Goal: Task Accomplishment & Management: Complete application form

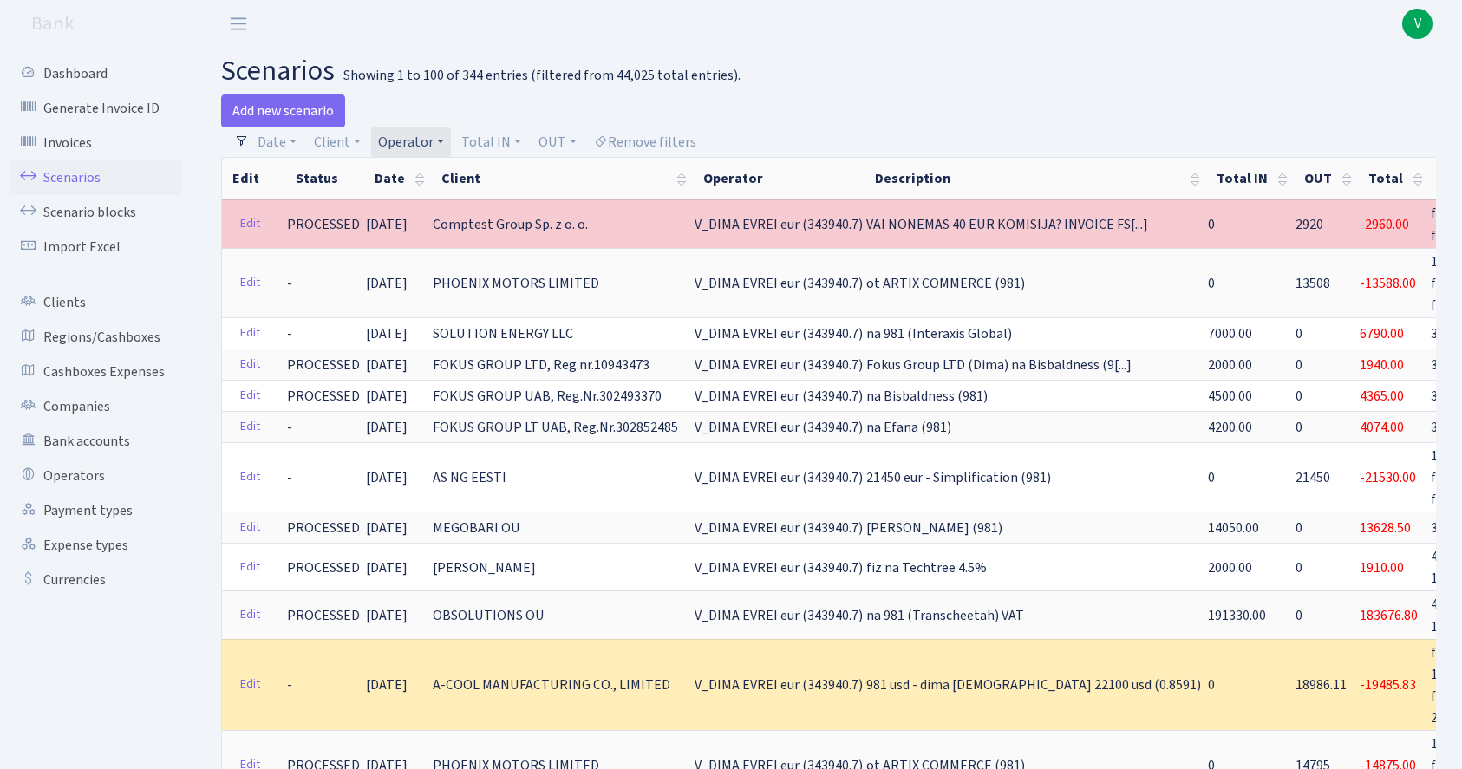
select select "100"
drag, startPoint x: 0, startPoint y: 0, endPoint x: 739, endPoint y: 363, distance: 823.5
drag, startPoint x: 739, startPoint y: 363, endPoint x: 637, endPoint y: 409, distance: 112.2
click at [92, 163] on link "Scenarios" at bounding box center [95, 177] width 173 height 35
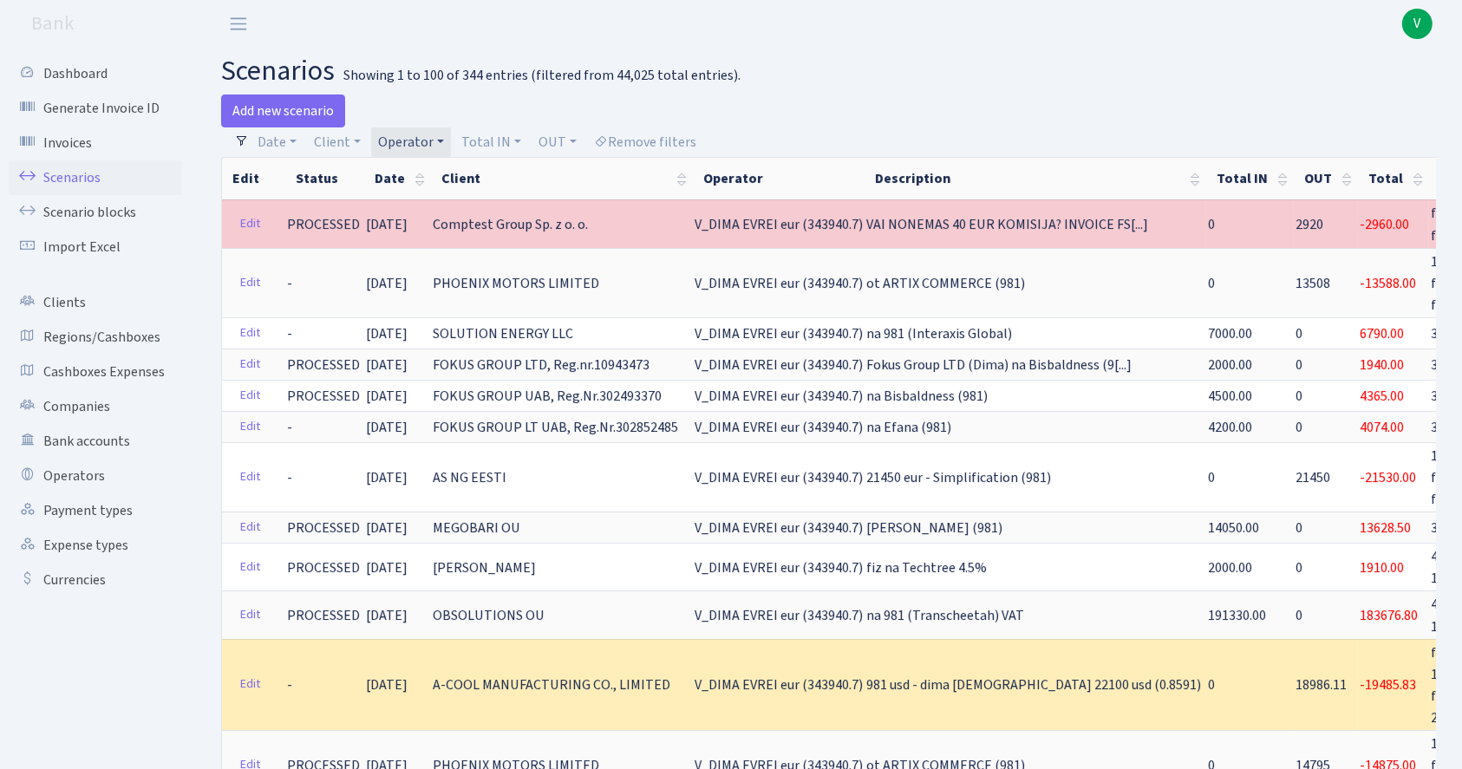
click at [95, 175] on link "Scenarios" at bounding box center [95, 177] width 173 height 35
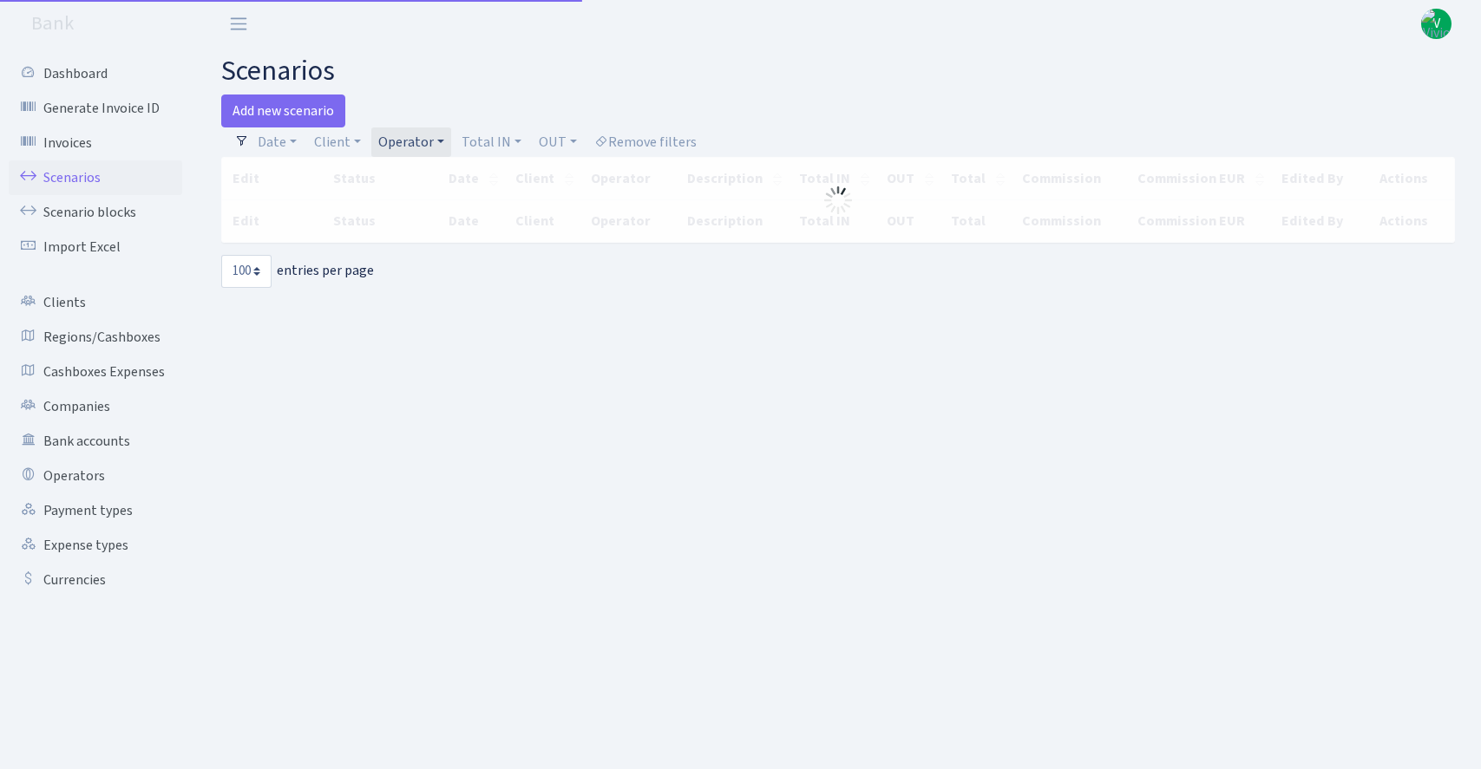
select select "100"
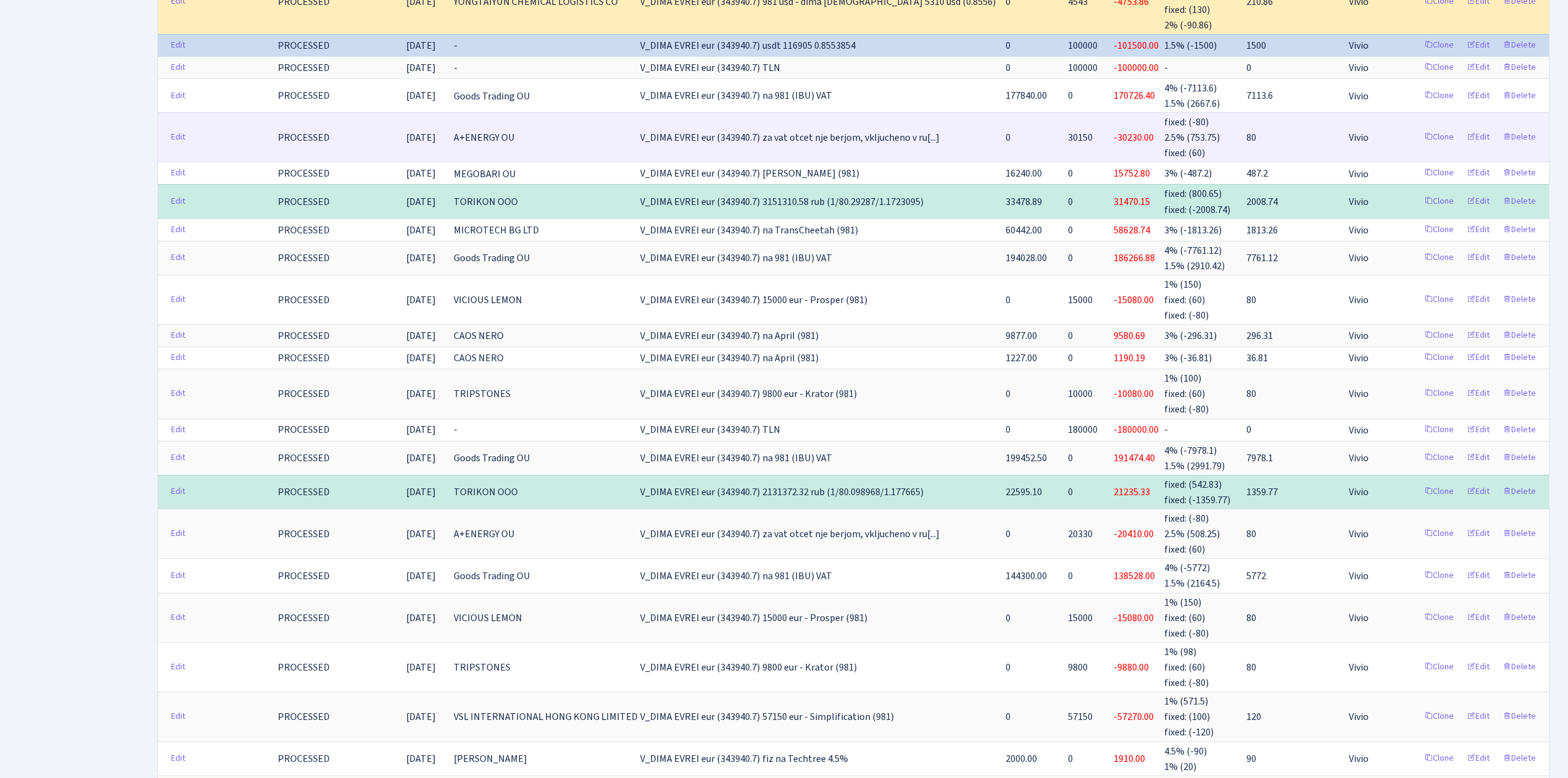
scroll to position [3190, 0]
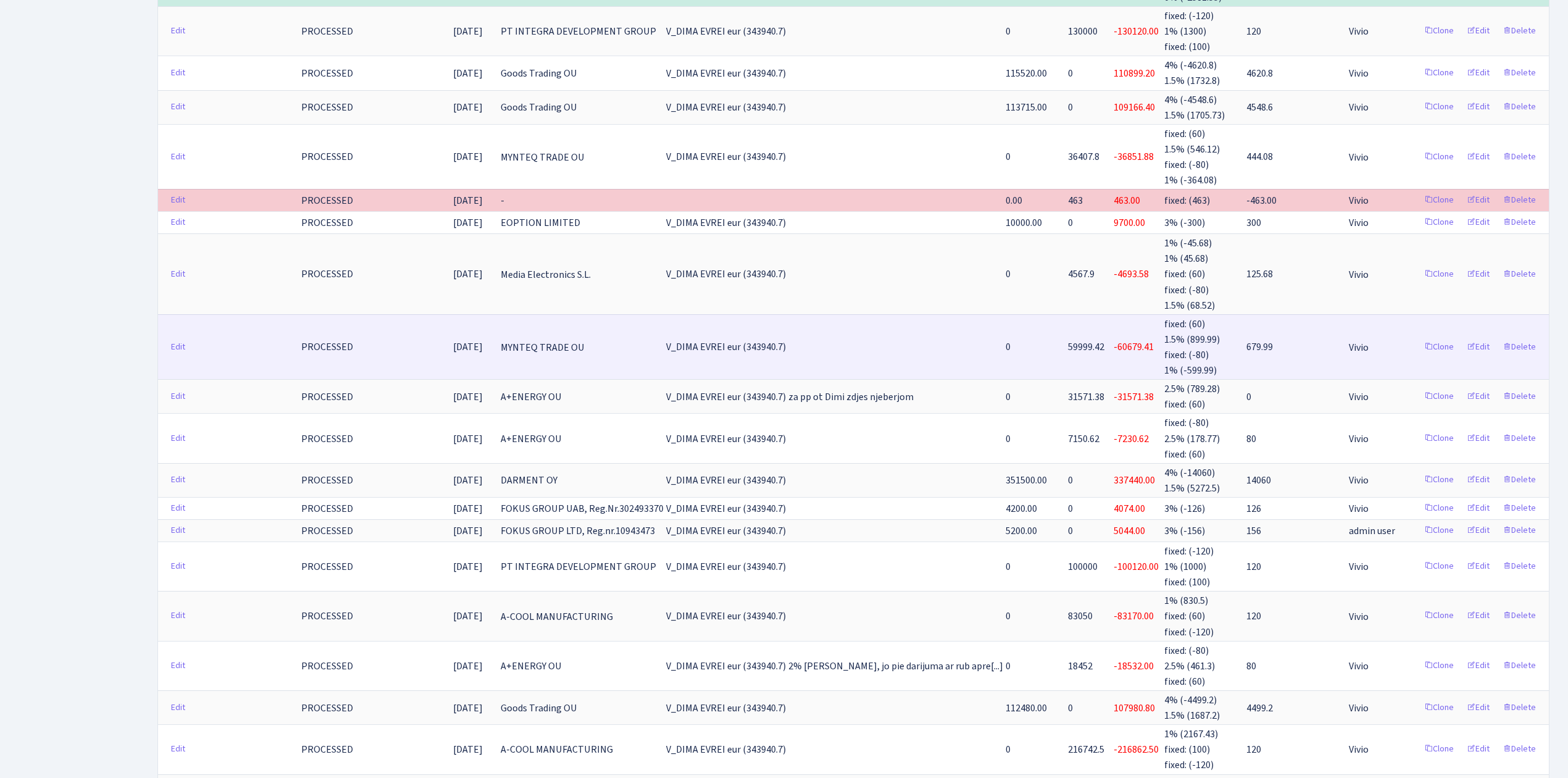
scroll to position [0, 0]
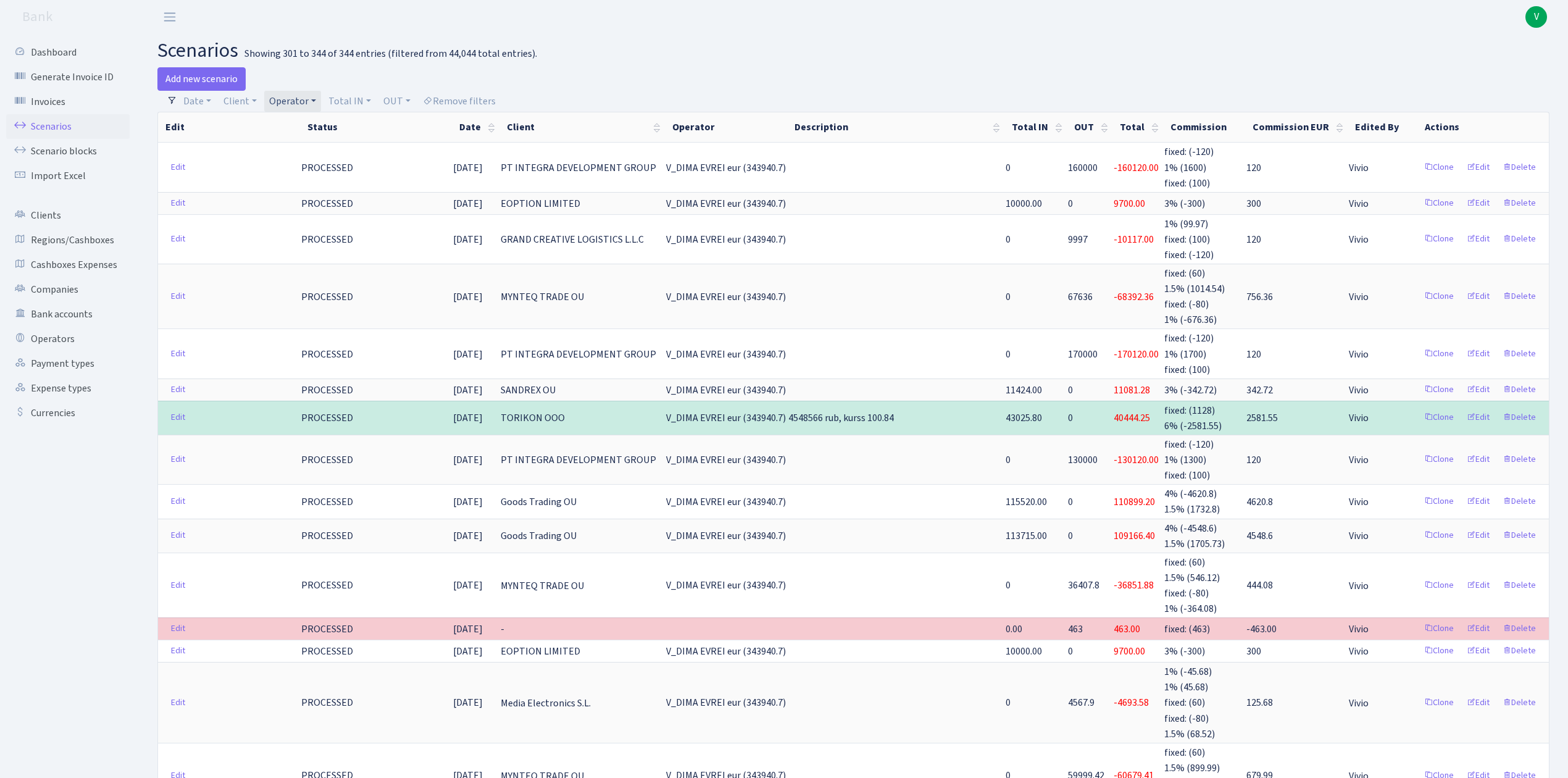
click at [306, 105] on link "Operator" at bounding box center [293, 100] width 57 height 21
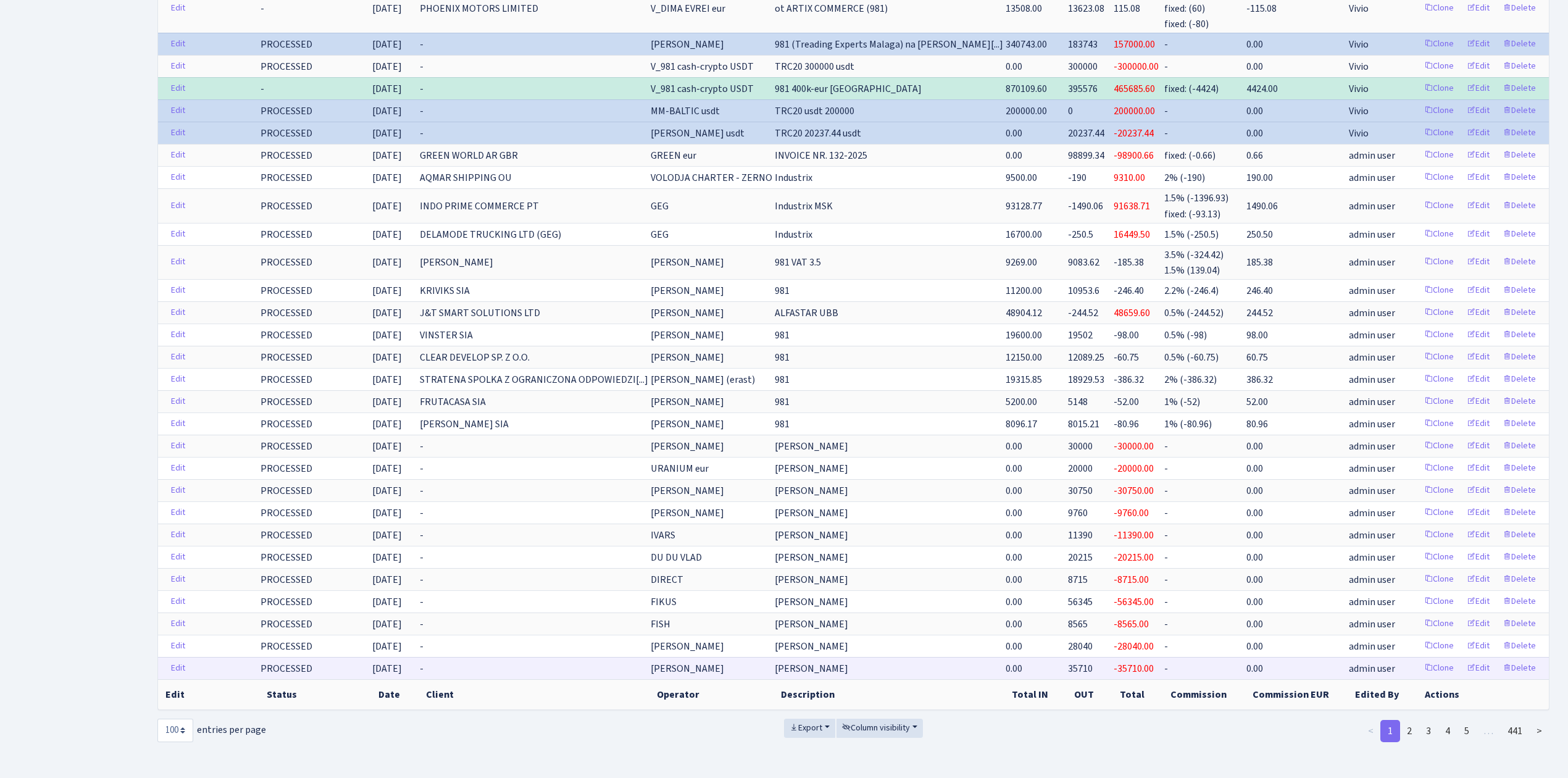
scroll to position [1999, 0]
click at [1053, 547] on link "5" at bounding box center [1467, 730] width 20 height 22
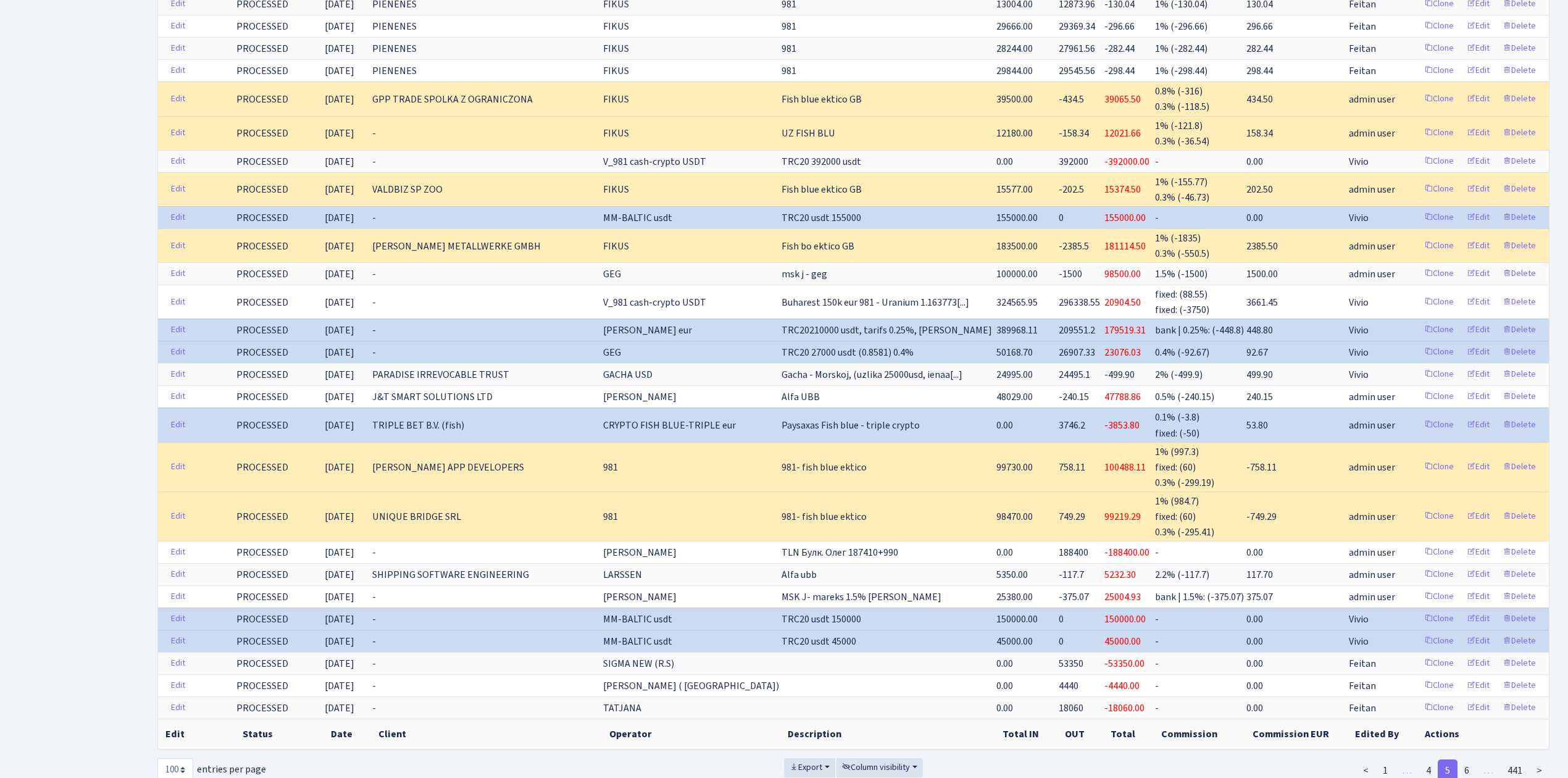
scroll to position [2078, 0]
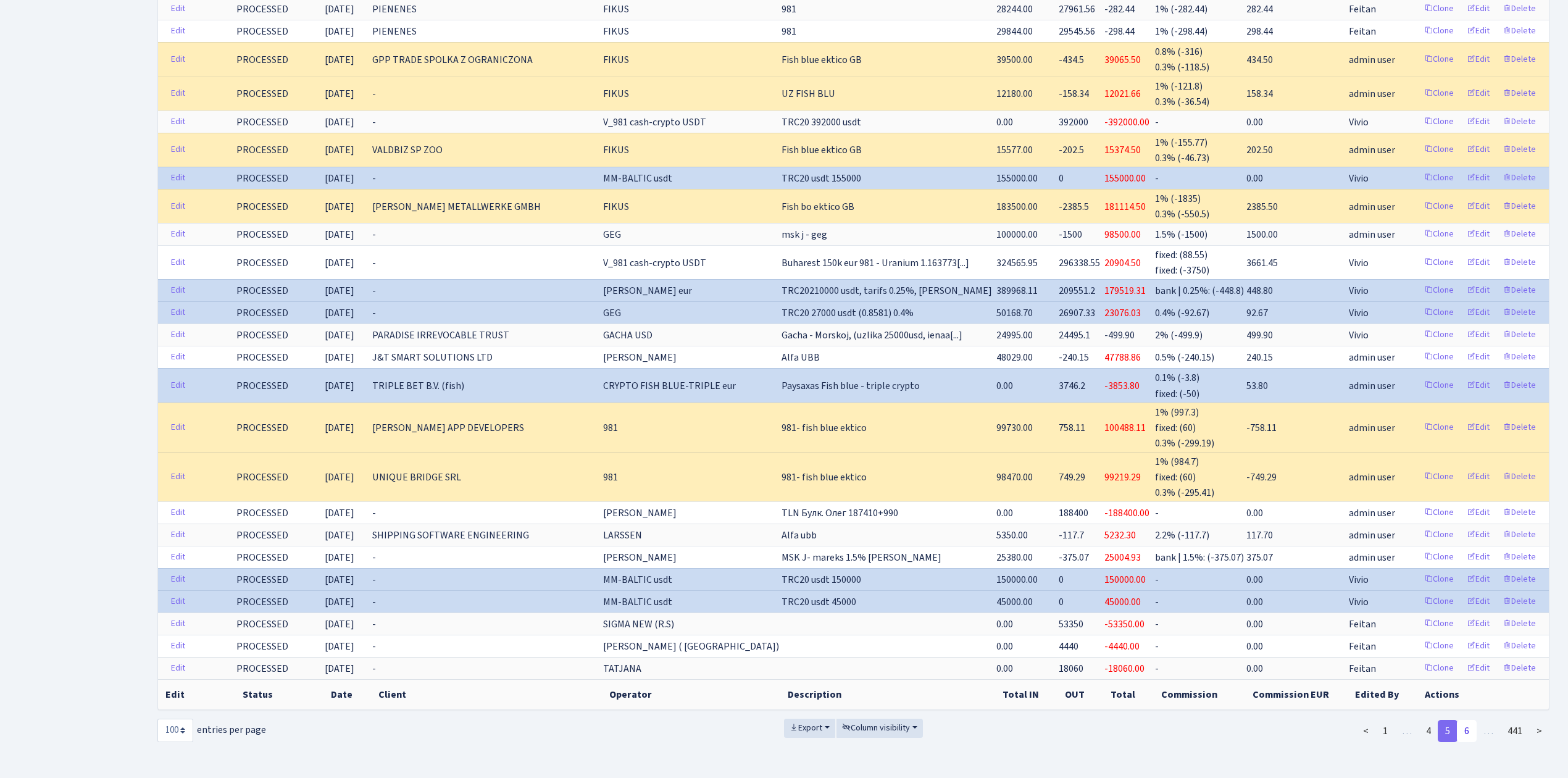
click at [1053, 547] on link "6" at bounding box center [1467, 730] width 20 height 22
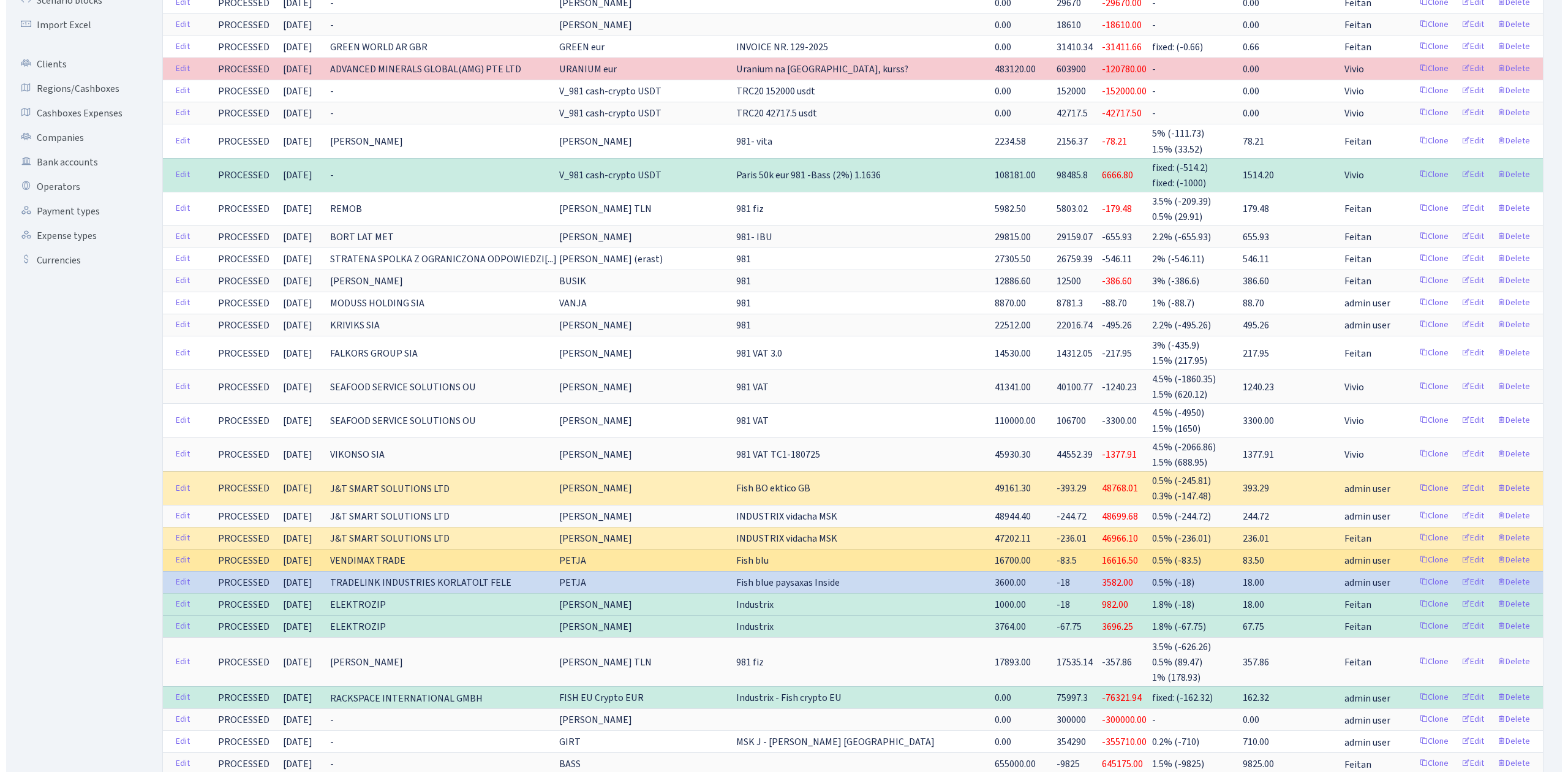
scroll to position [0, 0]
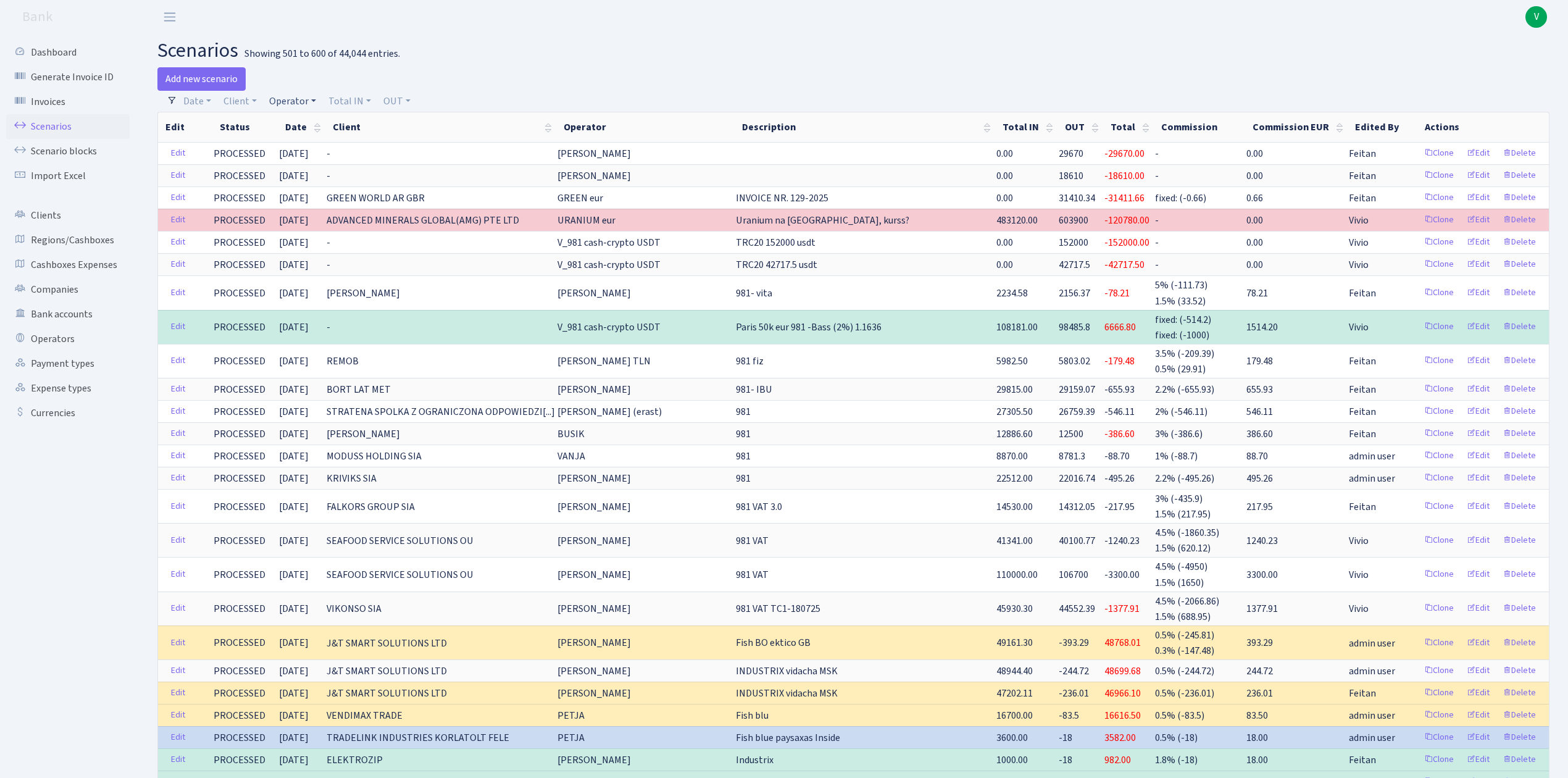
click at [287, 107] on link "Operator" at bounding box center [293, 100] width 57 height 21
click at [300, 141] on input "search" at bounding box center [312, 145] width 90 height 19
type input "RAUF"
click at [322, 191] on li "RAUF USDT" at bounding box center [313, 190] width 93 height 21
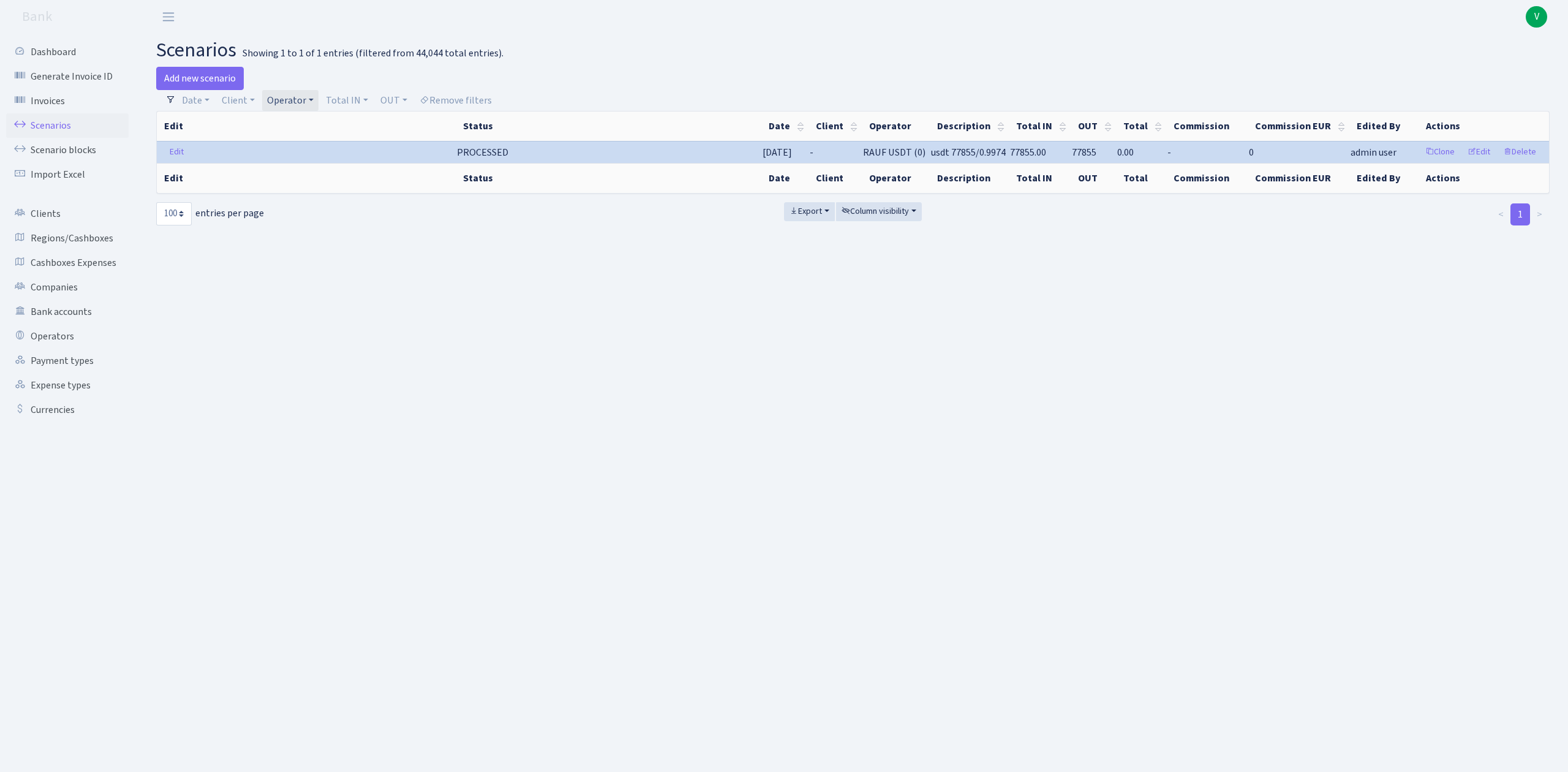
click at [292, 98] on link "Operator" at bounding box center [290, 100] width 57 height 20
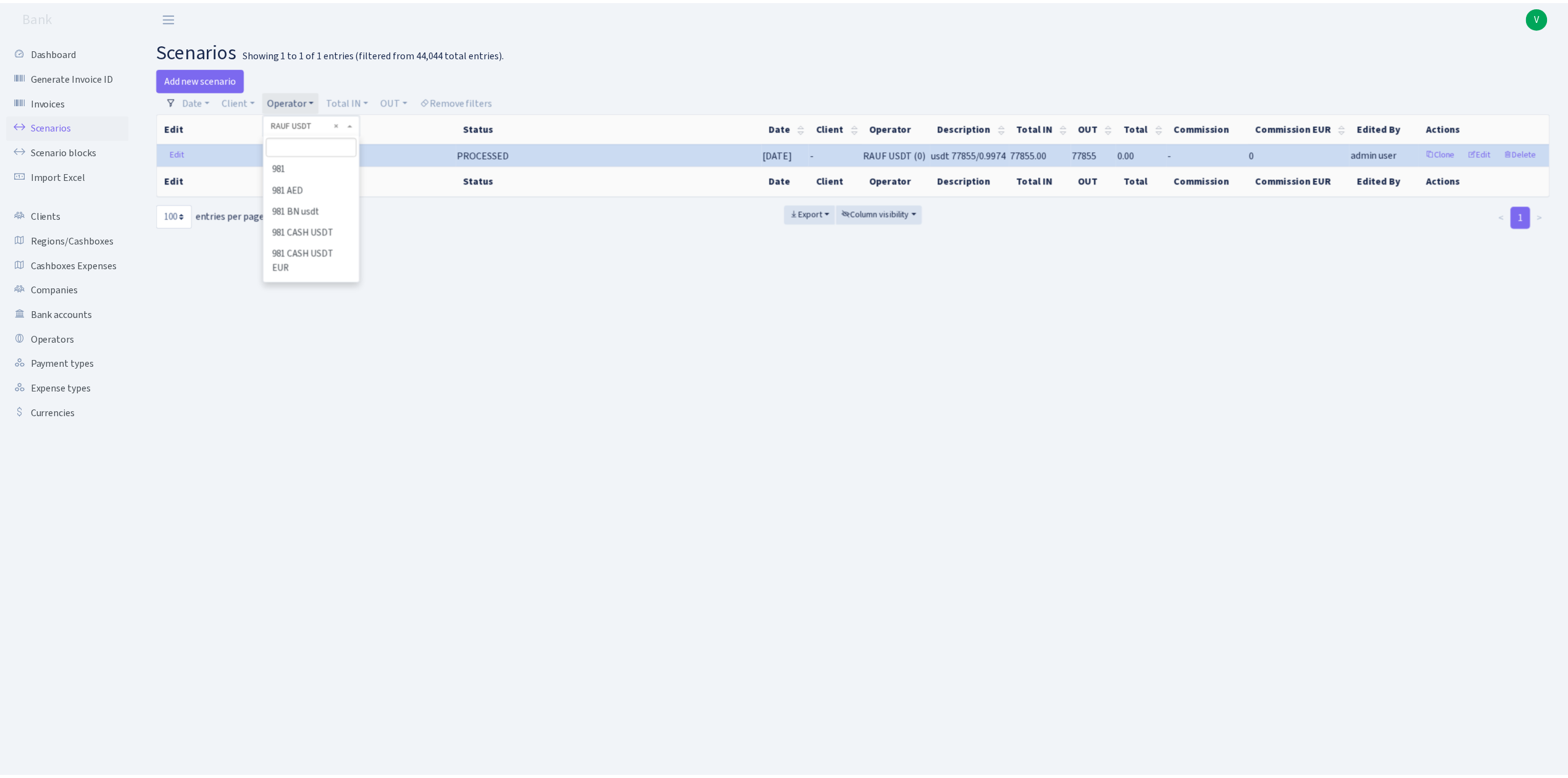
scroll to position [6099, 0]
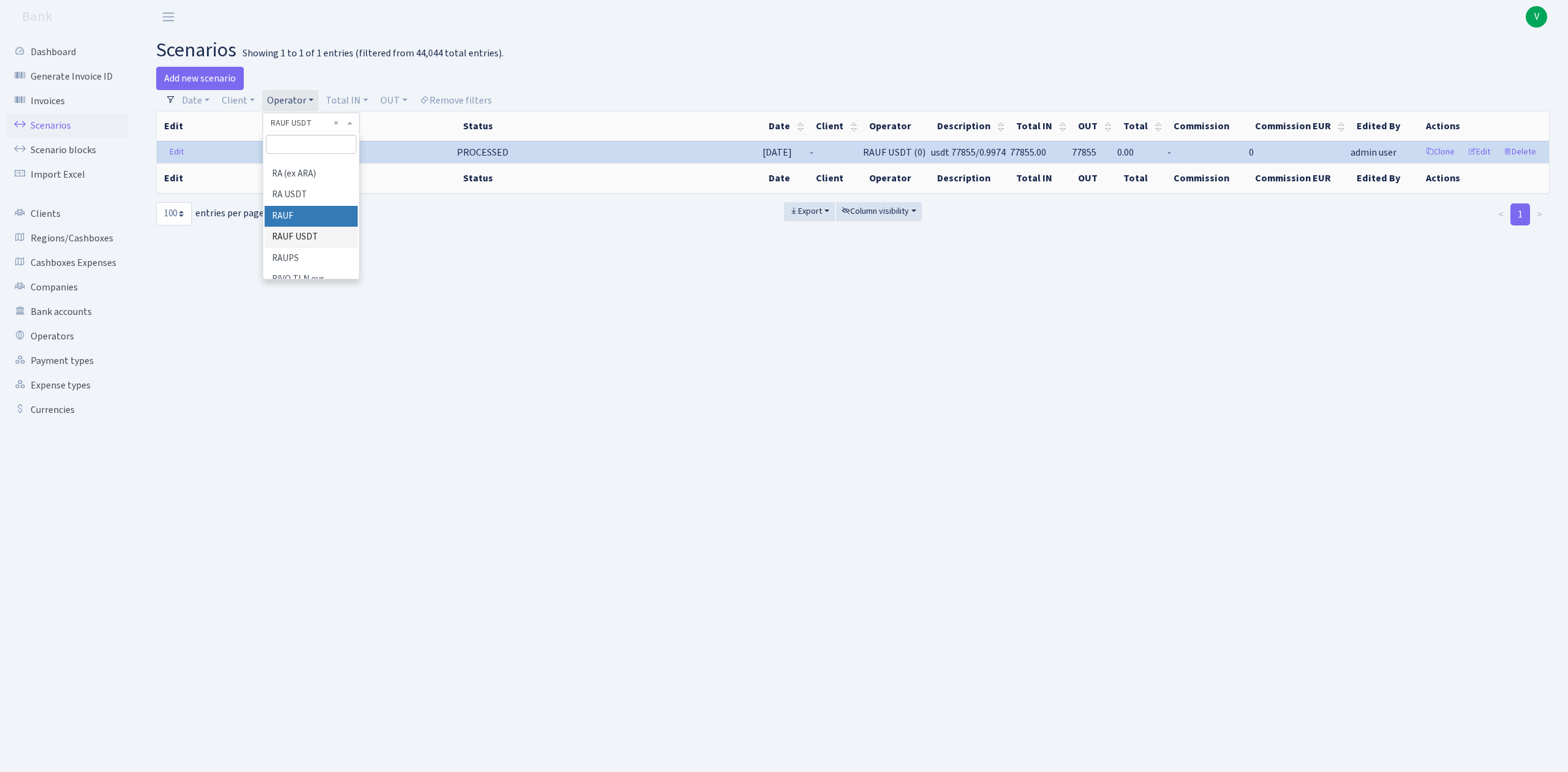
click at [304, 206] on li "RAUF" at bounding box center [311, 216] width 93 height 21
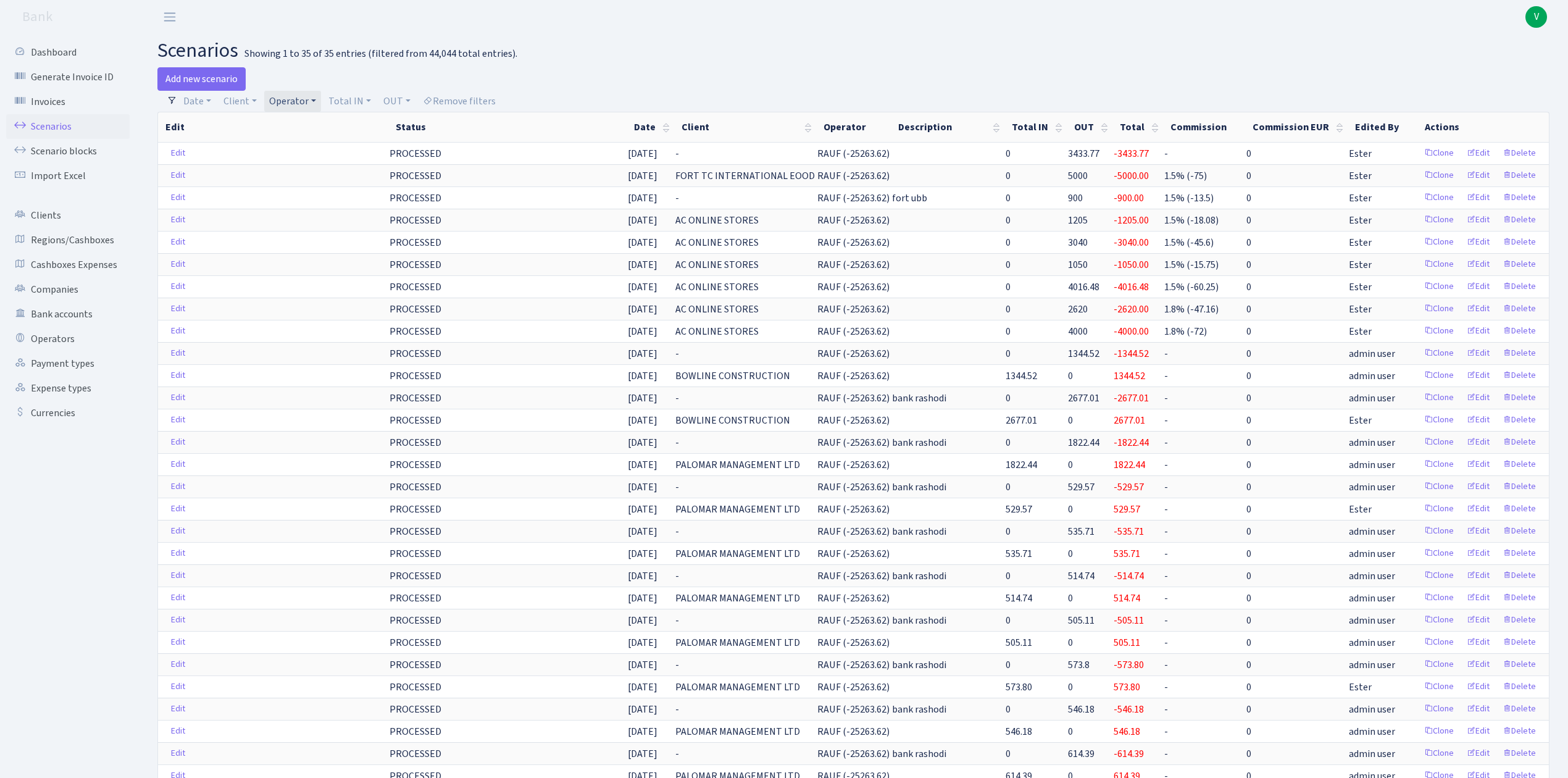
click at [286, 97] on link "Operator" at bounding box center [293, 100] width 57 height 21
select select
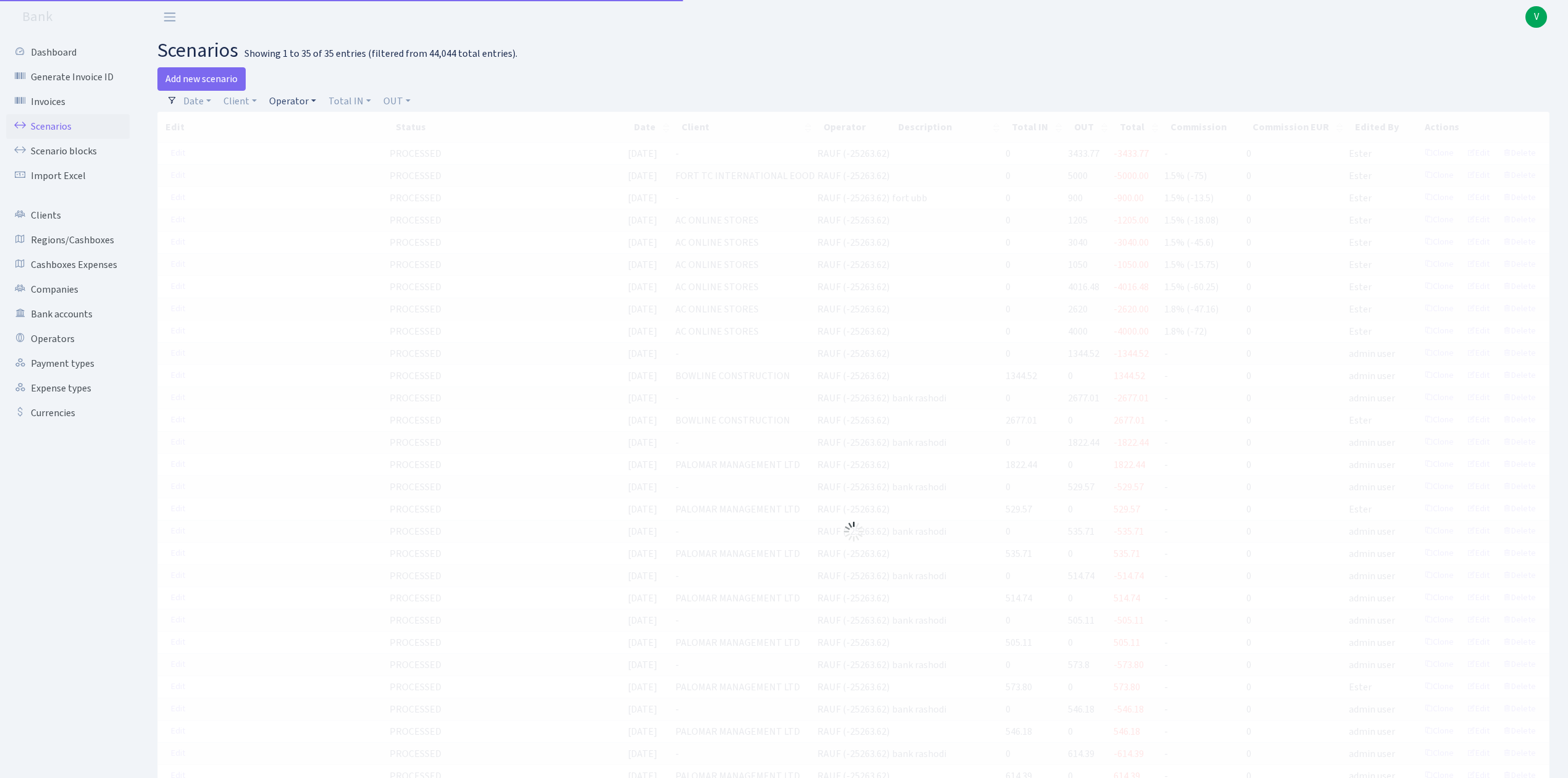
click at [288, 93] on link "Operator" at bounding box center [293, 100] width 57 height 21
drag, startPoint x: 311, startPoint y: 144, endPoint x: 312, endPoint y: 114, distance: 30.0
click at [310, 144] on input "search" at bounding box center [312, 145] width 90 height 19
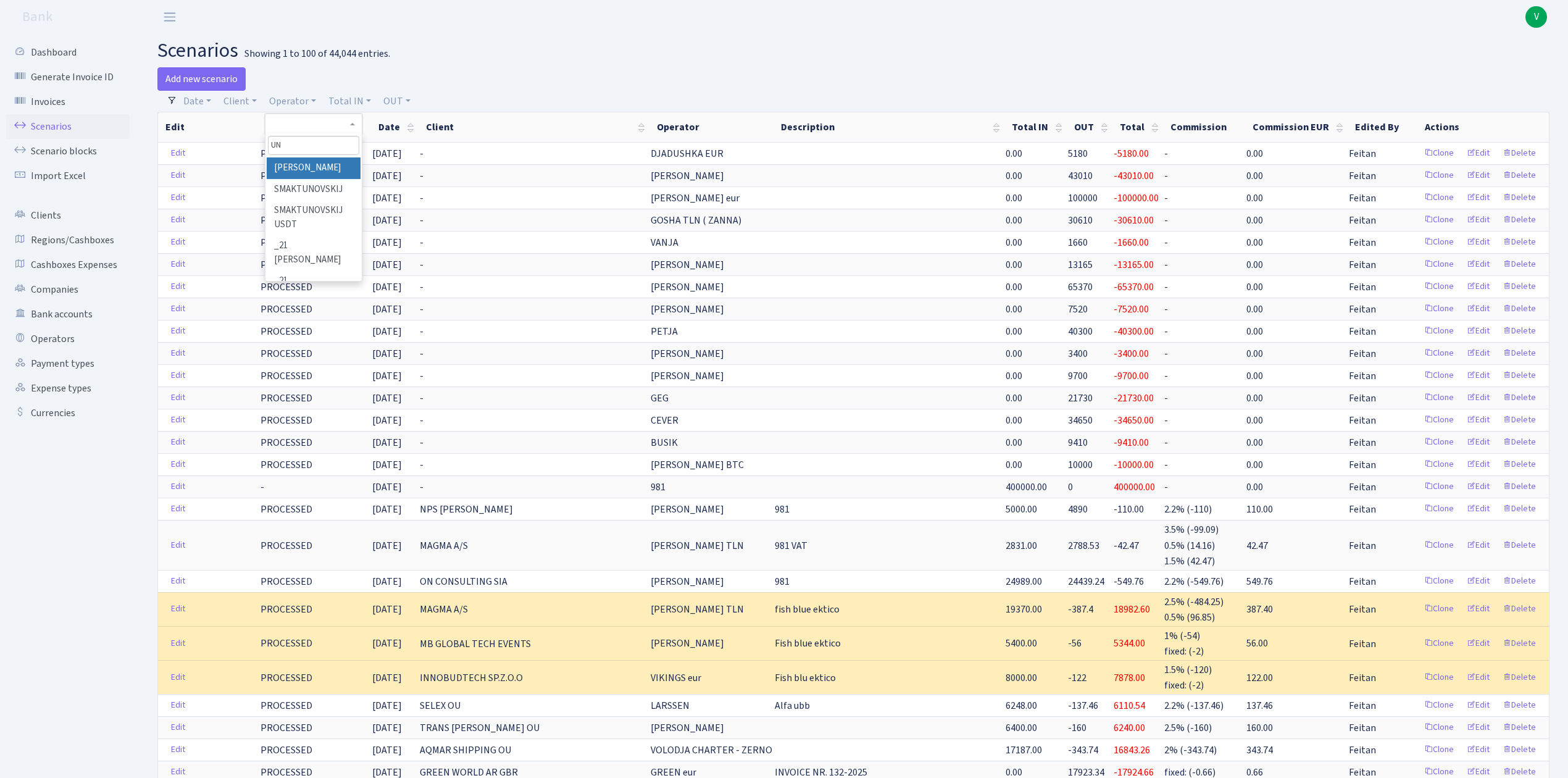
type input "U"
type input "B"
click at [83, 309] on link "Bank accounts" at bounding box center [68, 314] width 123 height 25
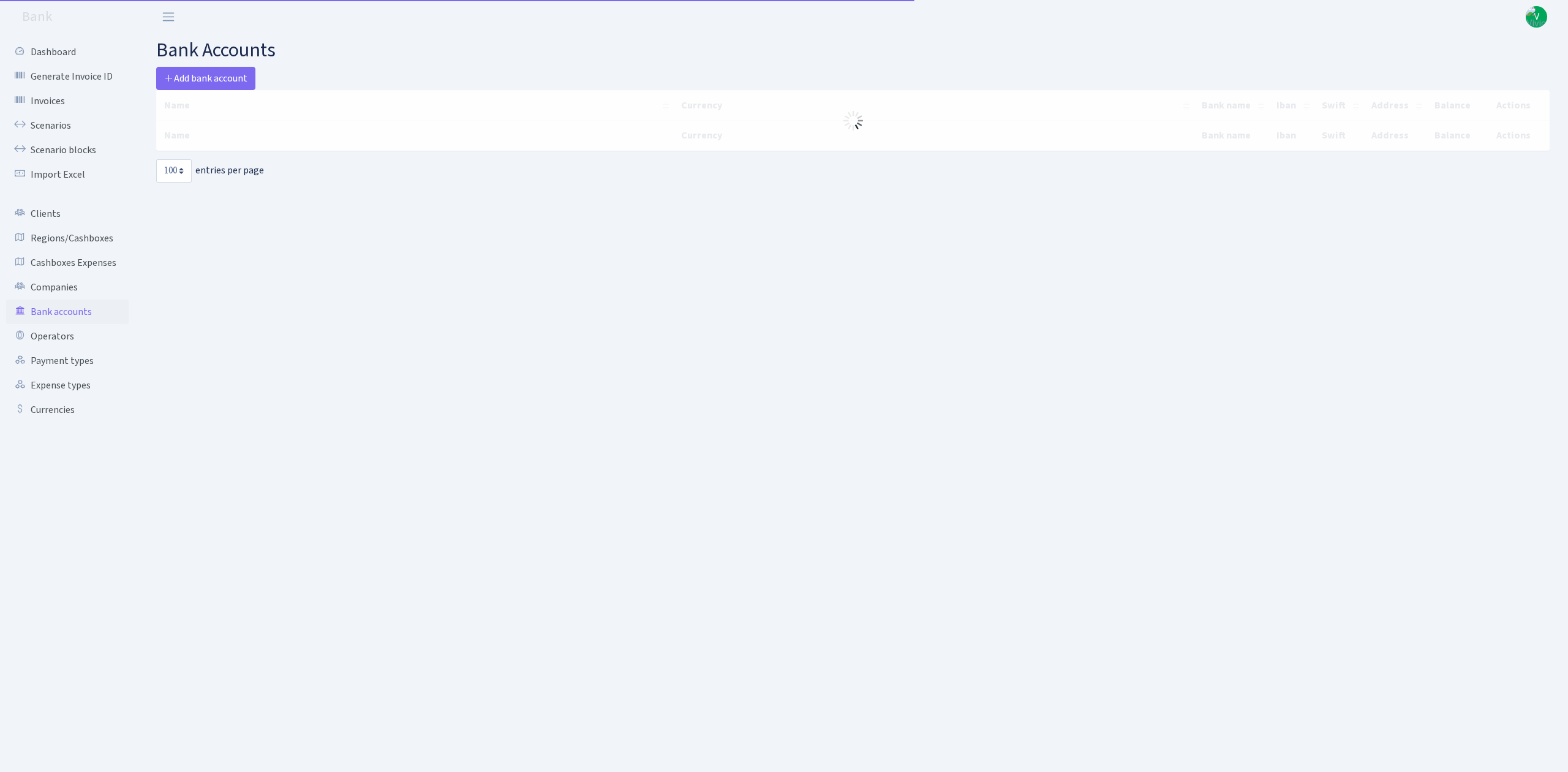
select select "100"
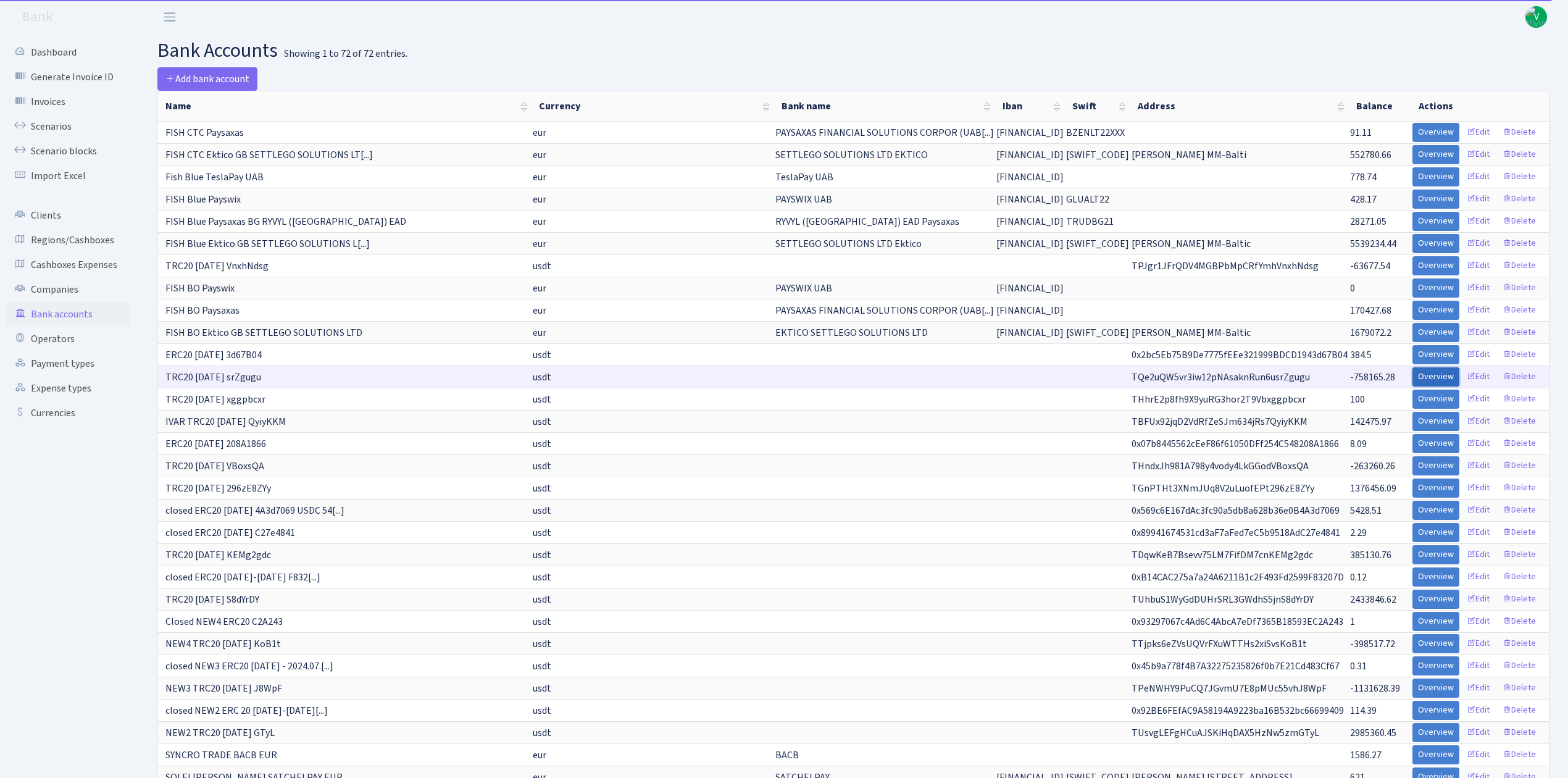
click at [1427, 382] on link "Overview" at bounding box center [1436, 377] width 47 height 19
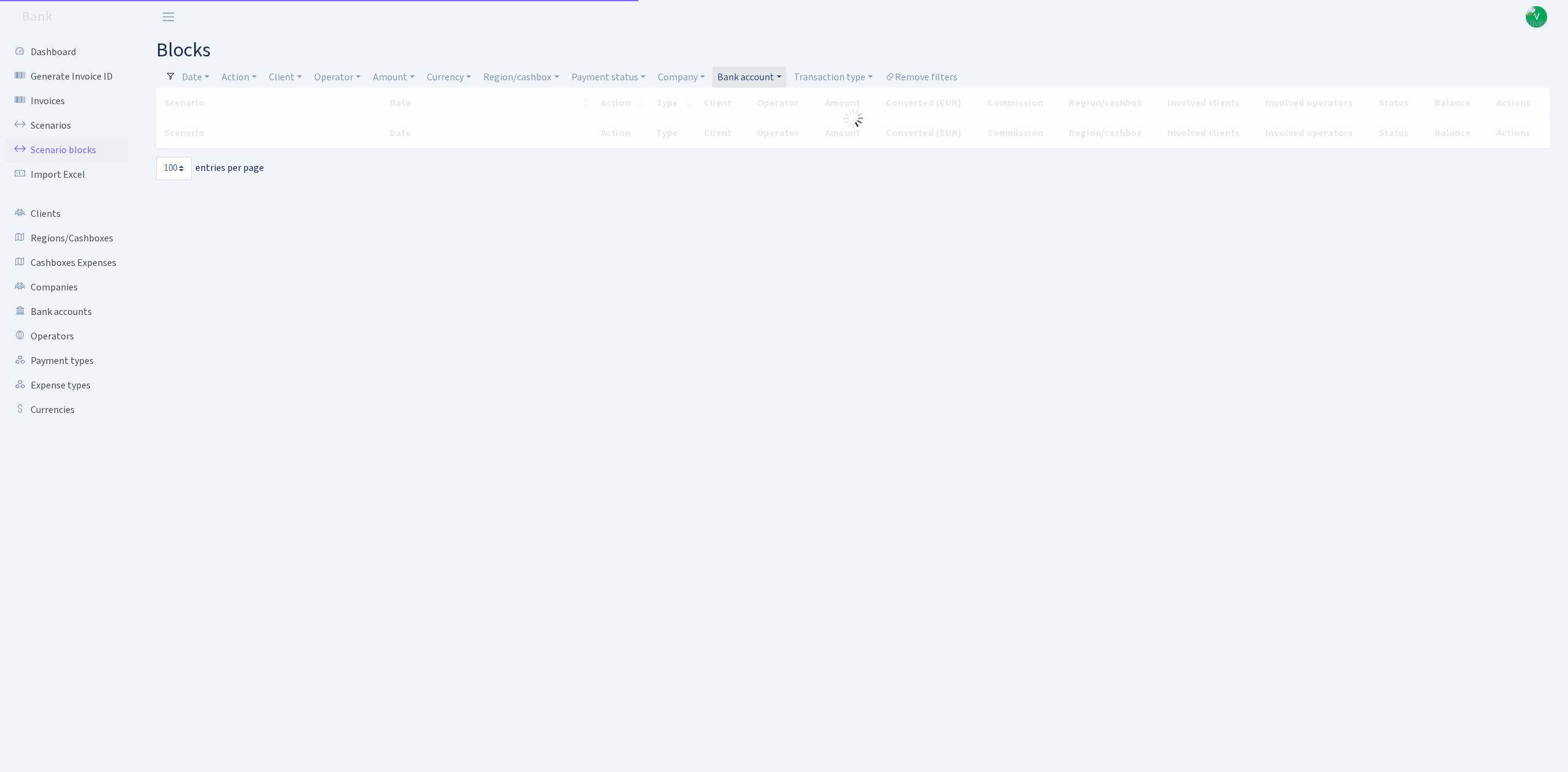
select select "100"
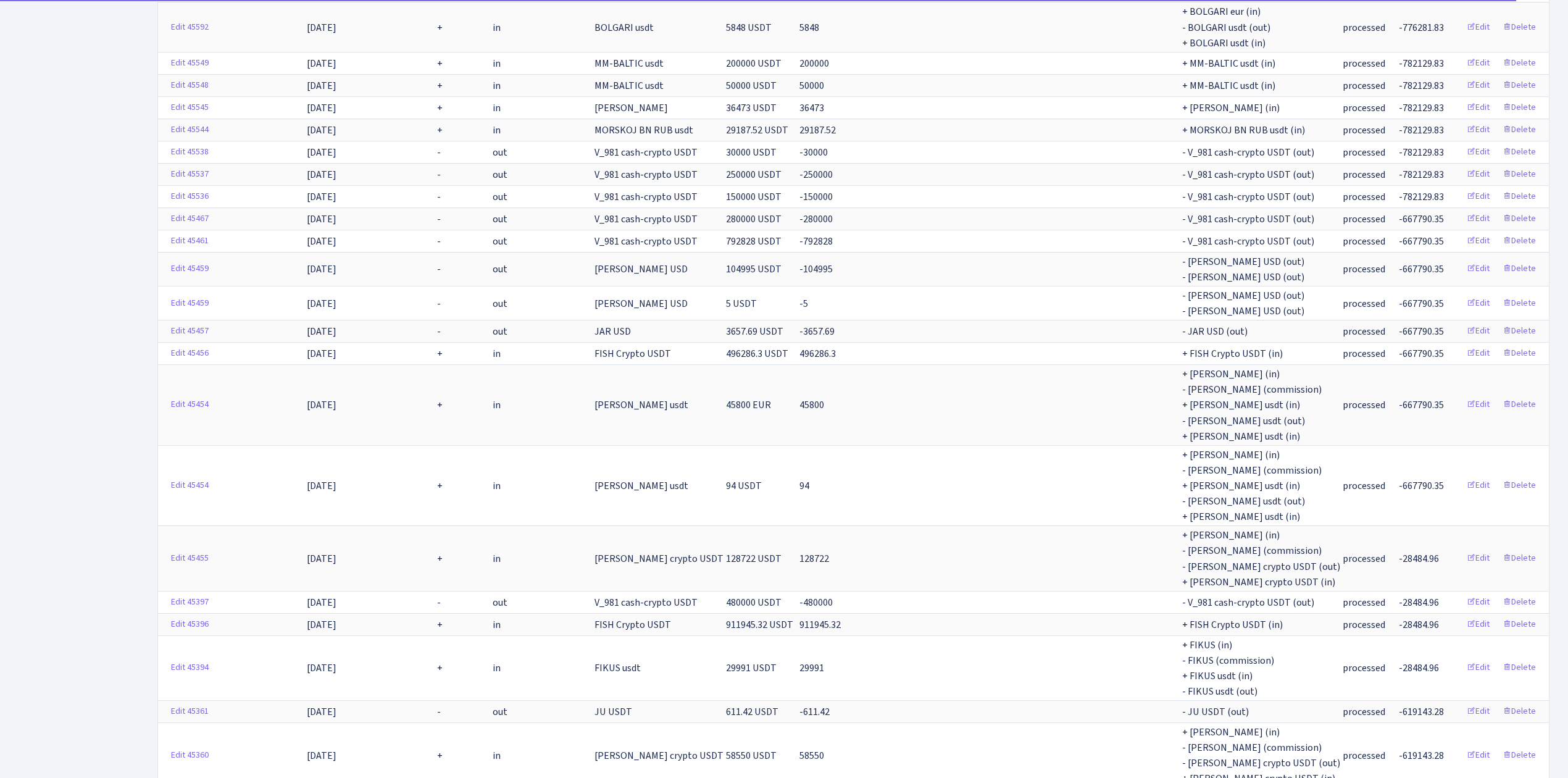
scroll to position [3137, 0]
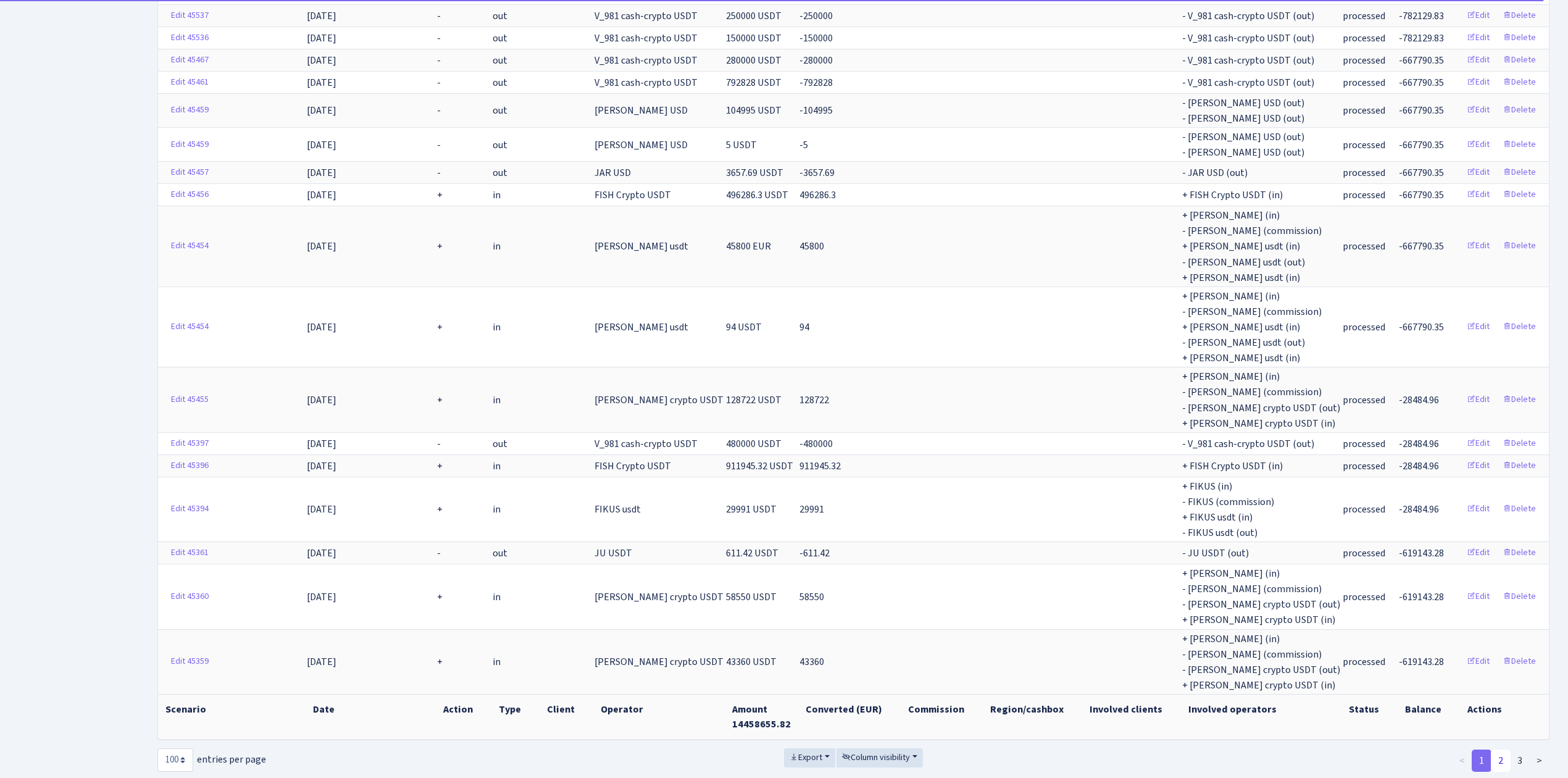
click at [1503, 750] on link "2" at bounding box center [1501, 760] width 20 height 22
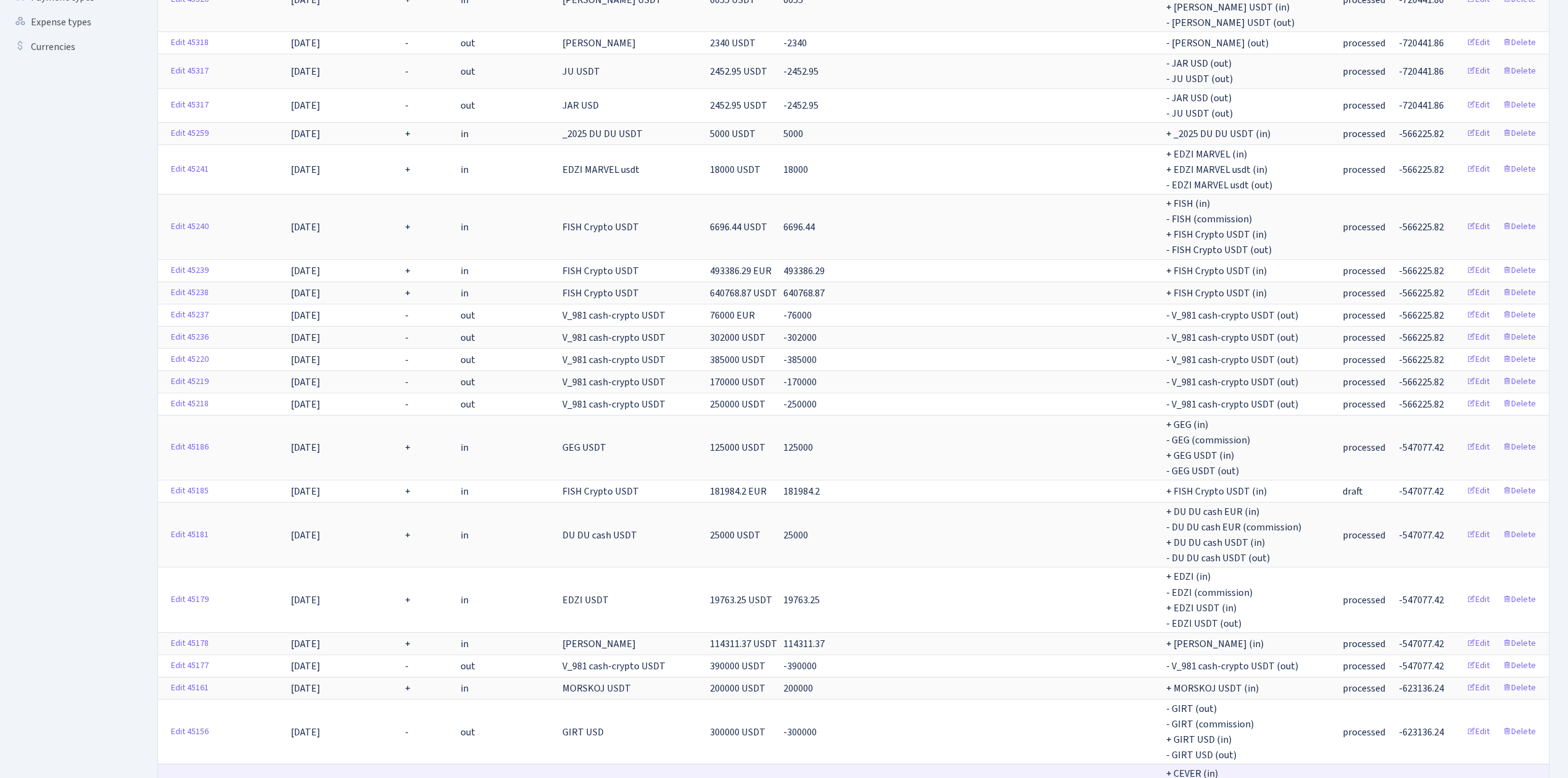
scroll to position [0, 0]
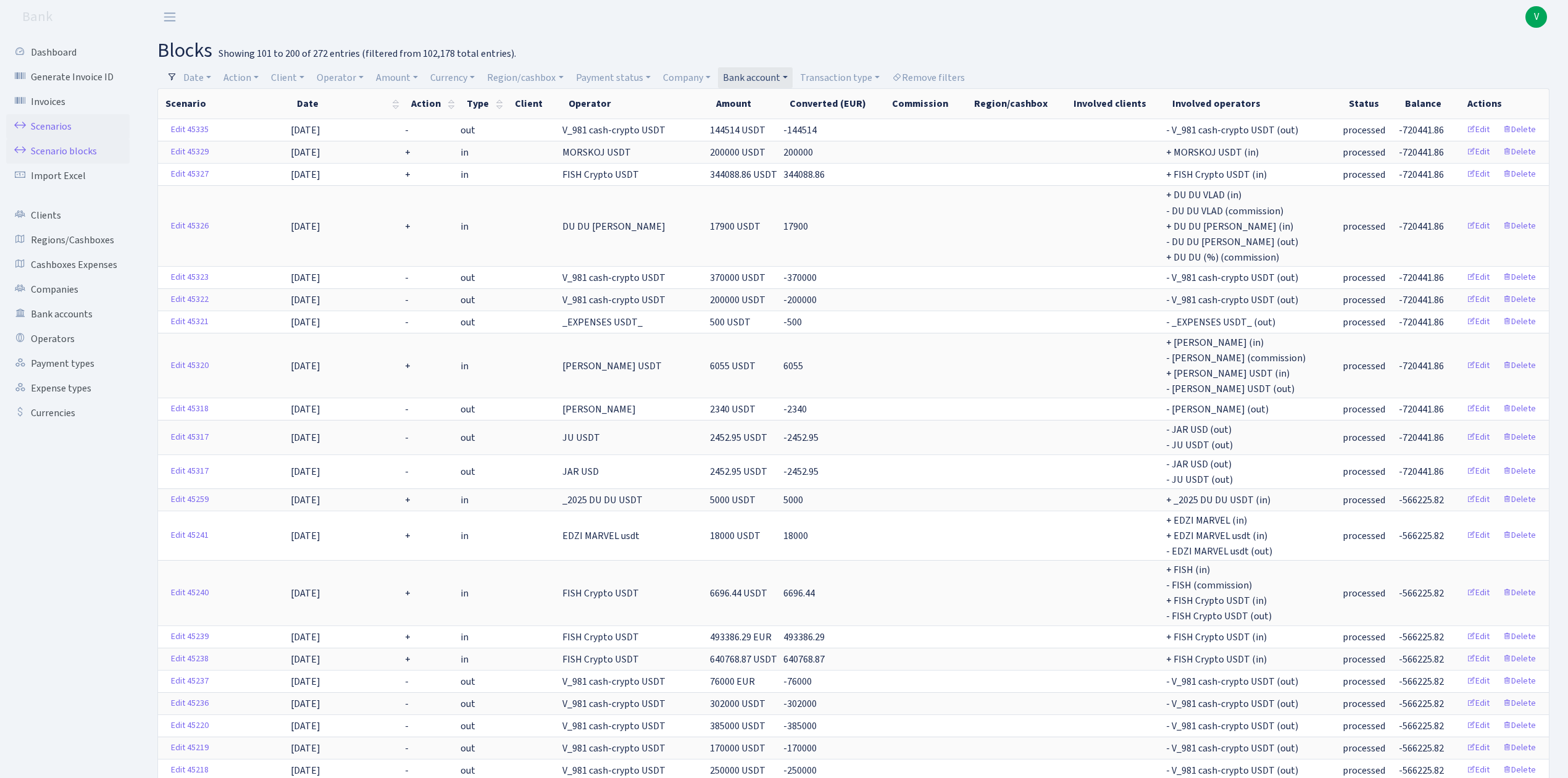
click at [73, 120] on link "Scenarios" at bounding box center [68, 126] width 123 height 25
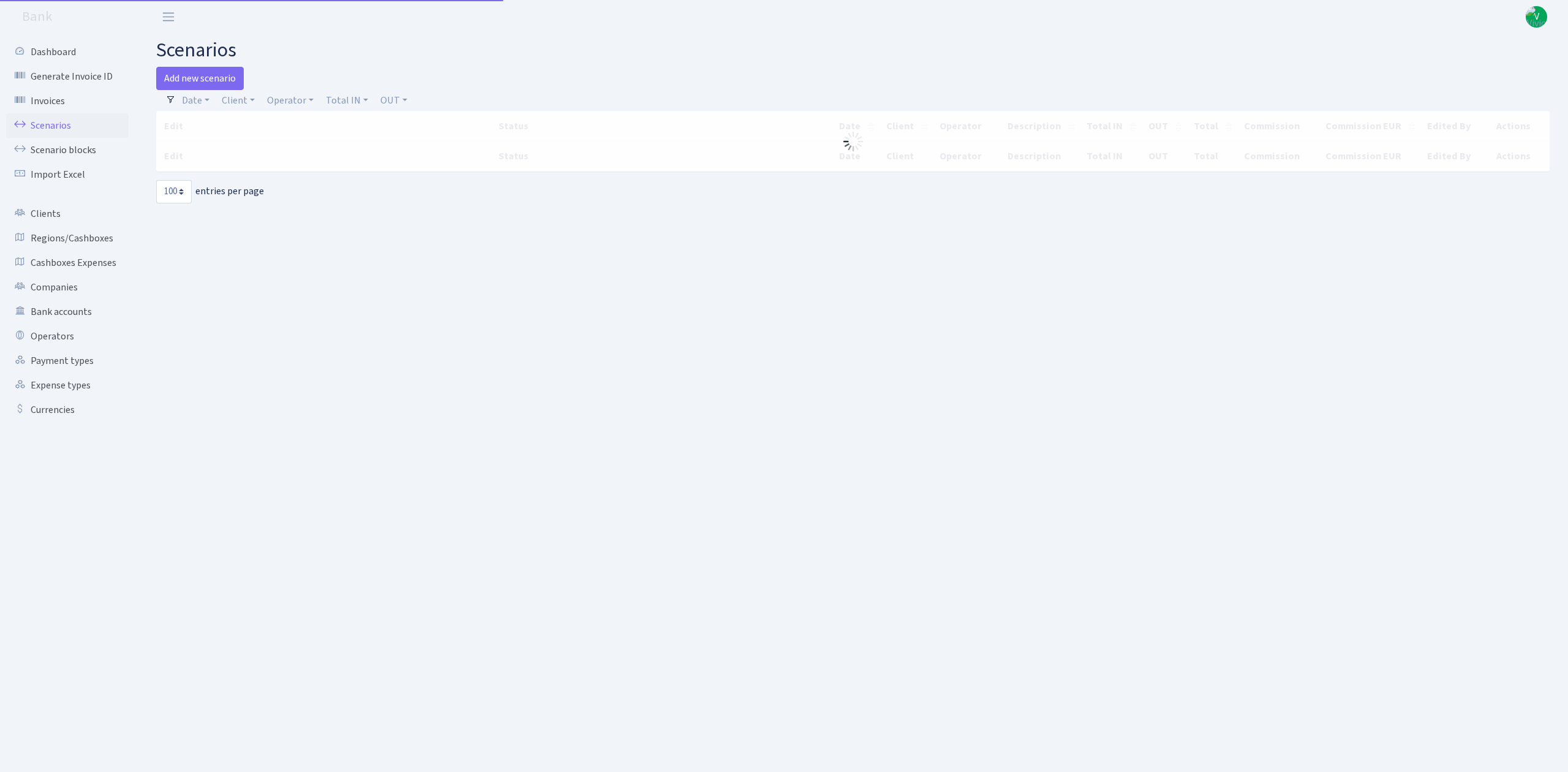
select select "100"
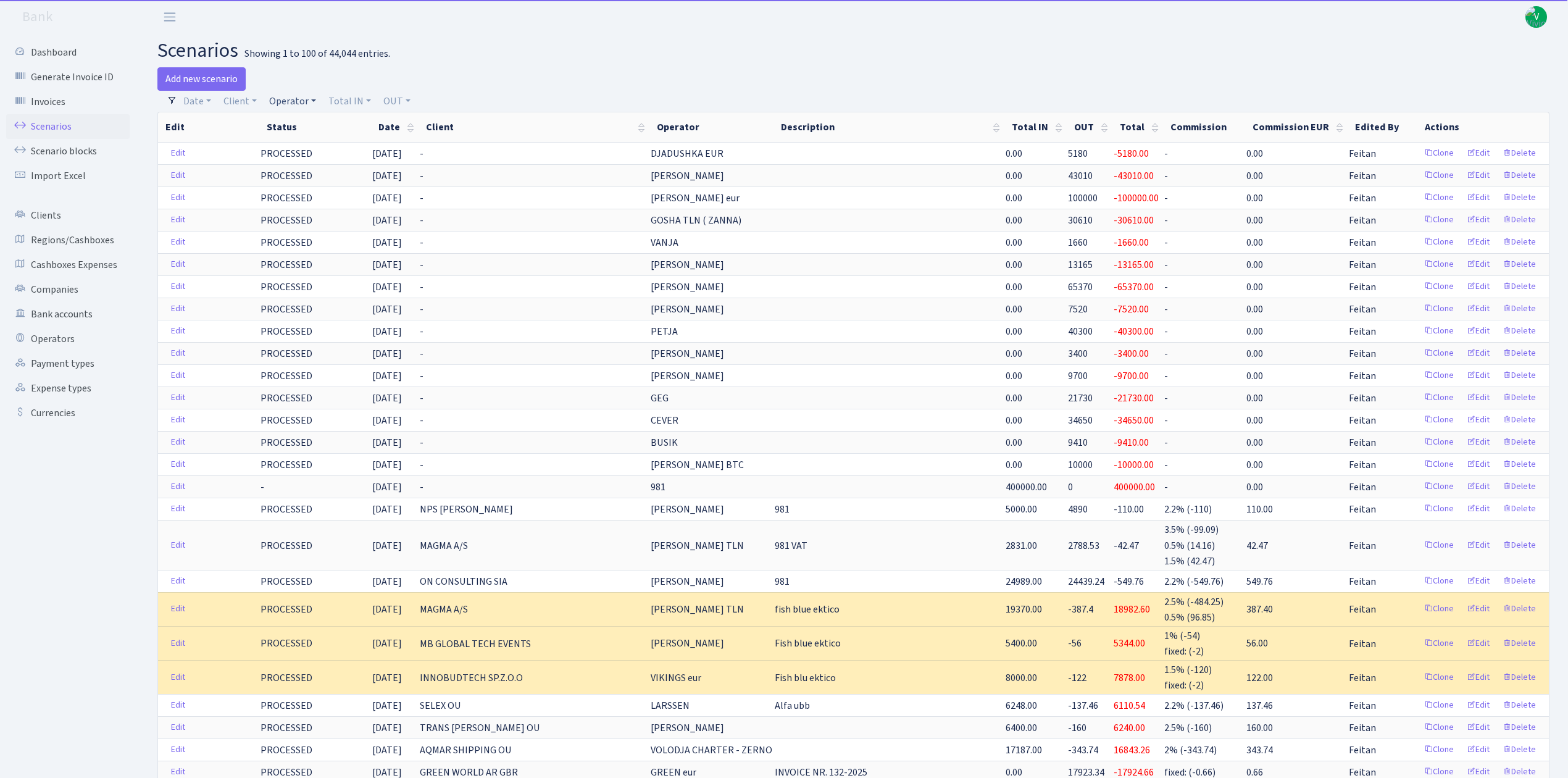
click at [290, 105] on link "Operator" at bounding box center [293, 100] width 57 height 21
click at [304, 149] on input "search" at bounding box center [312, 145] width 90 height 19
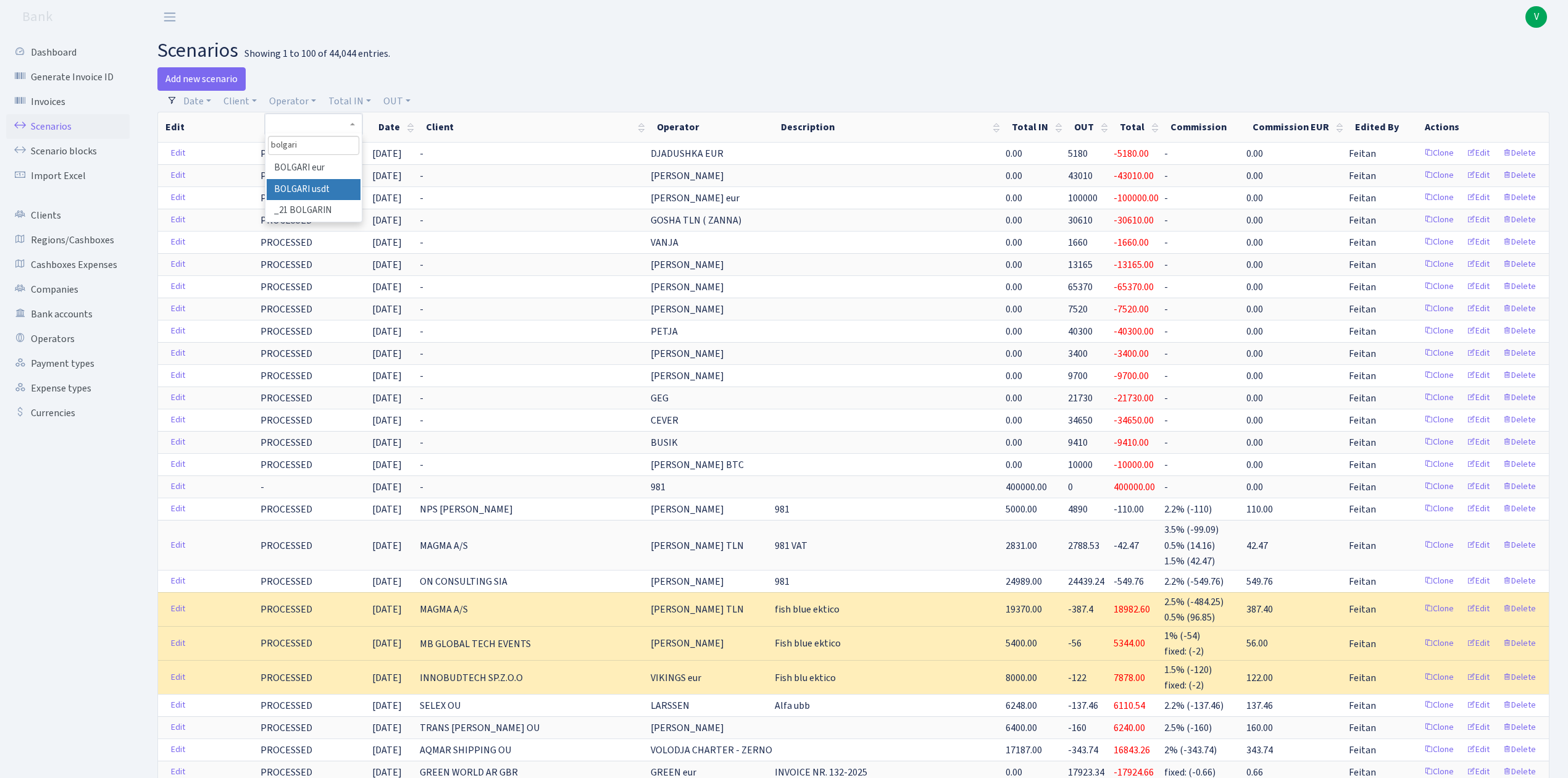
type input "bolgari"
click at [307, 184] on li "BOLGARI usdt" at bounding box center [313, 190] width 93 height 21
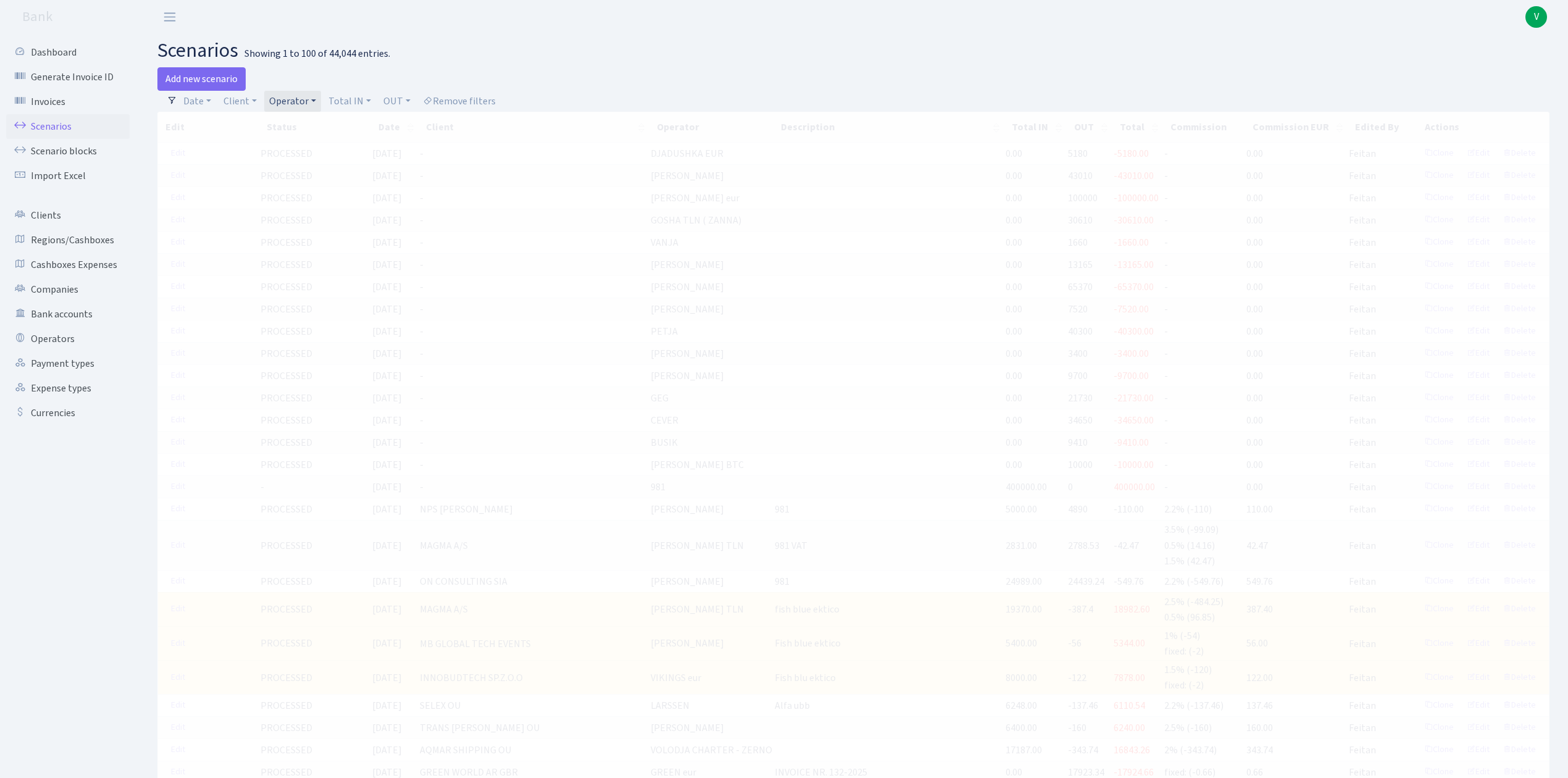
click at [69, 122] on link "Scenarios" at bounding box center [68, 126] width 123 height 25
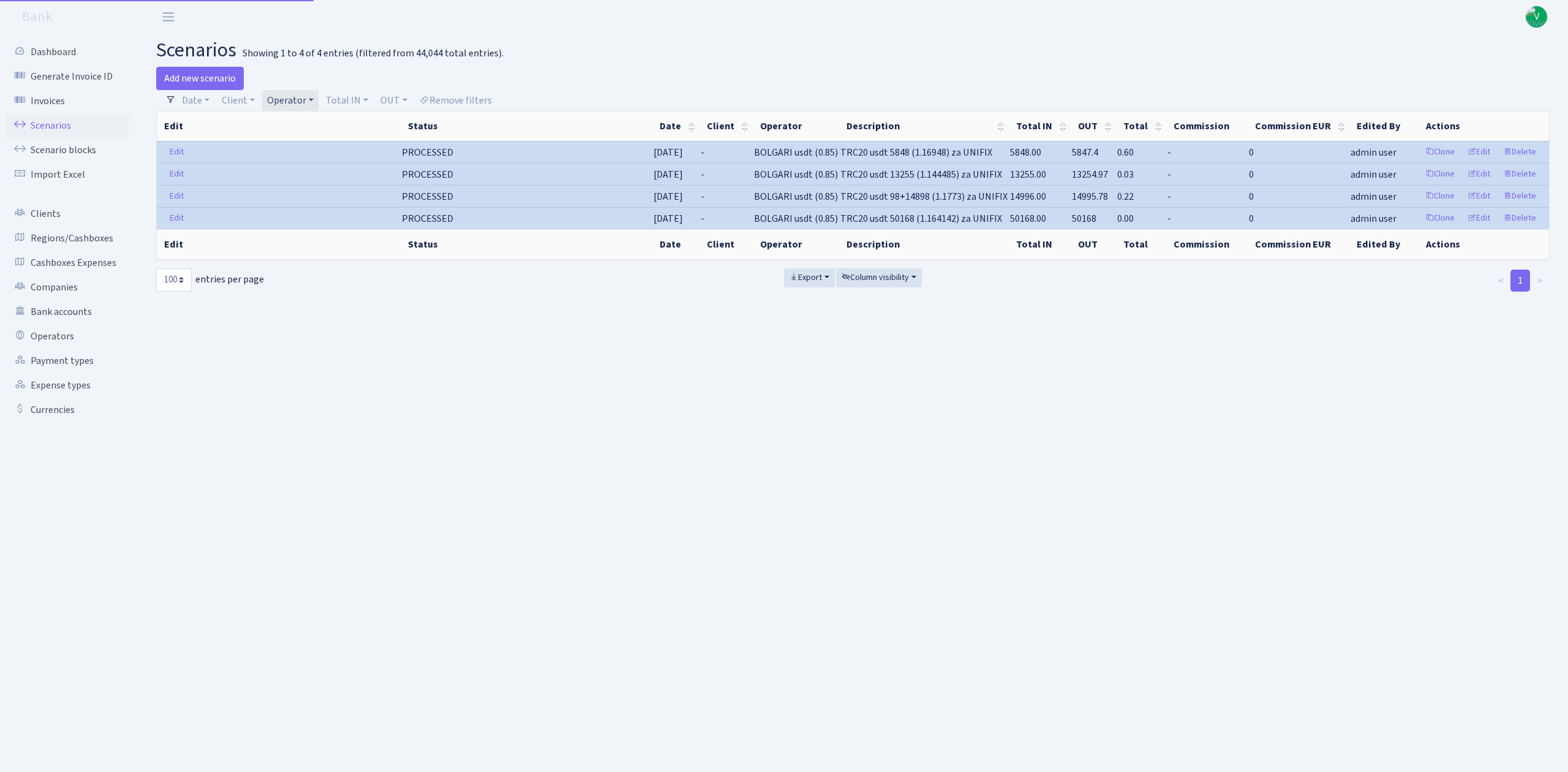
select select "100"
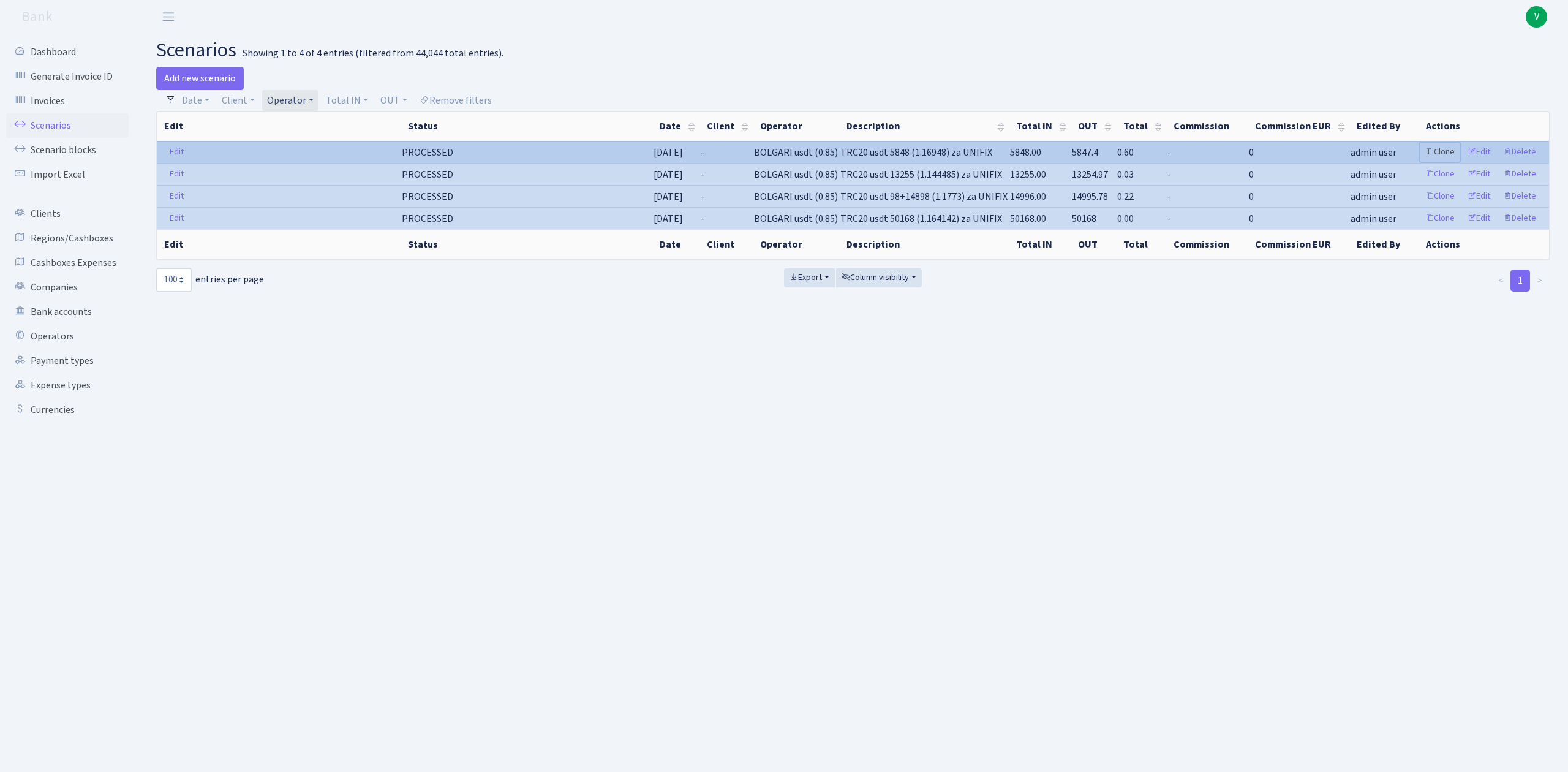
click at [1441, 148] on link "Clone" at bounding box center [1440, 152] width 40 height 19
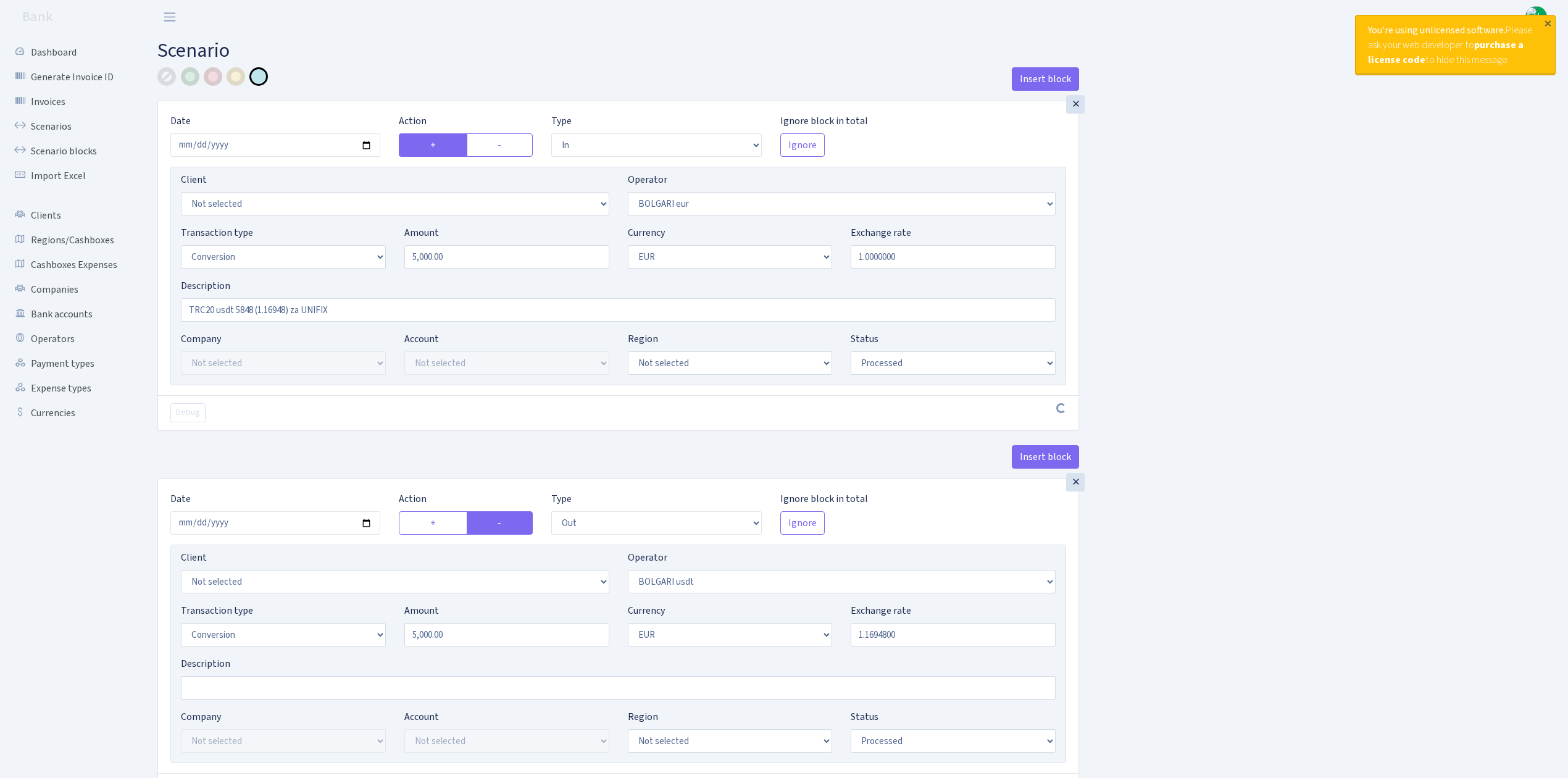
select select "in"
select select "506"
select select "15"
select select "1"
select select "processed"
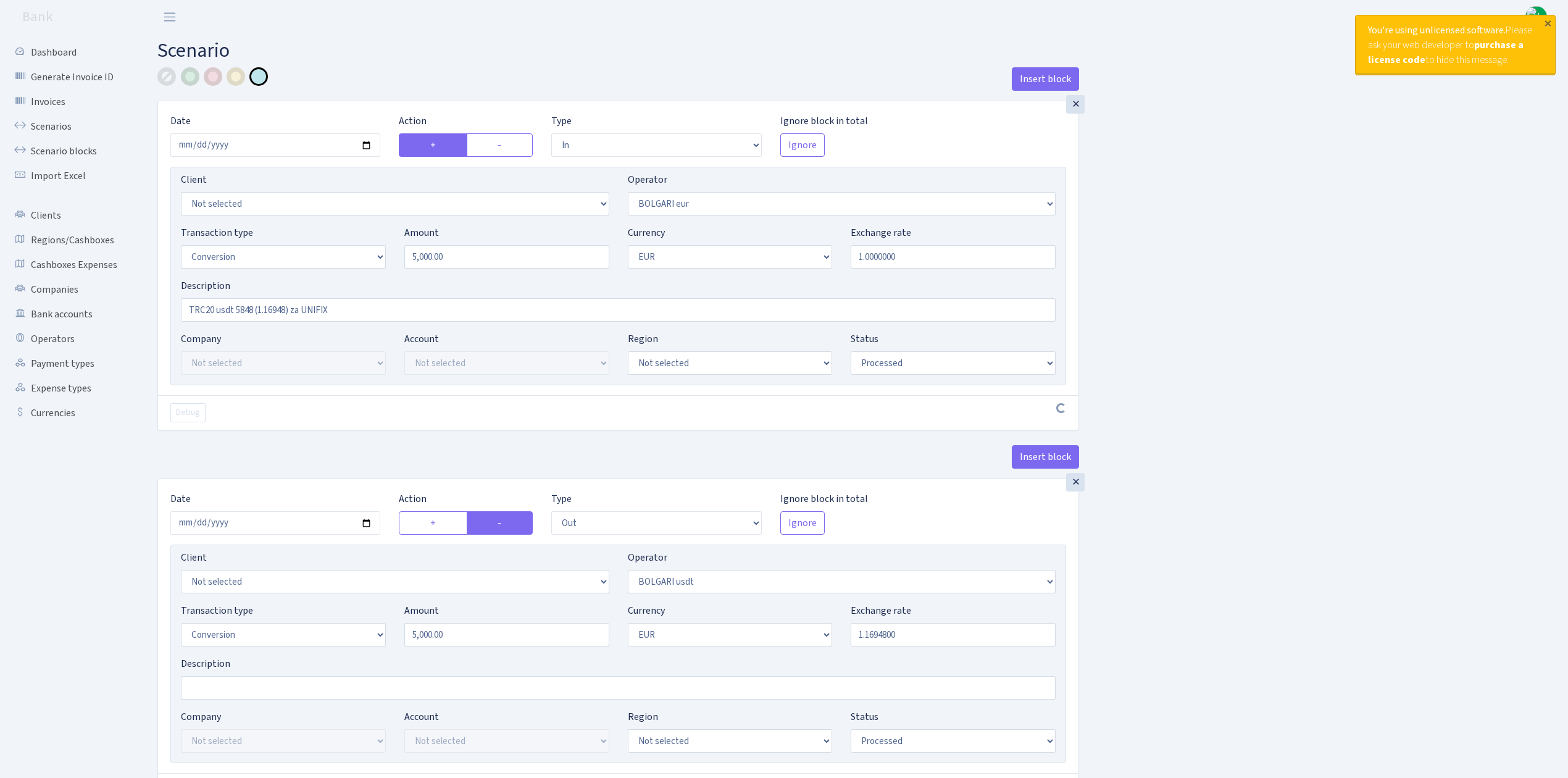
select select "out"
select select "507"
select select "15"
select select "1"
select select "processed"
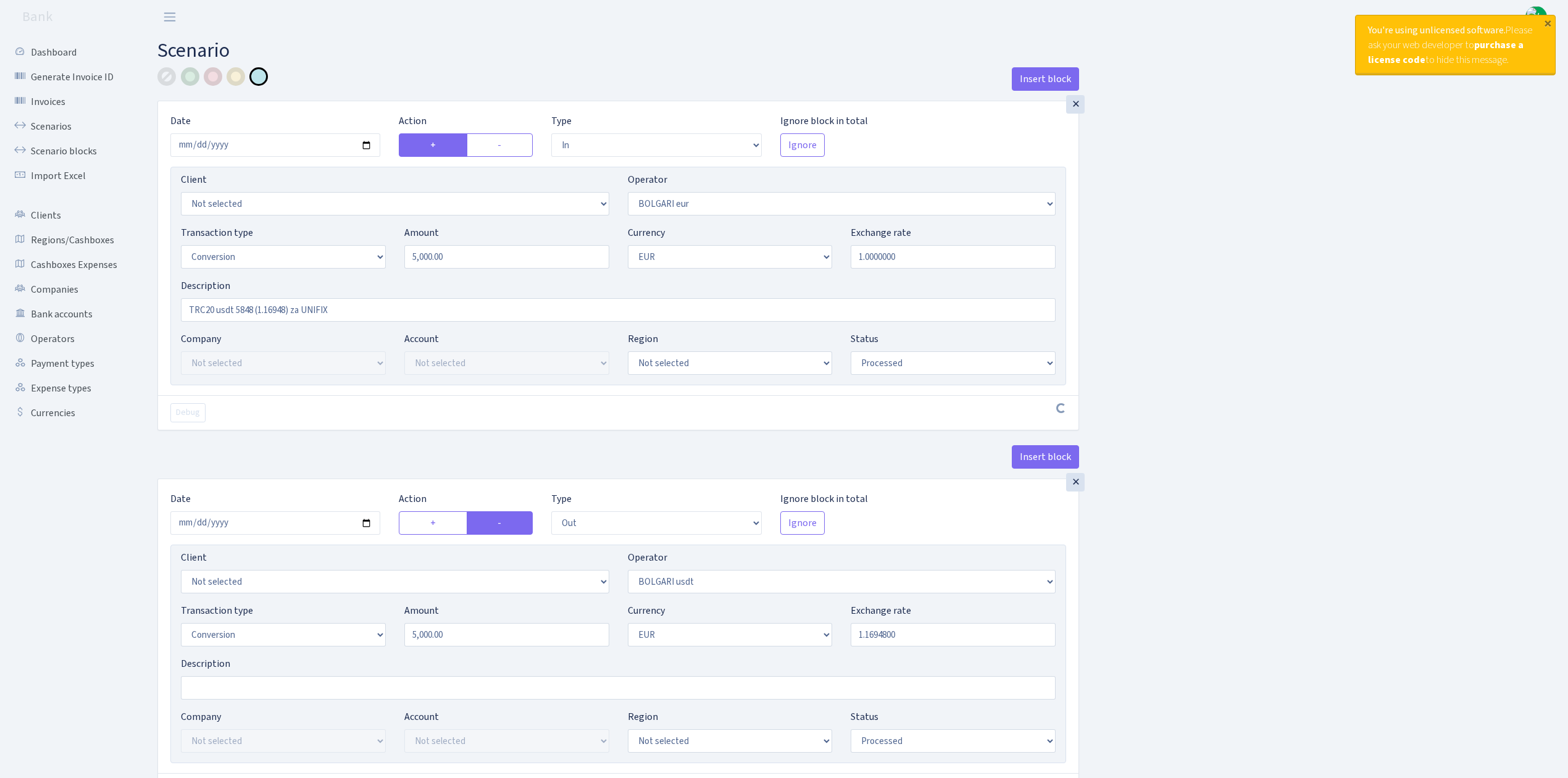
select select "in"
select select "507"
select select "2"
select select "6"
select select "20"
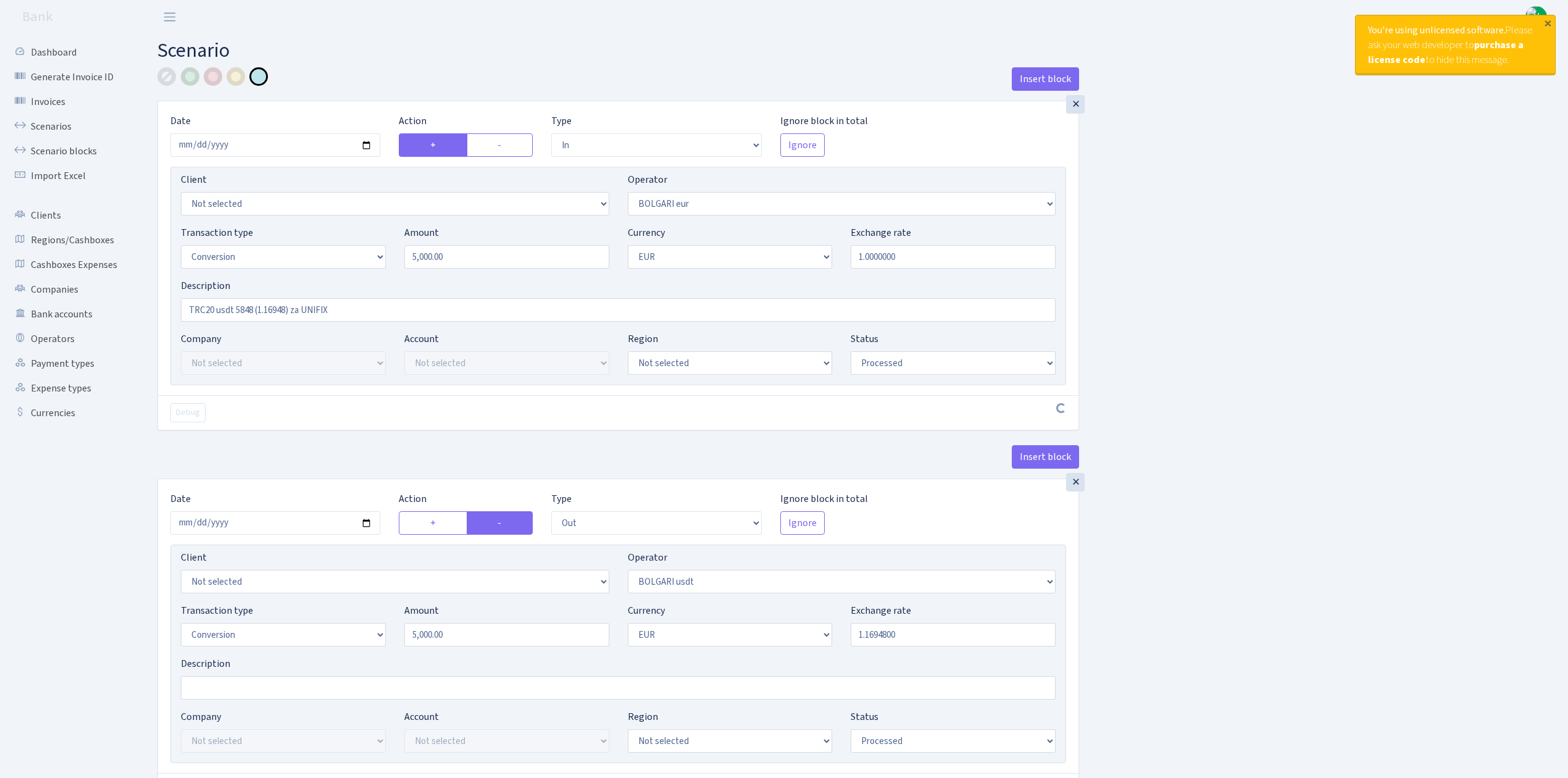
select select "61"
select select "processed"
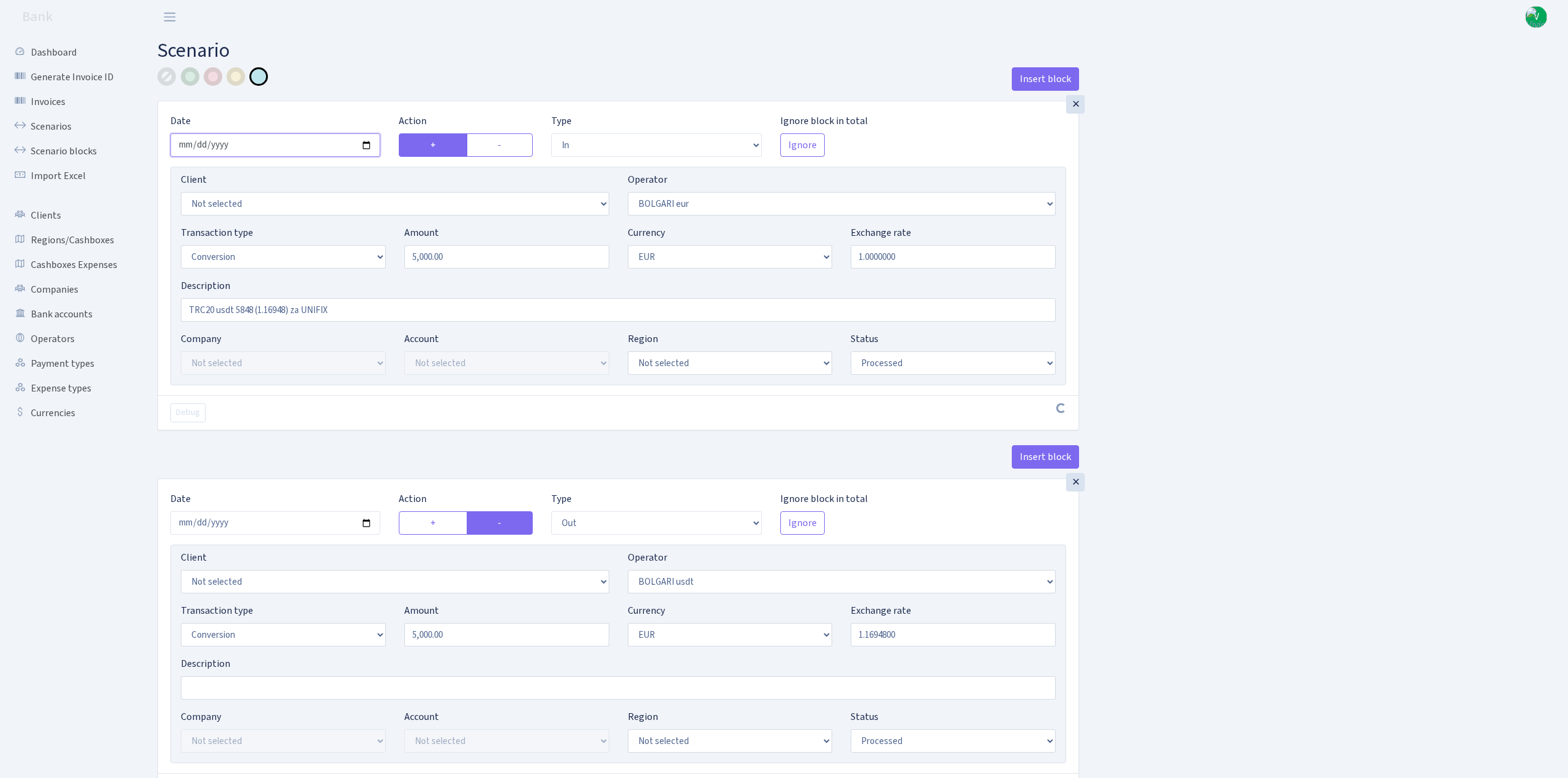
click at [368, 149] on input "2025-08-25" at bounding box center [275, 144] width 210 height 23
type input "[DATE]"
drag, startPoint x: 492, startPoint y: 258, endPoint x: 339, endPoint y: 224, distance: 156.7
click at [354, 233] on div "Transaction type Not selected 981 ELF FISH crypto GIRT IVO dekl MM-BALTIC eur U…" at bounding box center [618, 252] width 893 height 53
drag, startPoint x: 437, startPoint y: 262, endPoint x: 361, endPoint y: 248, distance: 77.3
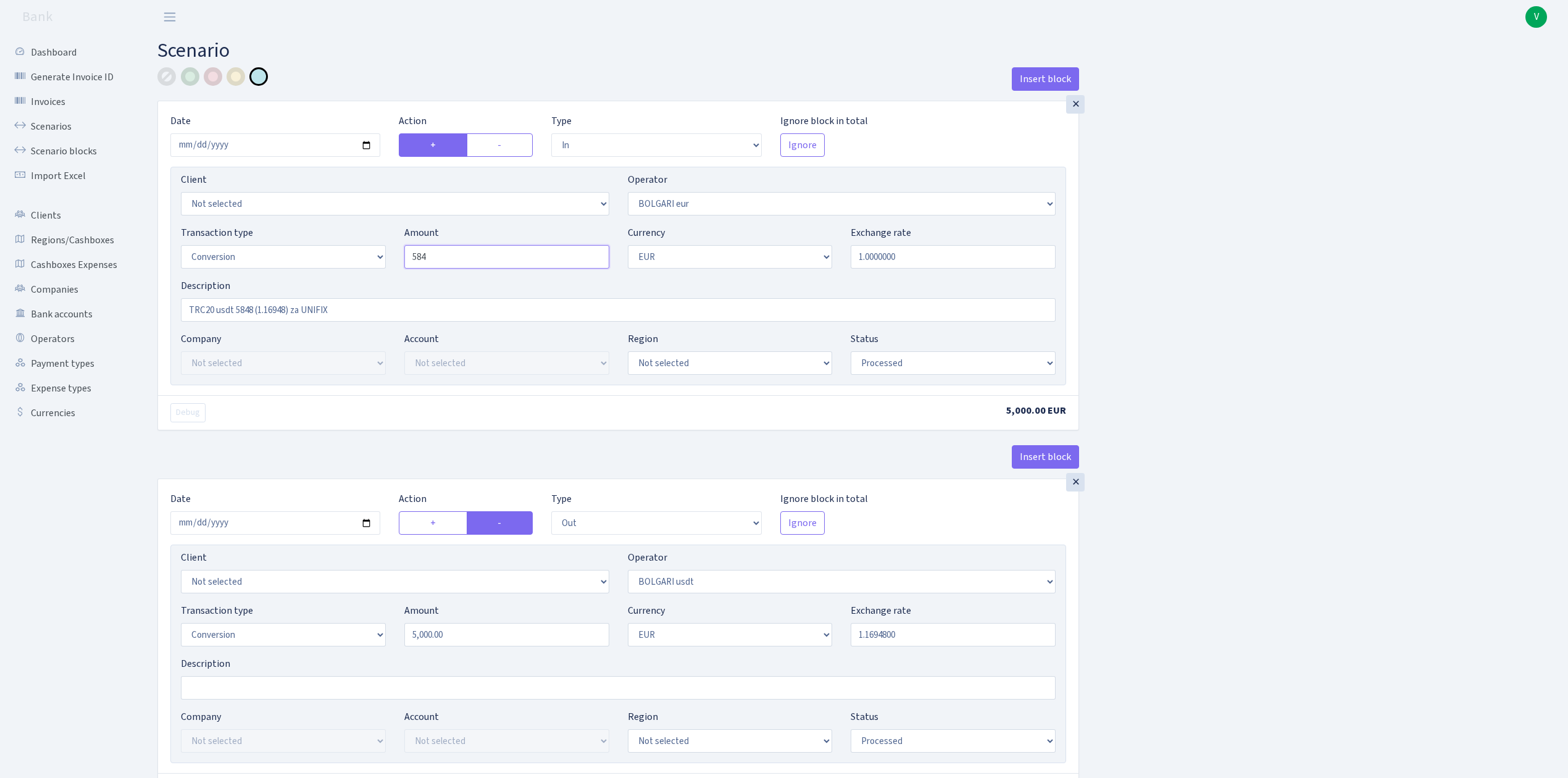
click at [361, 248] on div "Transaction type Not selected 981 ELF FISH crypto GIRT IVO dekl MM-BALTIC eur U…" at bounding box center [618, 252] width 893 height 53
click at [1132, 244] on div "Insert block × Date 2025-09-11 Action + - Type --- In Out Commission Field requ…" at bounding box center [853, 678] width 1411 height 1222
type input "5,000.00"
drag, startPoint x: 236, startPoint y: 310, endPoint x: 253, endPoint y: 310, distance: 17.0
click at [253, 310] on input "TRC20 usdt 5848 (1.16948) za UNIFIX" at bounding box center [618, 310] width 875 height 23
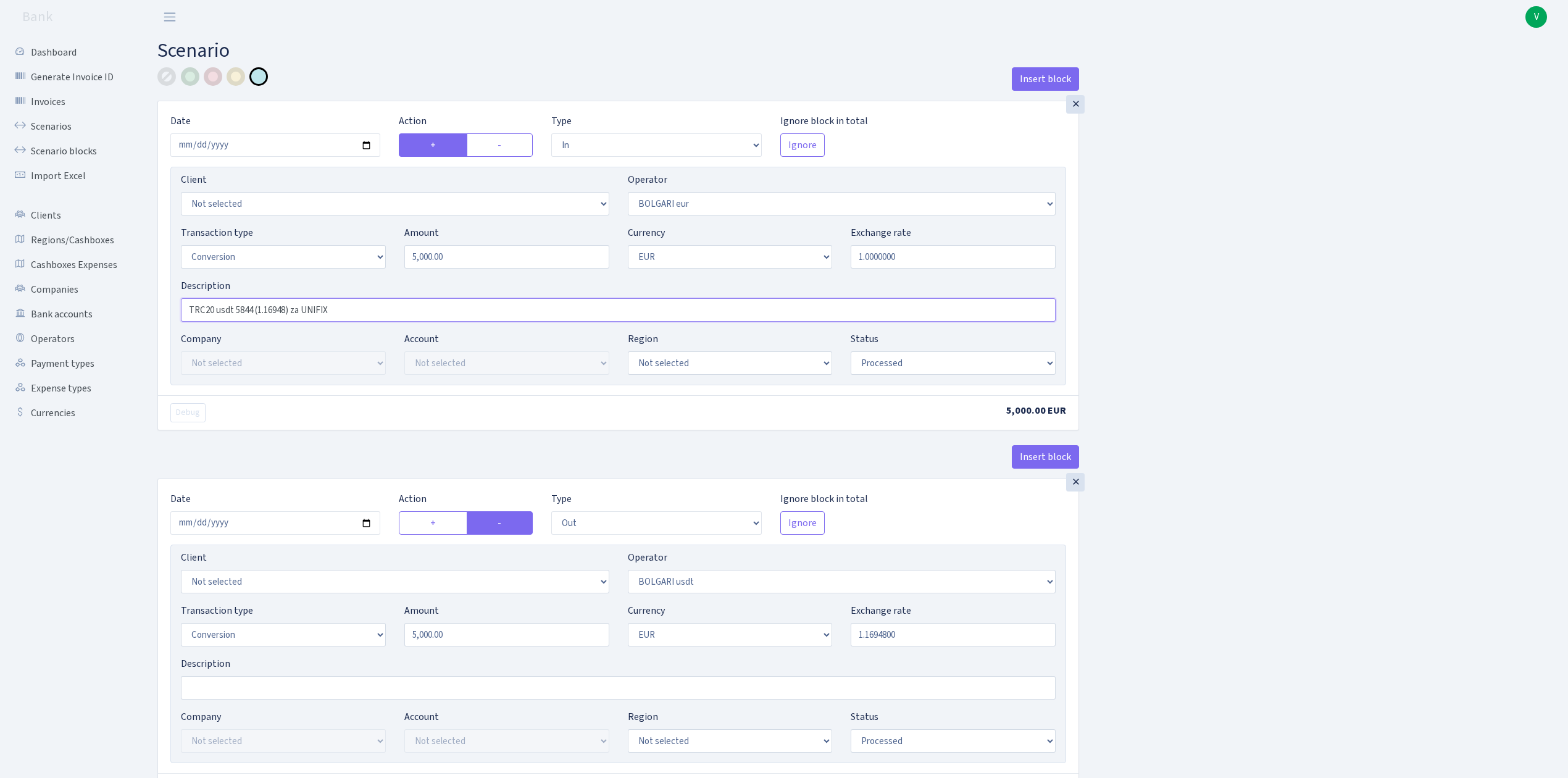
click at [286, 307] on input "TRC20 usdt 5844 (1.16948) za UNIFIX" at bounding box center [618, 310] width 875 height 23
type input "TRC20 usdt 5844 (1.168637) za UNIFIX"
click at [1297, 356] on div "Insert block × Date [DATE] Action + - Type --- In Out Commission Field required…" at bounding box center [853, 678] width 1411 height 1222
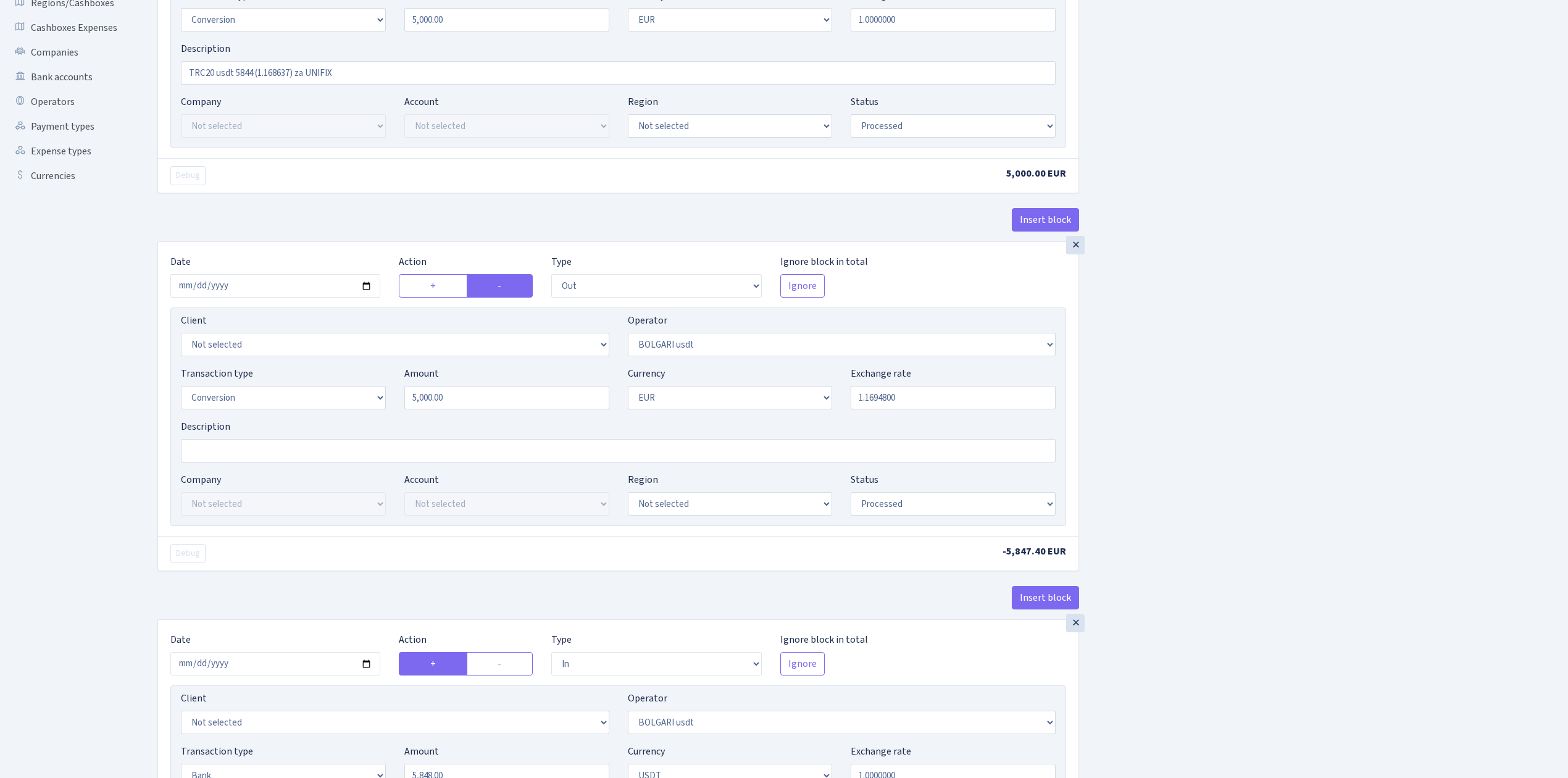
scroll to position [247, 0]
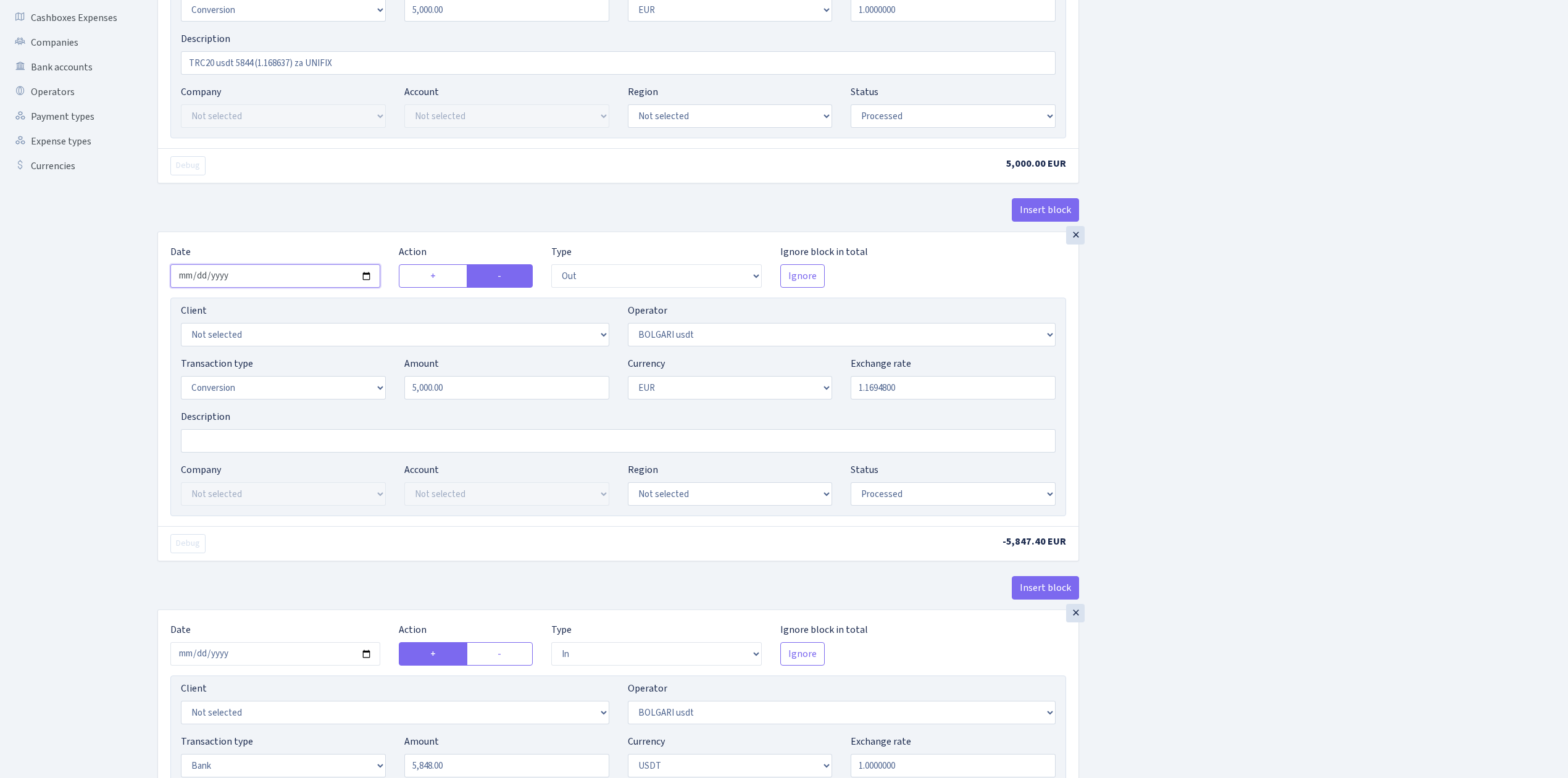
click at [364, 275] on input "2025-08-25" at bounding box center [275, 275] width 210 height 23
type input "[DATE]"
drag, startPoint x: 873, startPoint y: 389, endPoint x: 948, endPoint y: 391, distance: 75.0
click at [948, 391] on input "1.1694800" at bounding box center [953, 387] width 205 height 23
click at [1208, 471] on div "Insert block × Date 2025-09-11 Action + - Type --- In Out Commission Field requ…" at bounding box center [853, 431] width 1411 height 1222
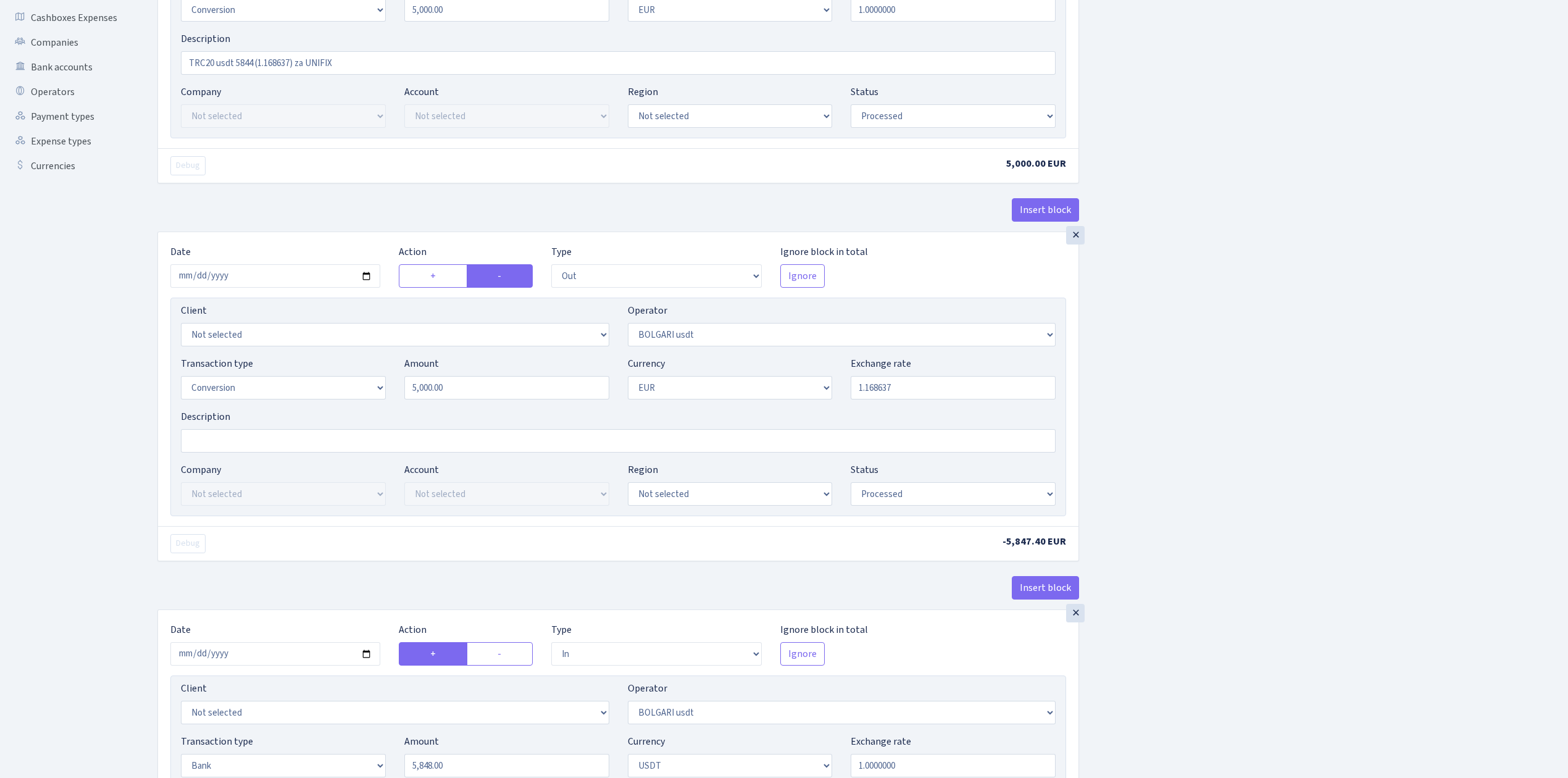
type input "1.1686370"
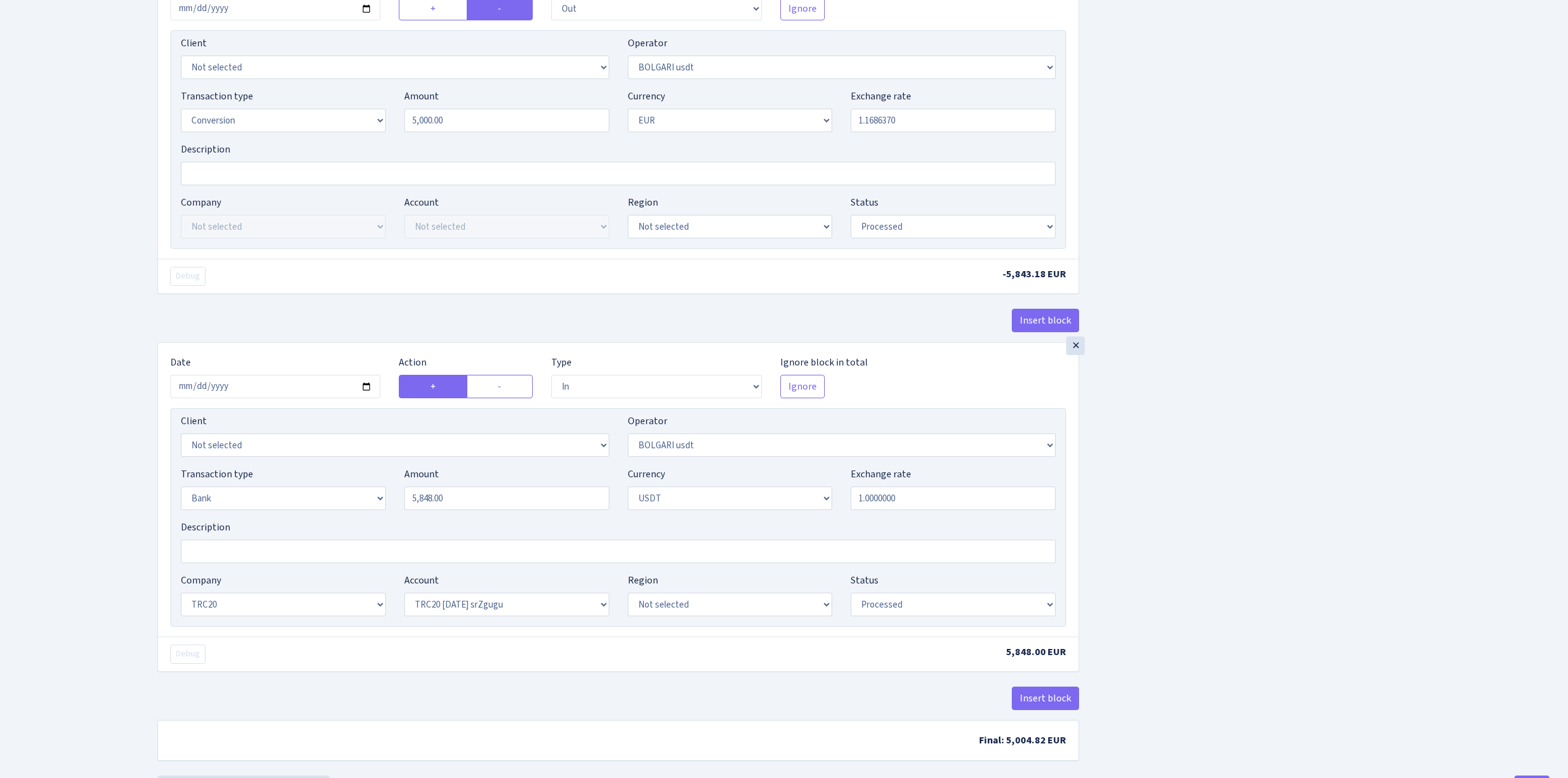
scroll to position [574, 0]
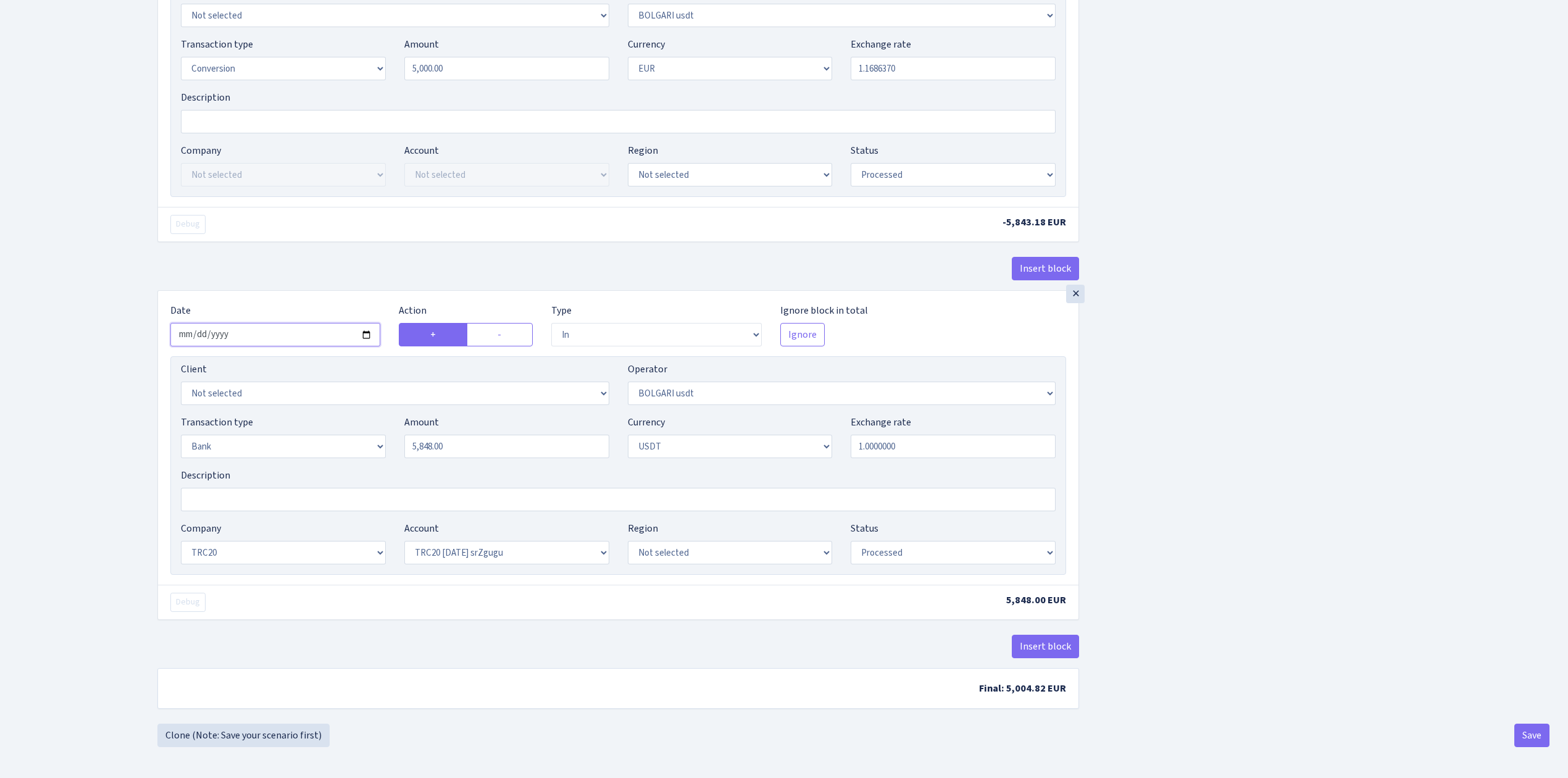
click at [367, 333] on input "2025-08-25" at bounding box center [275, 335] width 210 height 23
type input "[DATE]"
drag, startPoint x: 507, startPoint y: 449, endPoint x: 374, endPoint y: 446, distance: 133.0
click at [374, 446] on div "Transaction type Not selected 981 ELF FISH crypto GIRT IVO dekl MM-BALTIC eur U…" at bounding box center [618, 441] width 893 height 53
click at [519, 613] on div "Debug 5,848.00 EUR" at bounding box center [618, 601] width 920 height 35
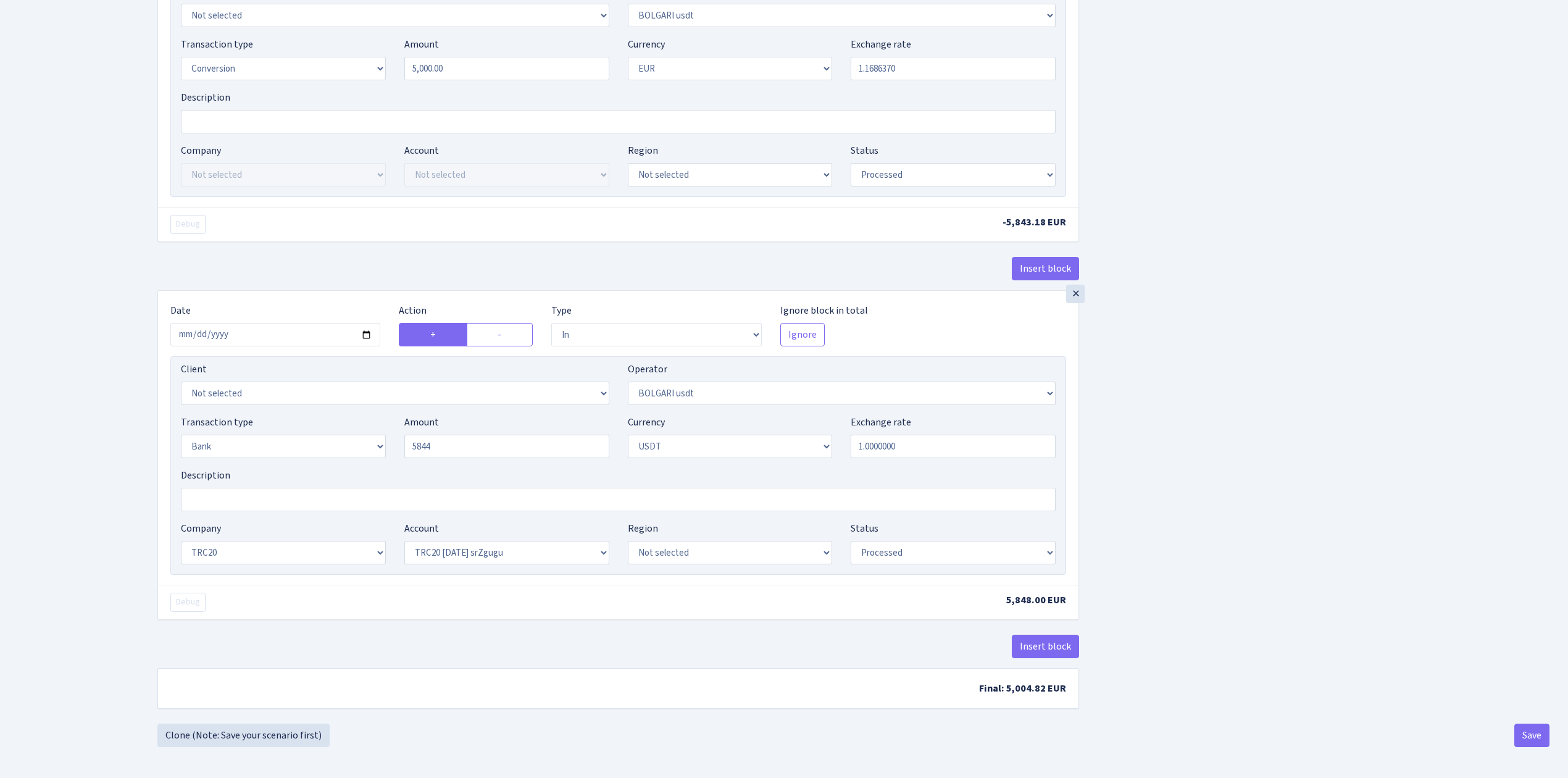
type input "5,844.00"
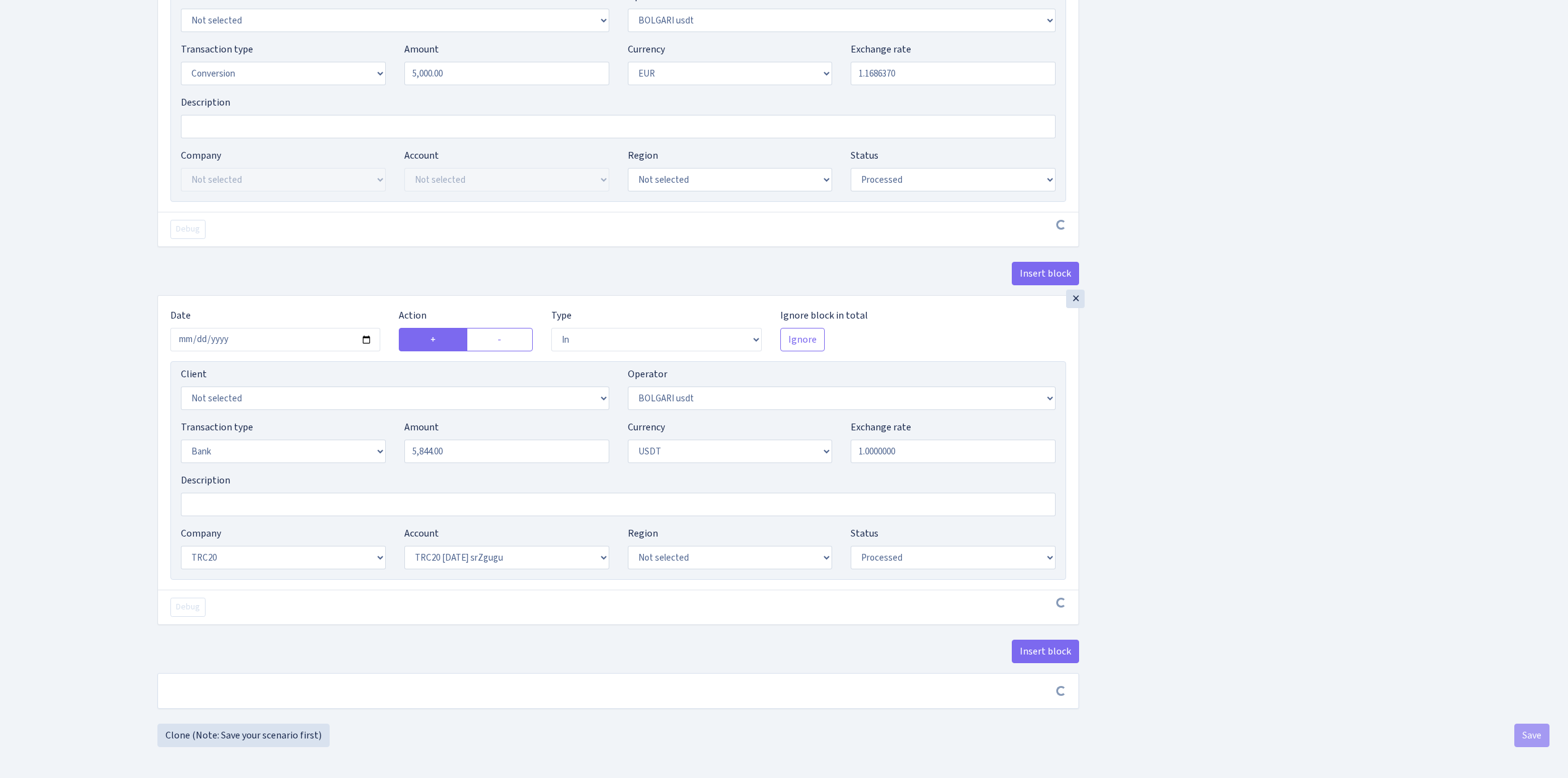
scroll to position [569, 0]
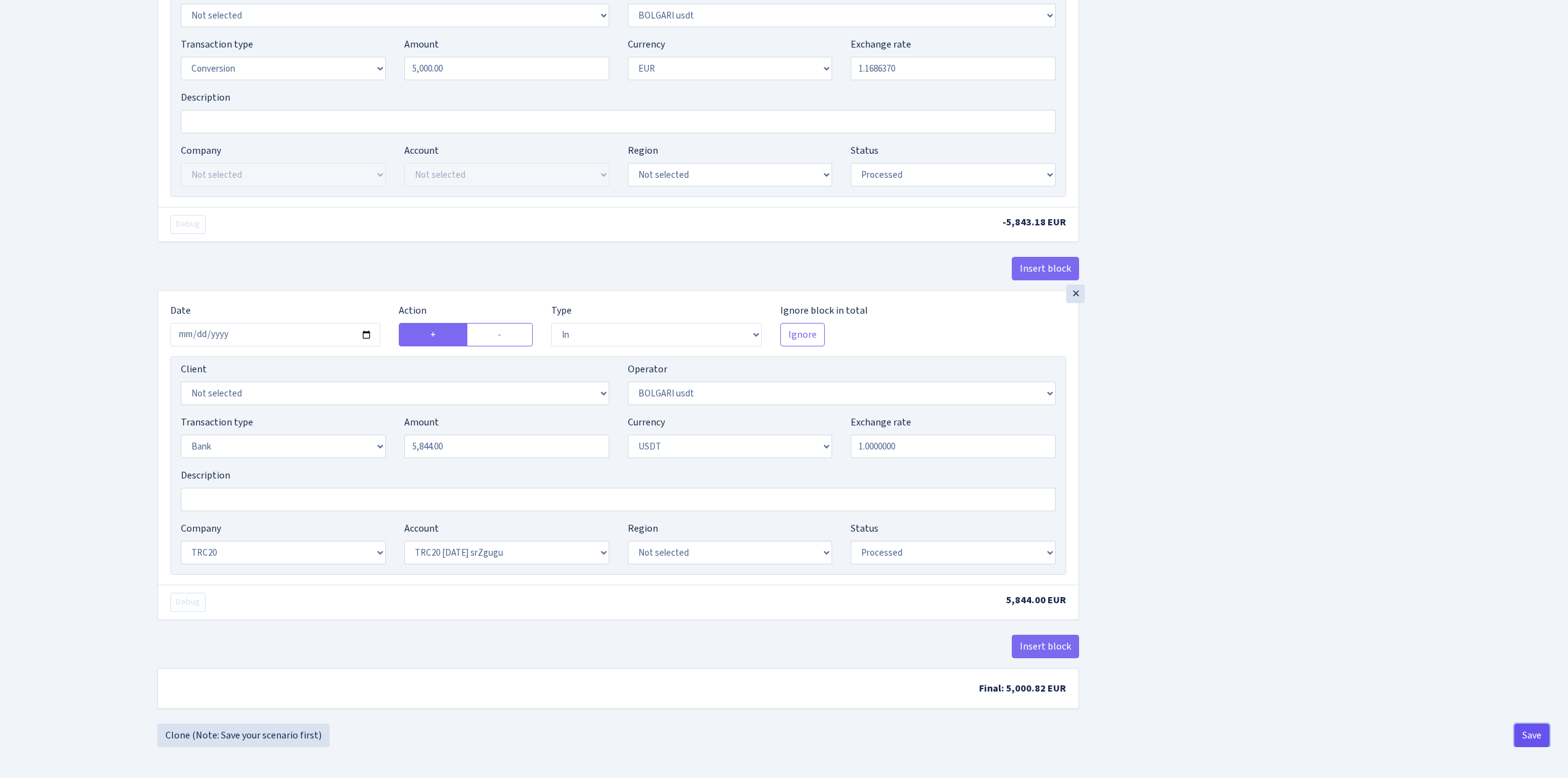
click at [1536, 737] on button "Save" at bounding box center [1532, 735] width 35 height 23
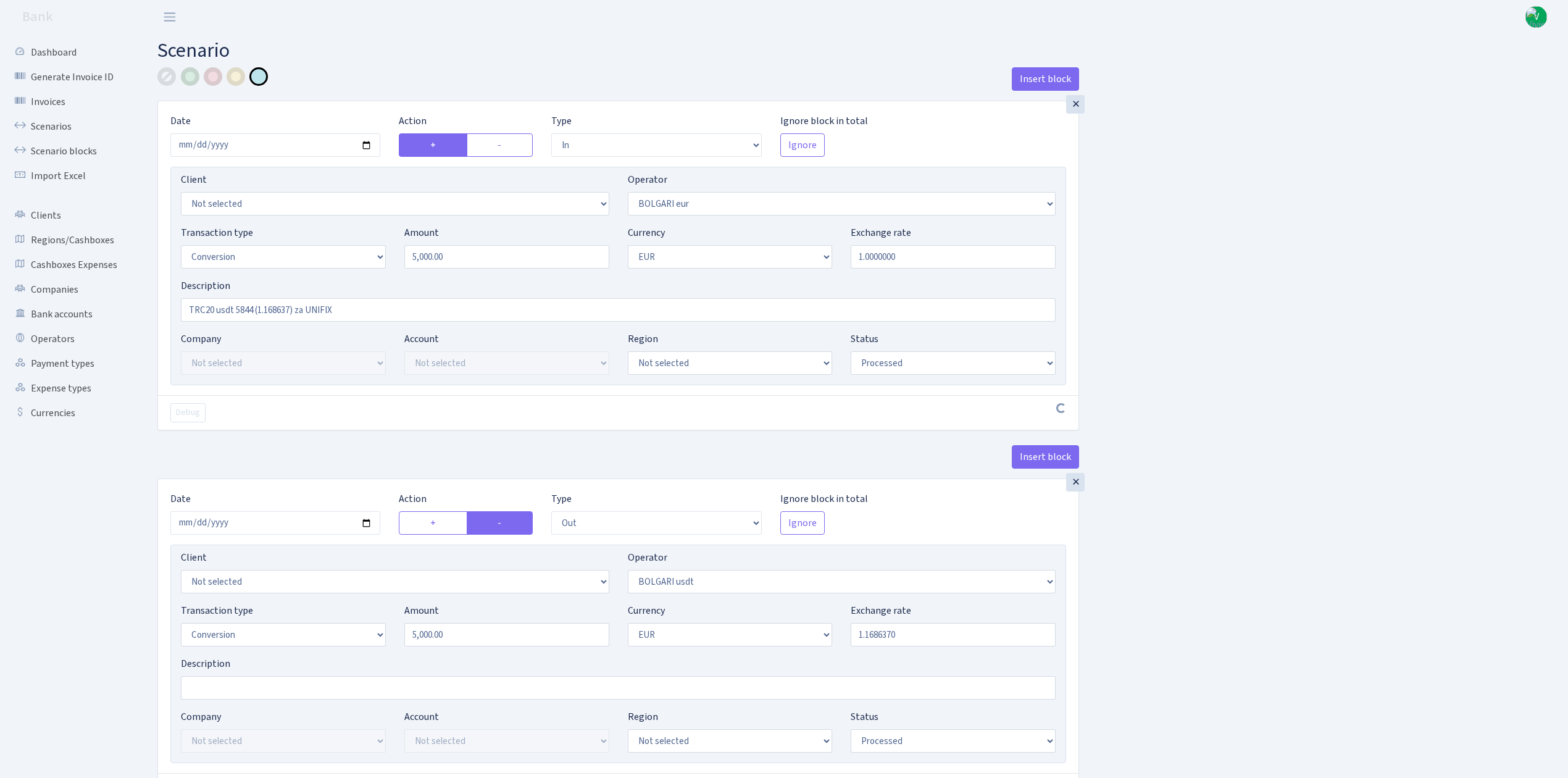
select select "in"
select select "506"
select select "15"
select select "1"
select select "processed"
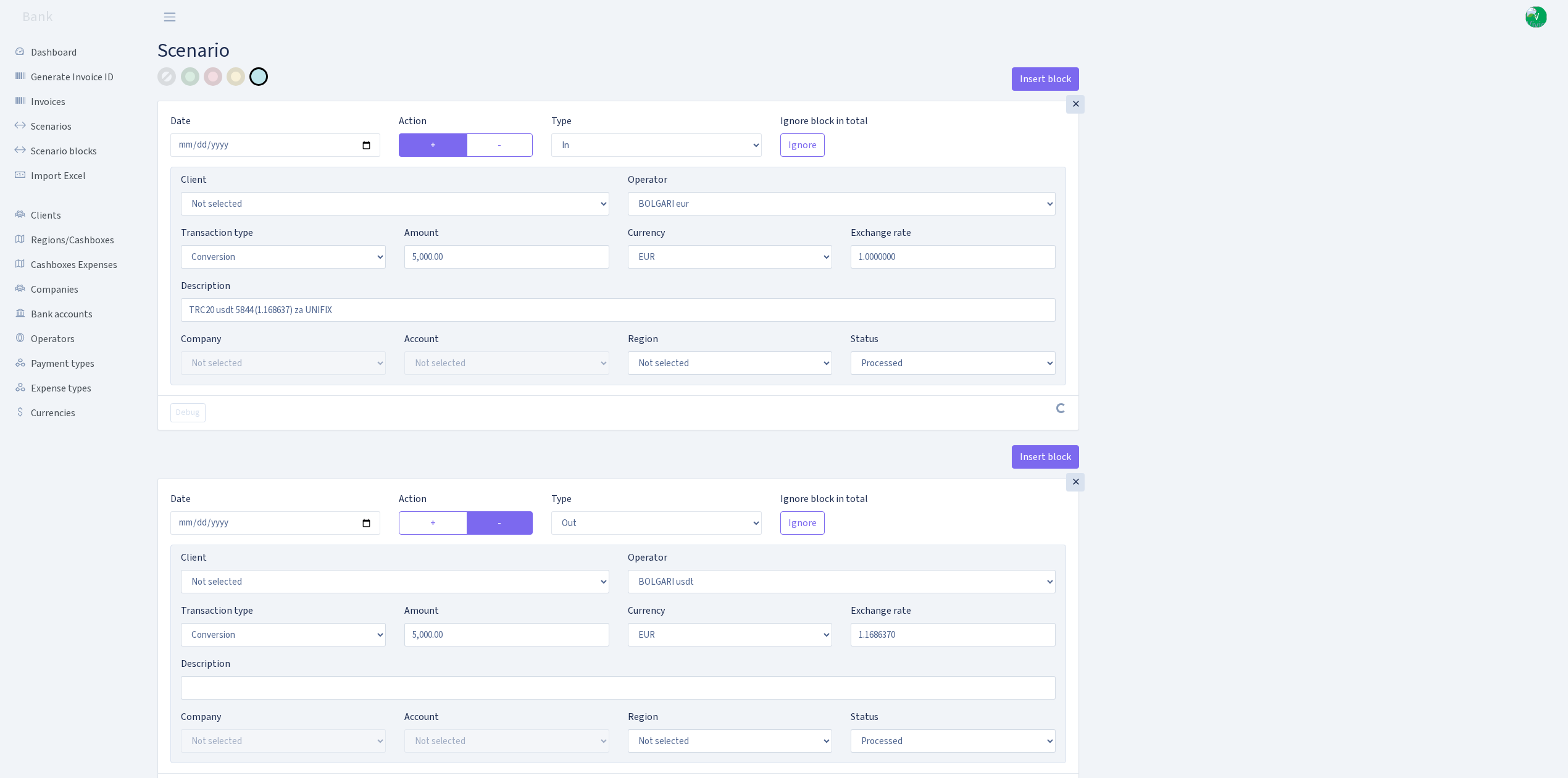
select select "out"
select select "507"
select select "15"
select select "1"
select select "processed"
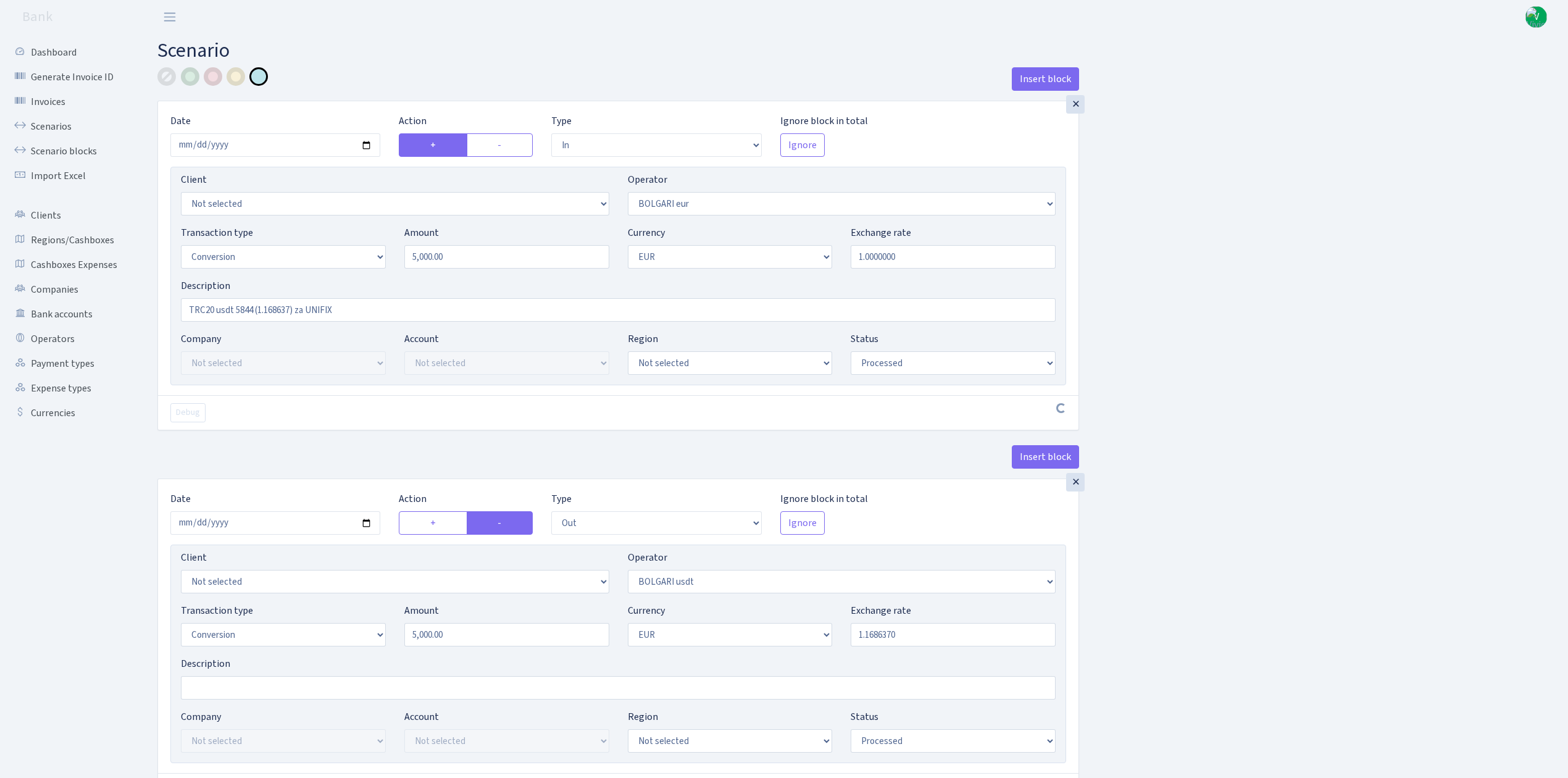
select select "in"
select select "507"
select select "2"
select select "6"
select select "20"
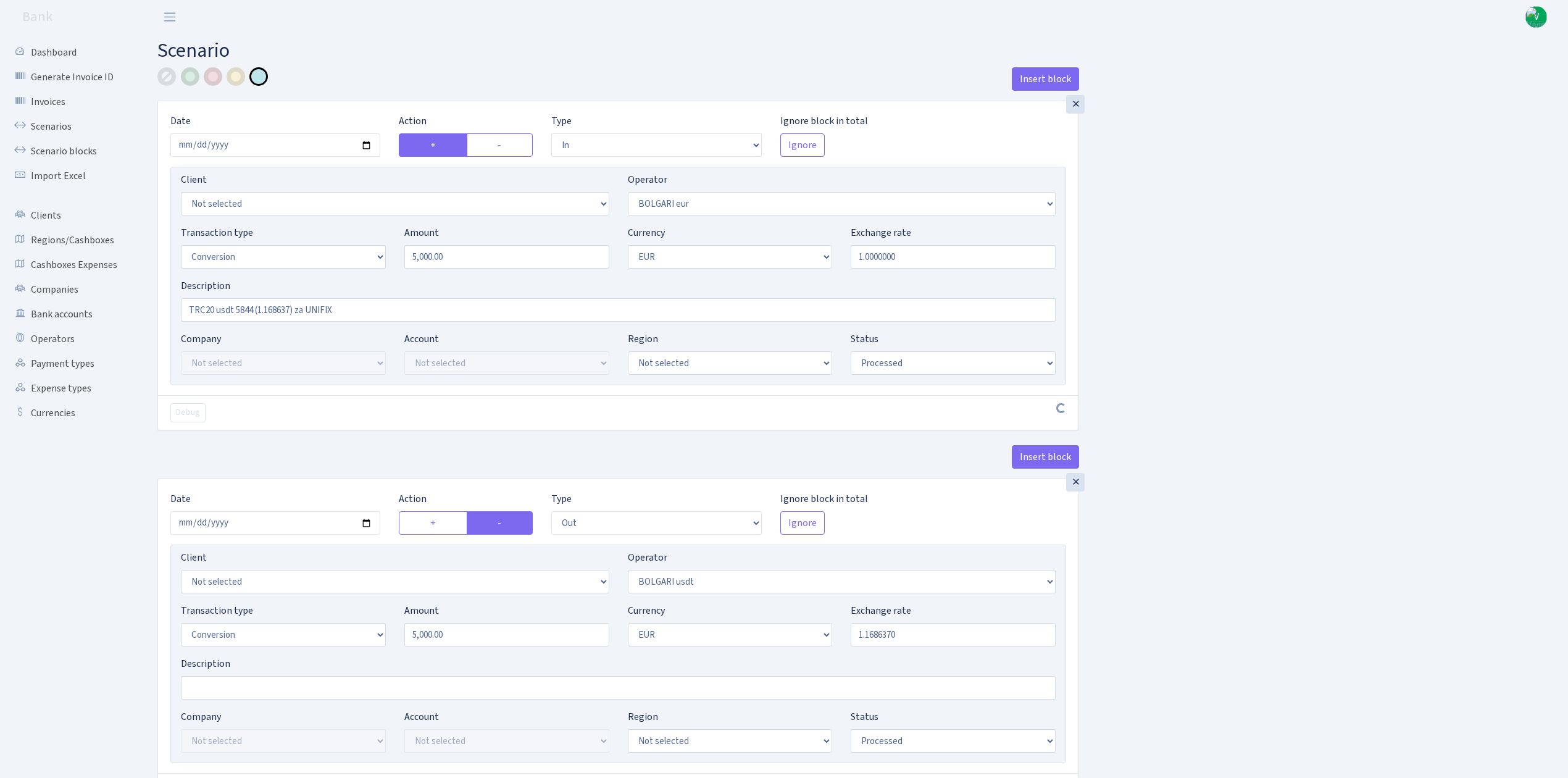
select select "61"
select select "processed"
click at [63, 125] on link "Scenarios" at bounding box center [68, 126] width 123 height 25
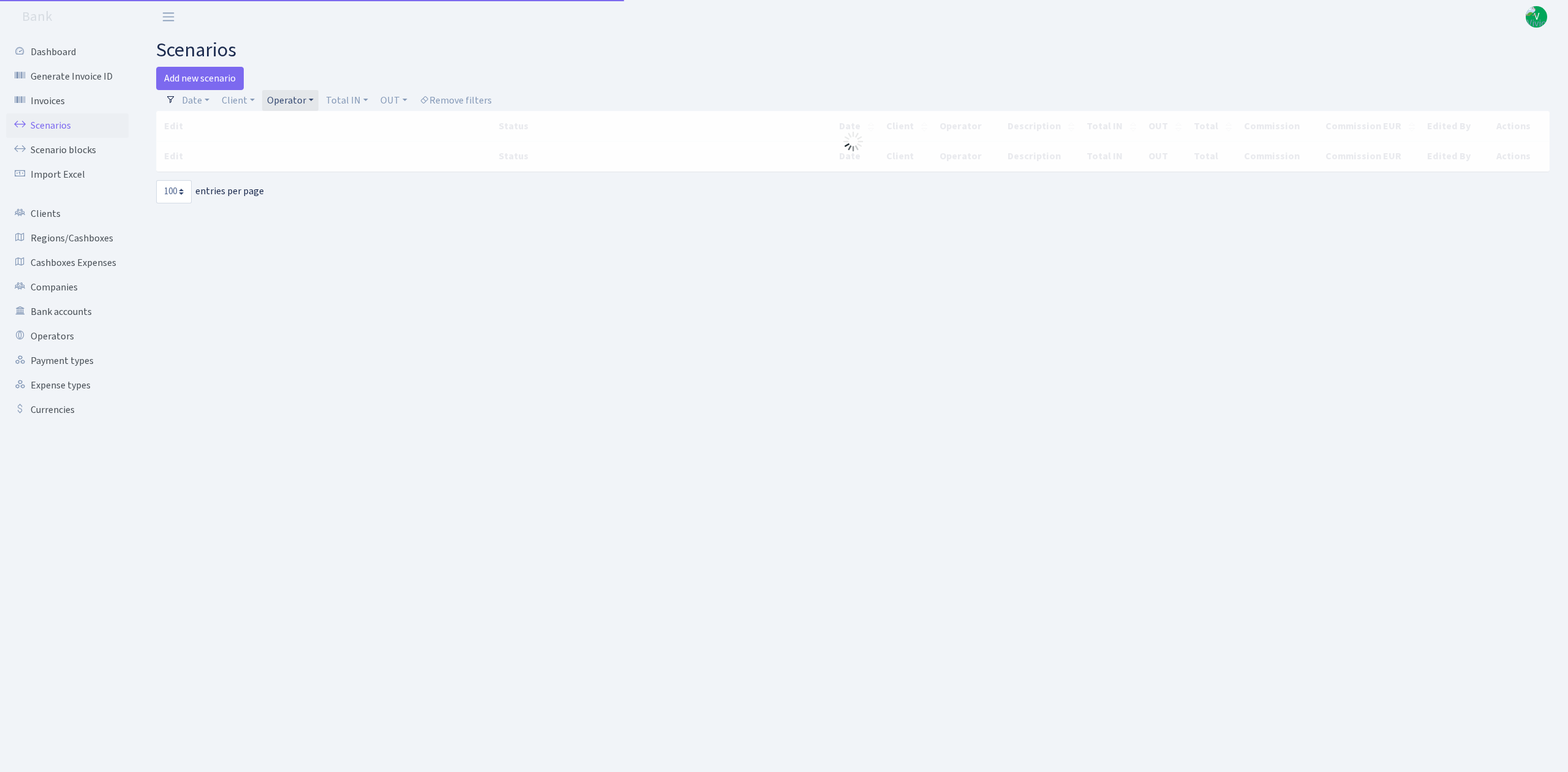
select select "100"
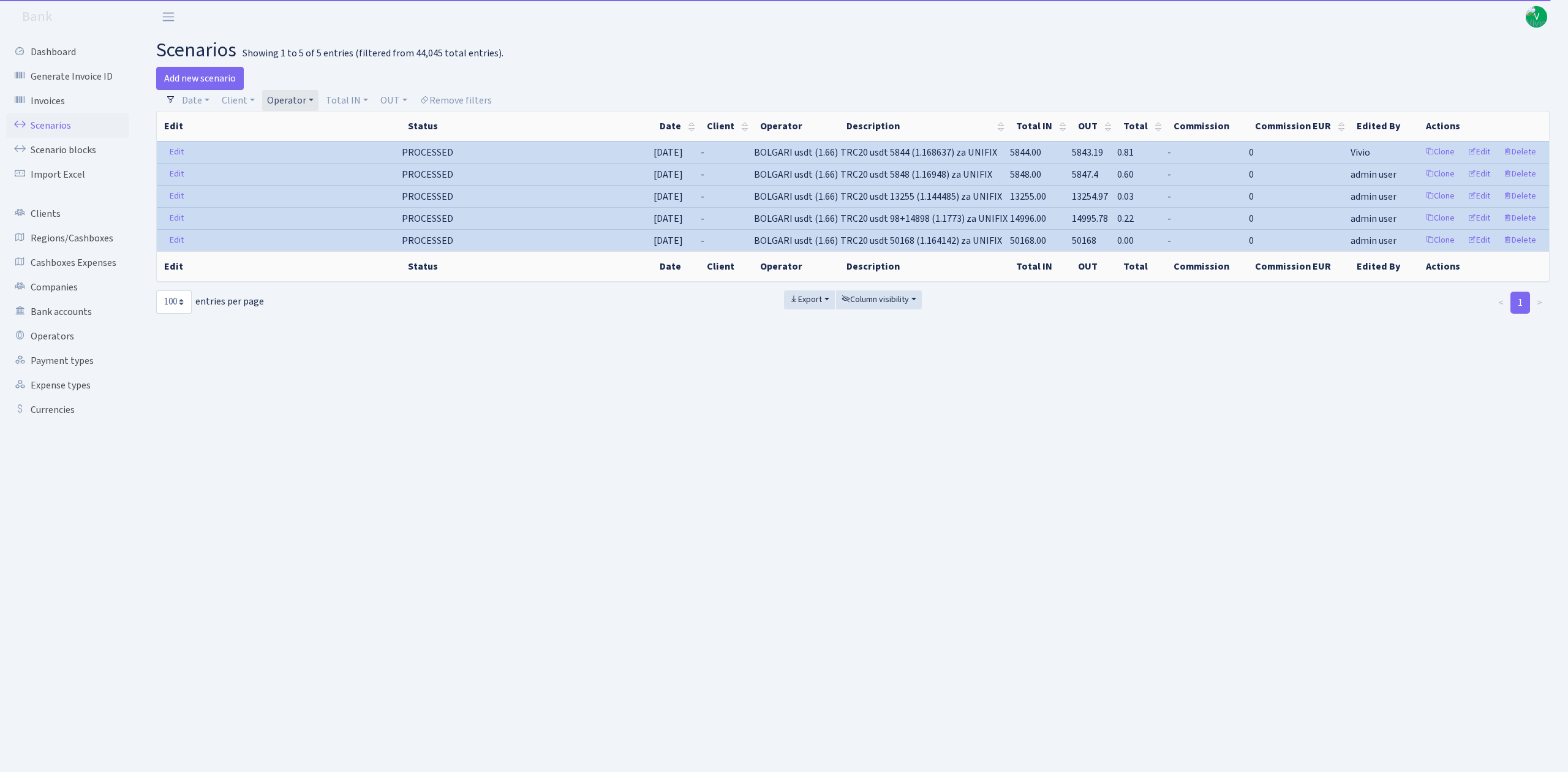
click at [295, 98] on link "Operator" at bounding box center [290, 100] width 57 height 20
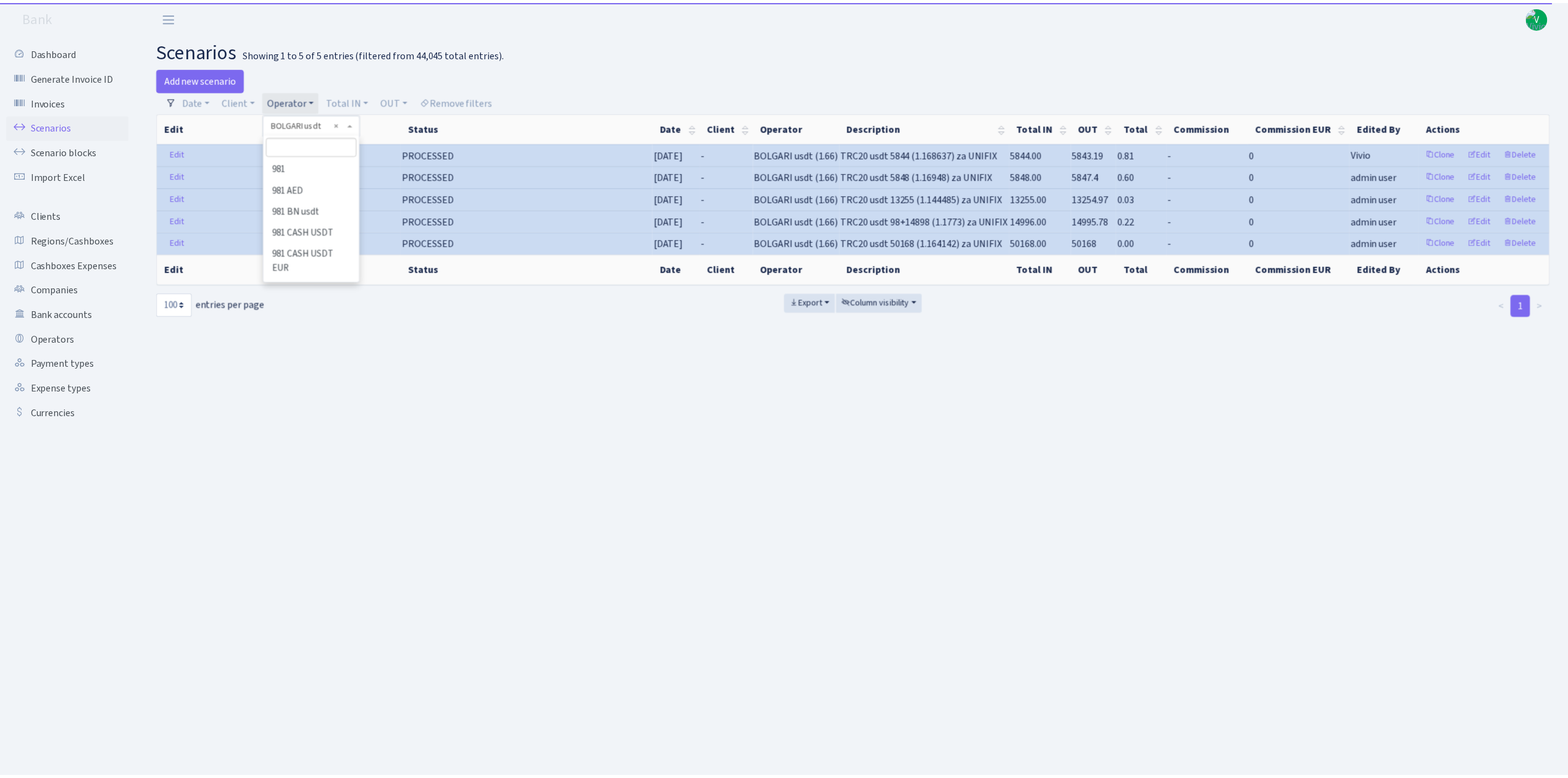
scroll to position [1012, 0]
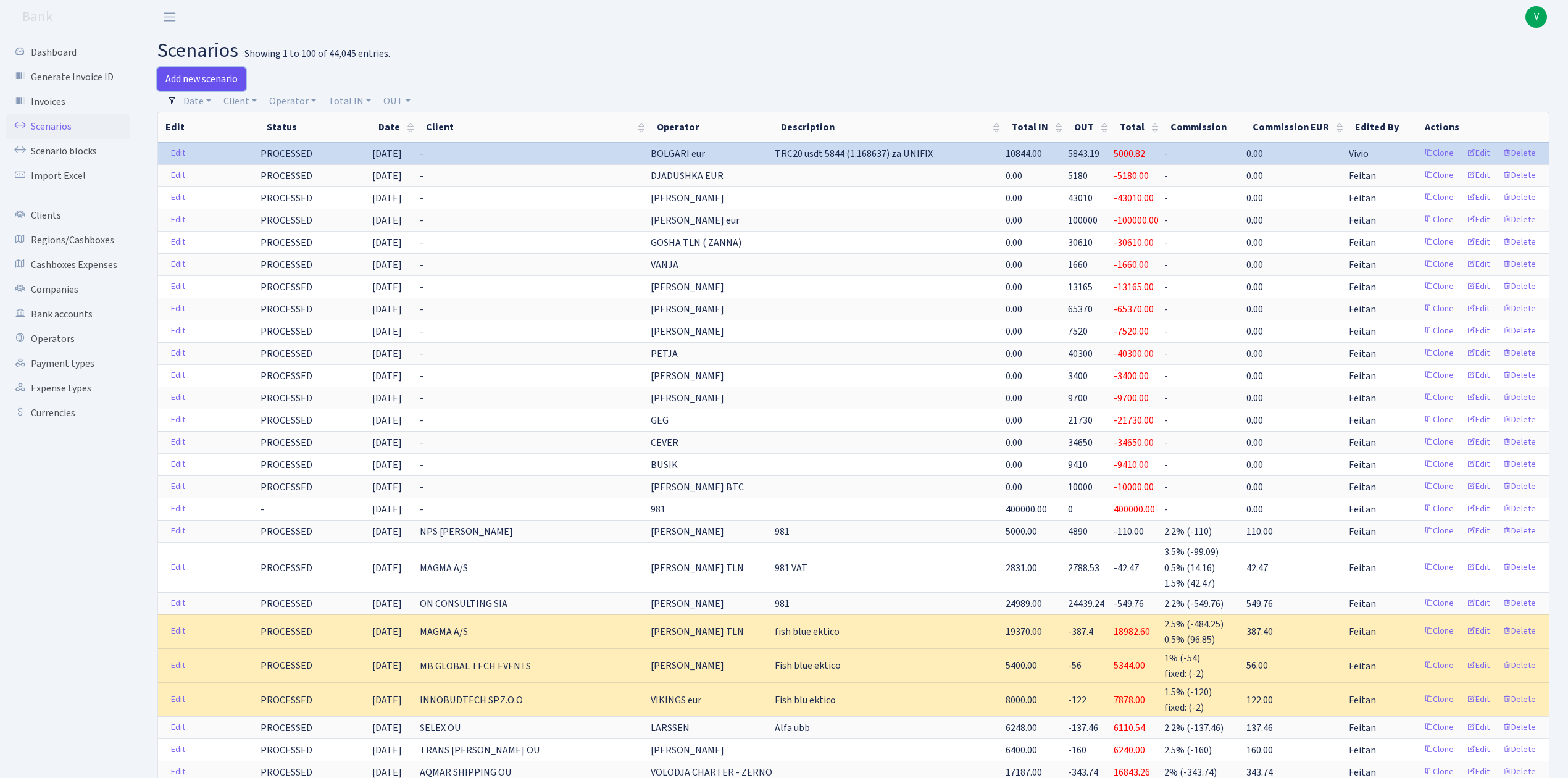
click at [213, 75] on link "Add new scenario" at bounding box center [201, 79] width 88 height 23
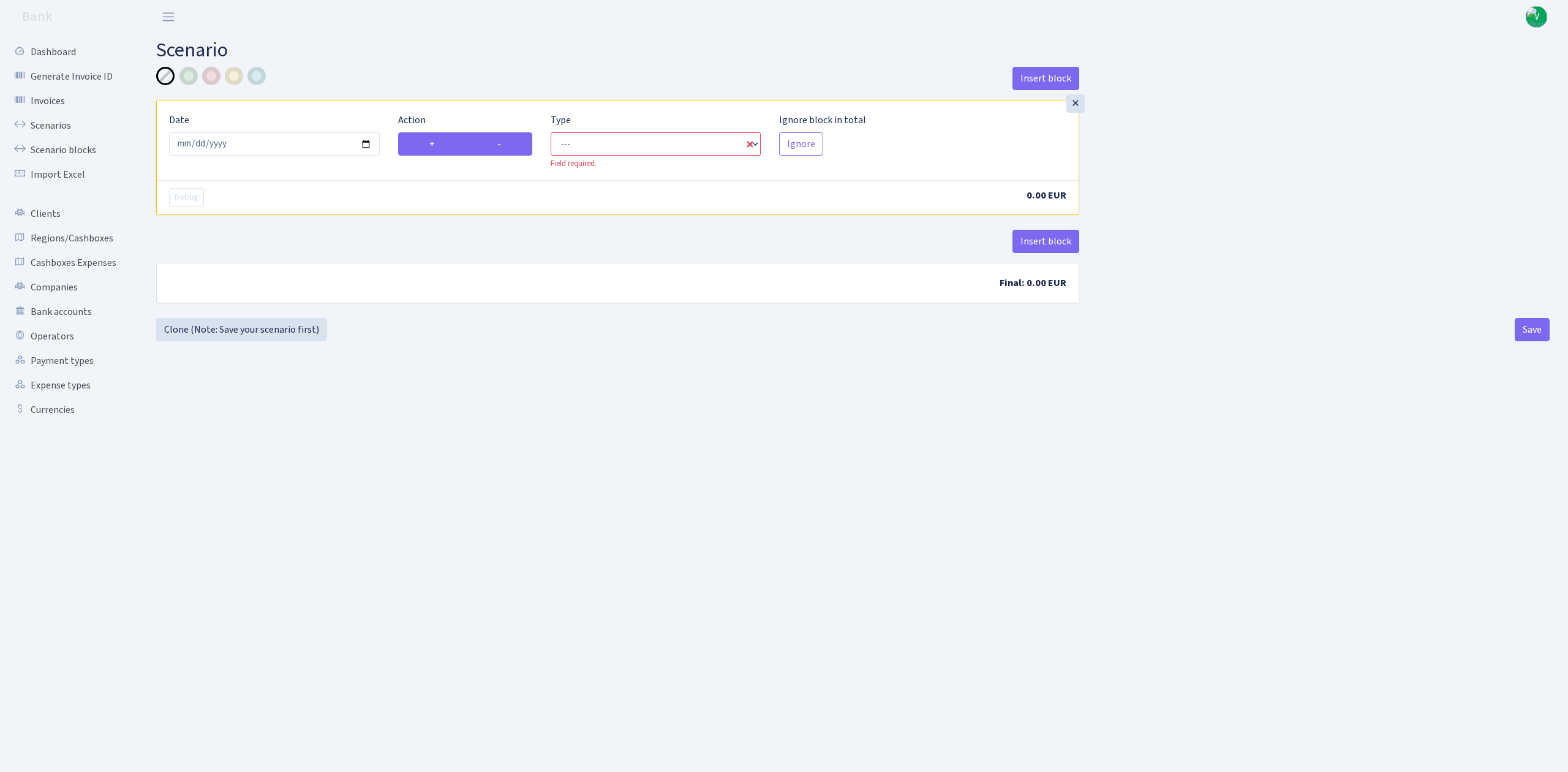
click at [494, 148] on label "-" at bounding box center [499, 143] width 67 height 23
click at [497, 145] on input "-" at bounding box center [501, 140] width 8 height 8
radio input "true"
radio input "false"
click at [578, 148] on select "--- In Out Commission" at bounding box center [656, 143] width 210 height 23
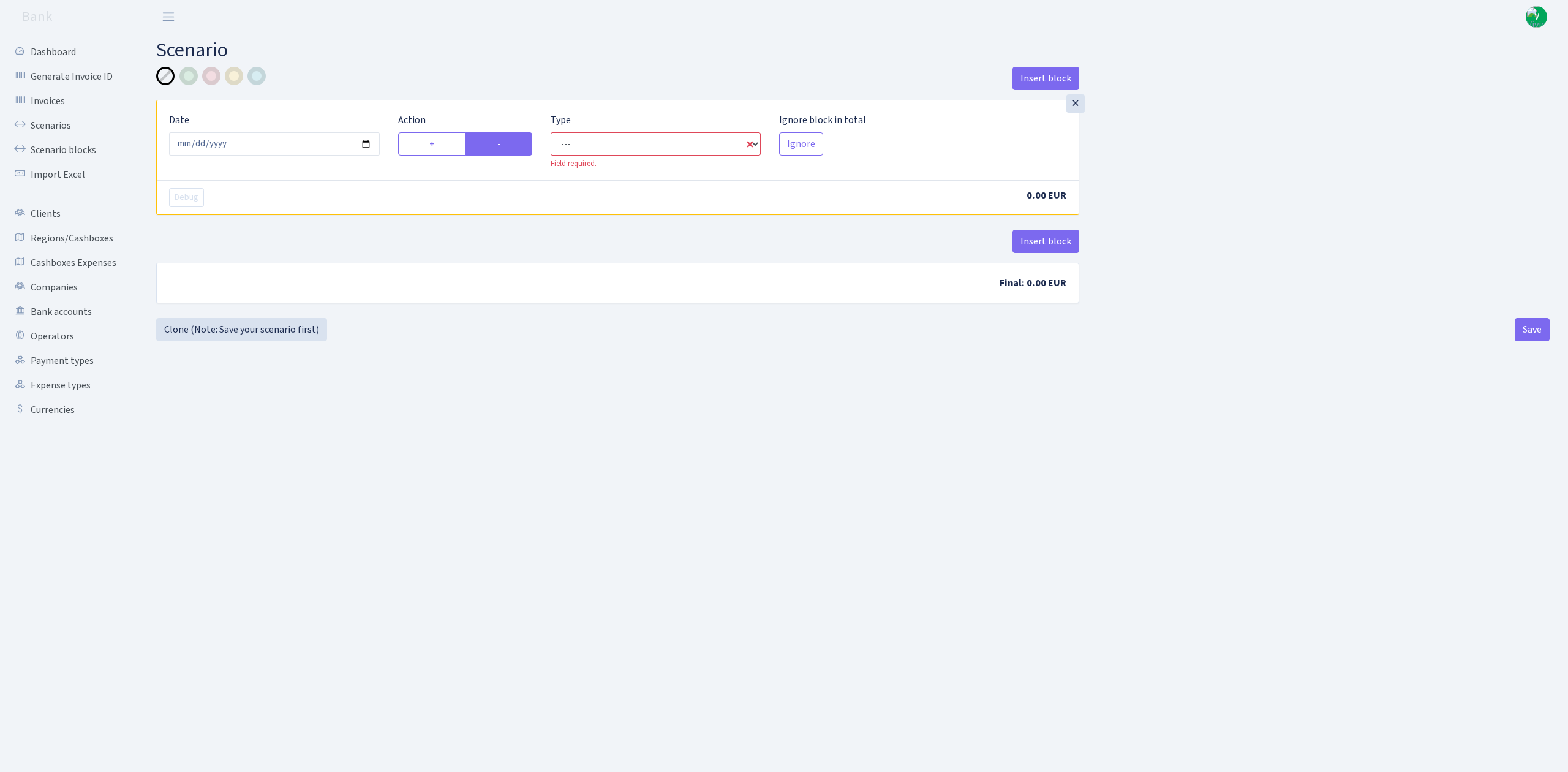
select select "out"
click at [551, 133] on select "--- In Out Commission" at bounding box center [656, 143] width 210 height 23
select select "1"
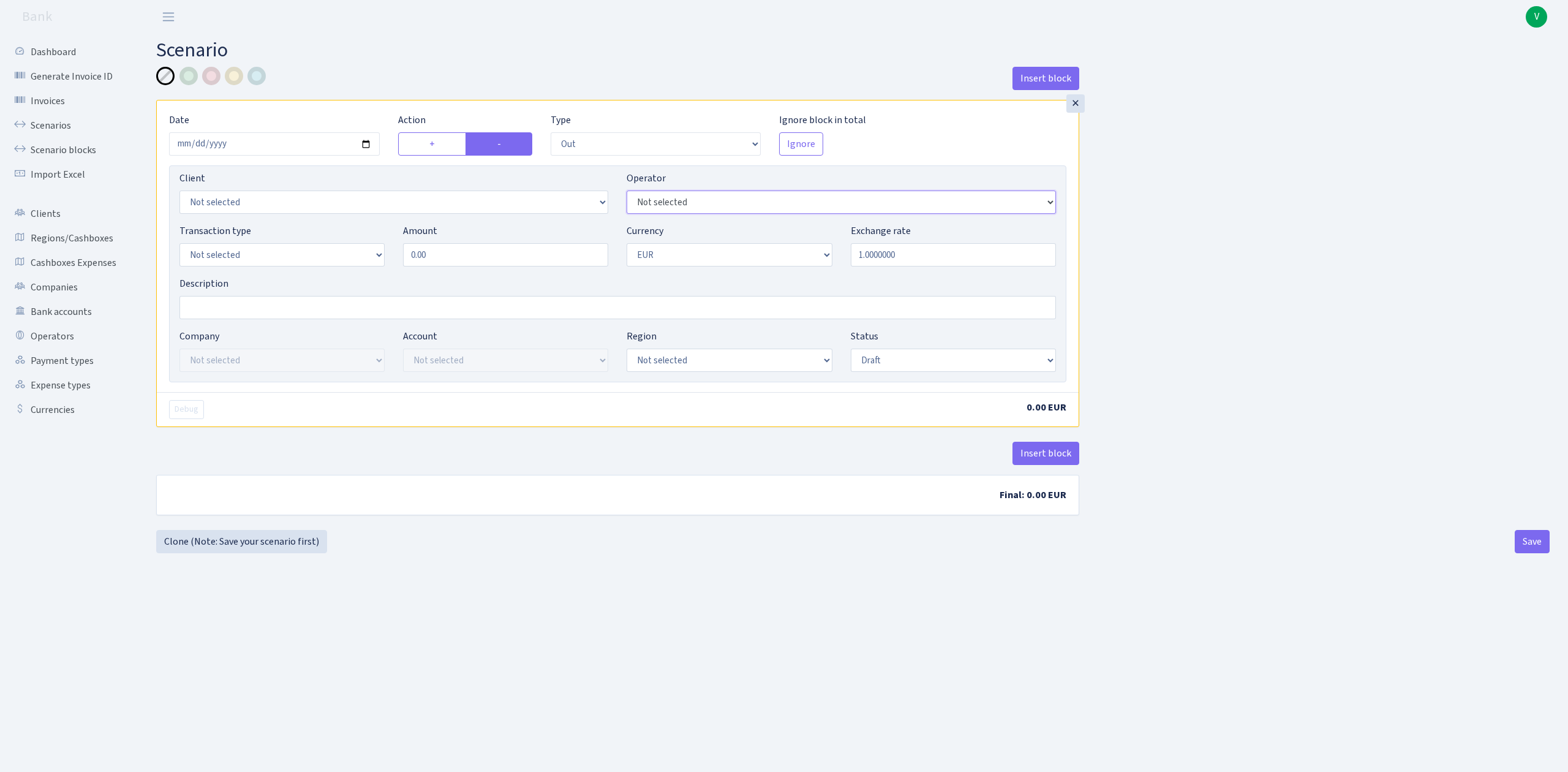
click at [677, 196] on select "Not selected 981 981 AED 981 BN usdt 981 CASH USDT 981 CASH USDT EUR 981 GOLD 9…" at bounding box center [841, 202] width 429 height 23
select select "242"
click at [626, 191] on select "Not selected 981 981 AED 981 BN usdt 981 CASH USDT 981 CASH USDT EUR 981 GOLD 9…" at bounding box center [841, 202] width 429 height 23
click at [336, 256] on select "Not selected 981 ELF FISH crypto GIRT IVO dekl MM-BALTIC eur UAB Bank Cash Cash…" at bounding box center [282, 254] width 206 height 23
select select "2"
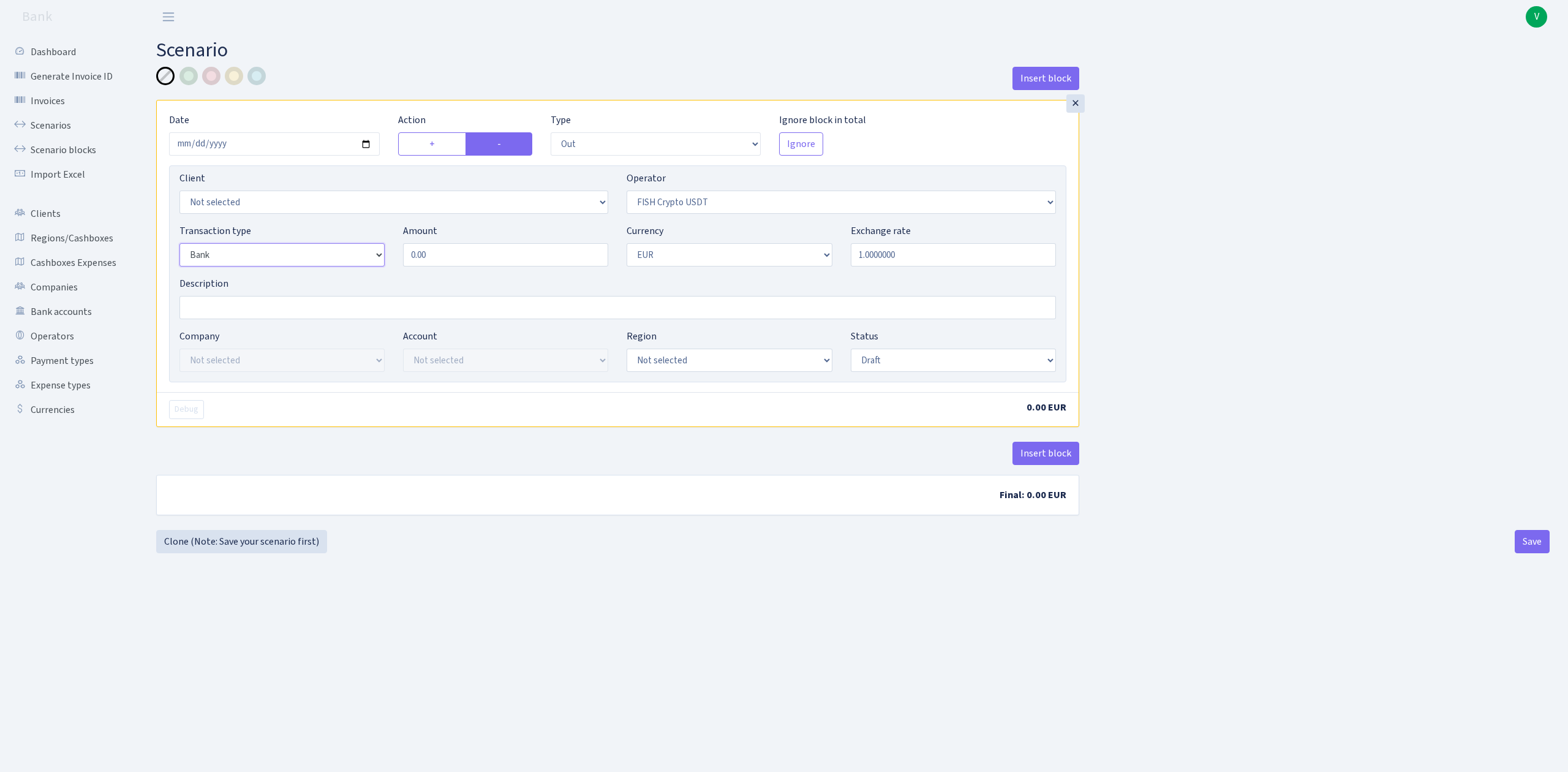
click at [179, 244] on select "Not selected 981 ELF FISH crypto GIRT IVO dekl MM-BALTIC eur UAB Bank Cash Cash…" at bounding box center [282, 254] width 206 height 23
drag, startPoint x: 444, startPoint y: 256, endPoint x: 381, endPoint y: 241, distance: 64.8
click at [381, 241] on div "Transaction type Not selected 981 ELF FISH crypto GIRT IVO dekl MM-BALTIC eur U…" at bounding box center [617, 250] width 895 height 53
type input "5,000.00"
click at [679, 251] on select "Not selected AED BGN BTC ETH EUR GBP JPN RUB TRX UAH" at bounding box center [729, 254] width 206 height 23
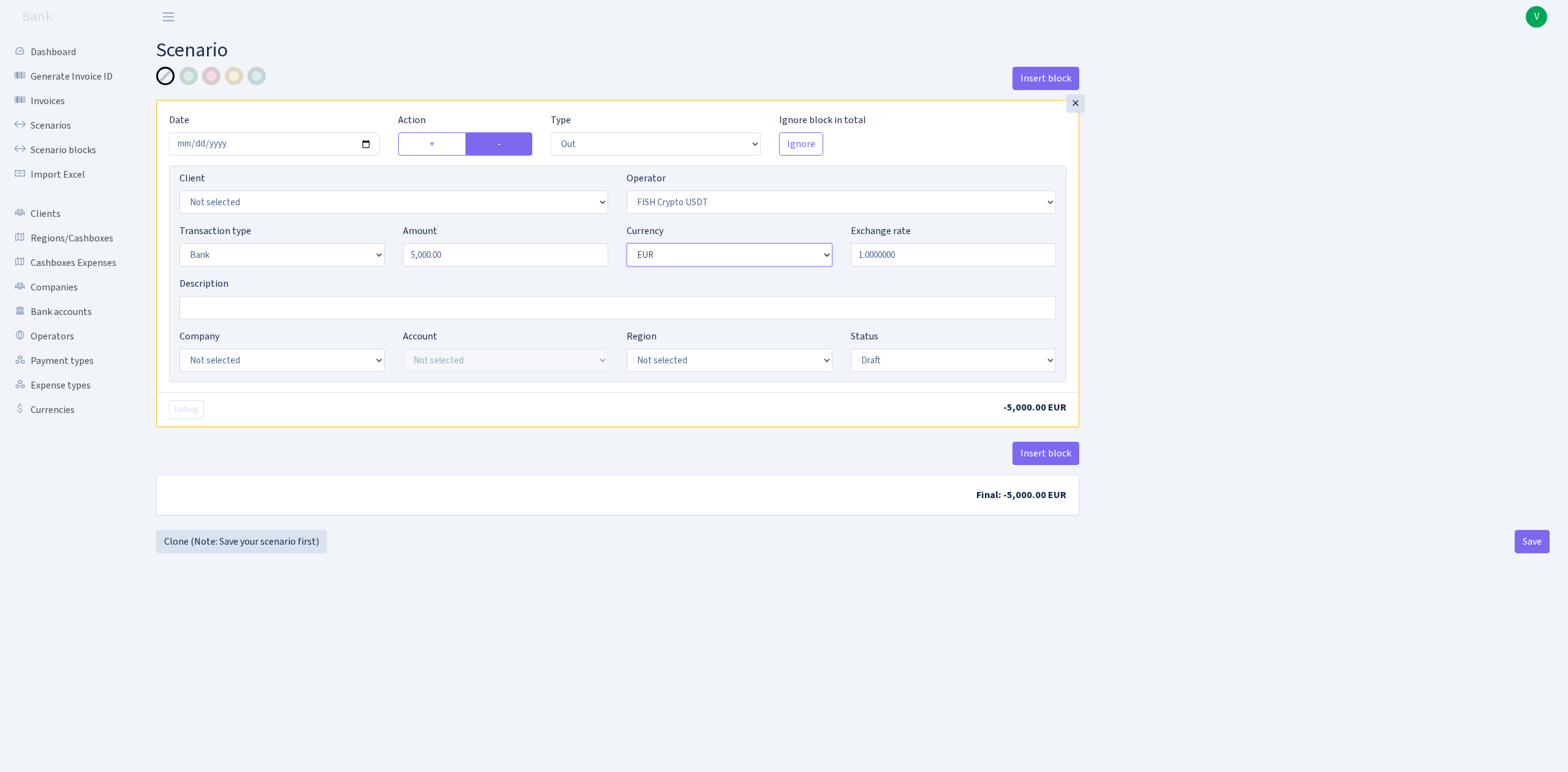
select select "6"
click at [626, 244] on select "Not selected AED BGN BTC ETH EUR GBP JPN RUB TRX UAH" at bounding box center [729, 254] width 206 height 23
click at [667, 529] on div "Insert block × Date 2025-09-11 Action + - Type --- In Out Commission Field requ…" at bounding box center [617, 299] width 942 height 463
click at [329, 305] on input "Description" at bounding box center [617, 307] width 877 height 23
type input "TRC20 5000 usdt - atgrieziis [DATE]"
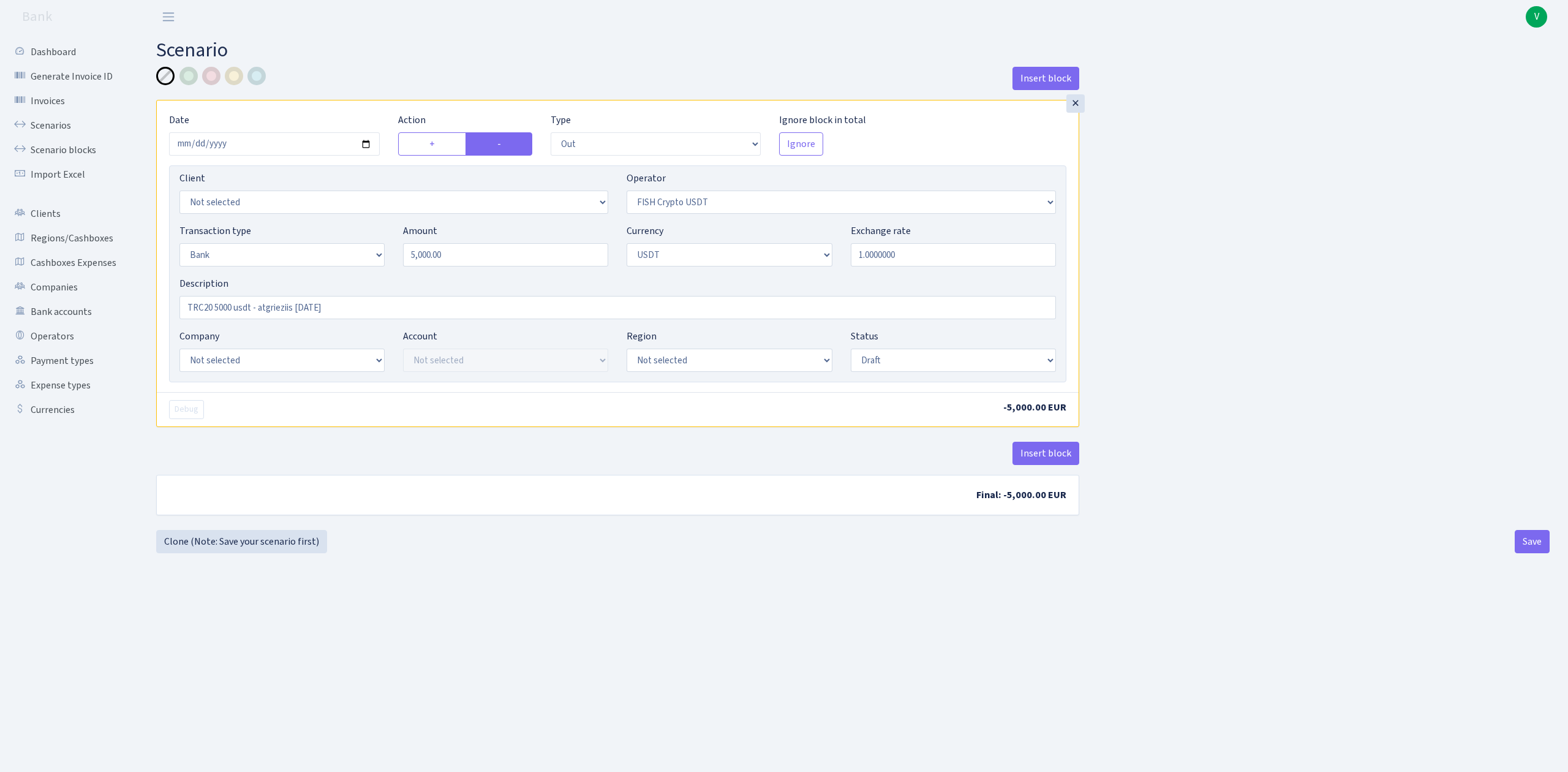
click at [312, 349] on div "Company Not selected ALFASTAR ATARA COMMERCE LTD CONTROL BASE CRYPTO TOMASS CRY…" at bounding box center [282, 350] width 206 height 43
click at [314, 357] on select "Not selected ALFASTAR ATARA COMMERCE LTD CONTROL BASE CRYPTO TOMASS CRYPTO wall…" at bounding box center [282, 360] width 206 height 23
select select "20"
click at [179, 350] on select "Not selected ALFASTAR ATARA COMMERCE LTD CONTROL BASE CRYPTO TOMASS CRYPTO wall…" at bounding box center [282, 360] width 206 height 23
click at [455, 367] on select "Not selected TRC20 2024.08.01 S8dYrDY TRC20 2024.09.12 KEMg2gdc TRC20 2024.10.1…" at bounding box center [506, 360] width 206 height 23
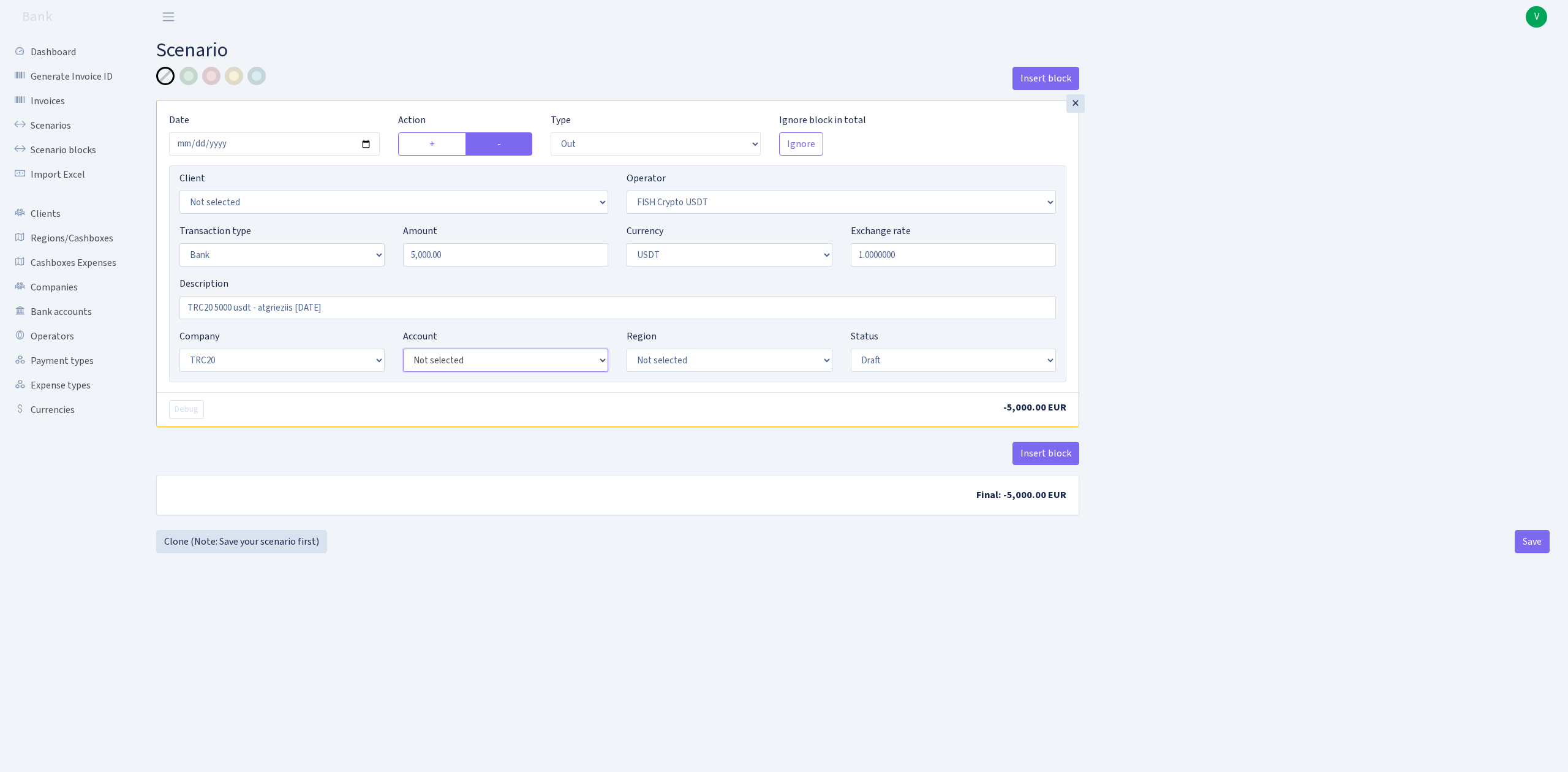
select select "61"
click at [403, 350] on select "Not selected TRC20 2024.08.01 S8dYrDY TRC20 2024.09.12 KEMg2gdc TRC20 2024.10.1…" at bounding box center [506, 360] width 206 height 23
click at [924, 362] on select "Draft Pending Later Never Processed" at bounding box center [954, 360] width 206 height 23
select select "processed"
click at [851, 350] on select "Draft Pending Later Never Processed" at bounding box center [954, 360] width 206 height 23
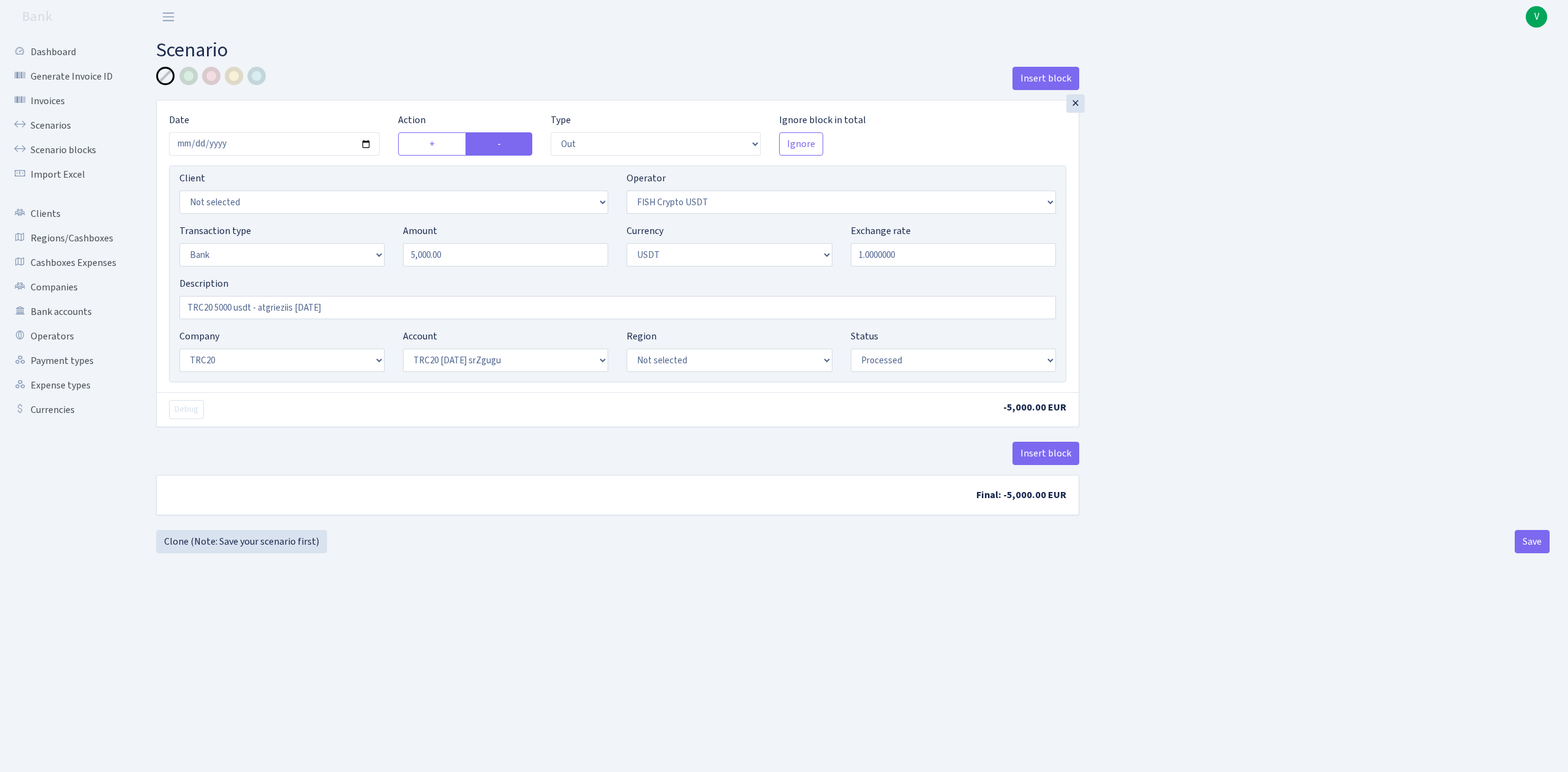
click at [1360, 570] on main "Scenario Insert block × Date 2025-09-11 Action + - Type --- In Out Commission F…" at bounding box center [853, 388] width 1430 height 708
click at [1536, 542] on button "Save" at bounding box center [1532, 541] width 35 height 23
select select "out"
select select "242"
select select "2"
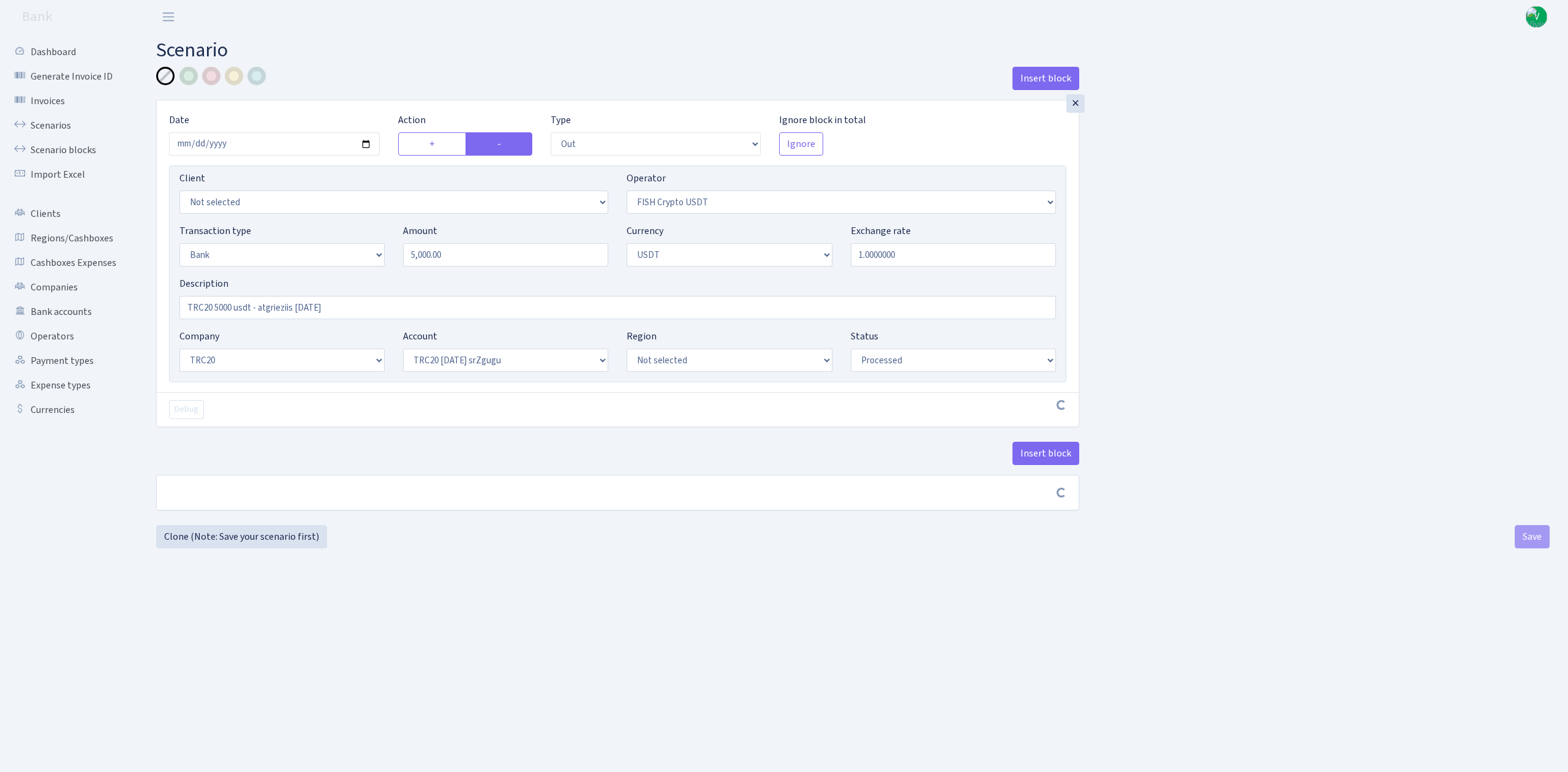
select select "6"
select select "20"
select select "61"
select select "processed"
click at [59, 123] on link "Scenarios" at bounding box center [67, 125] width 122 height 25
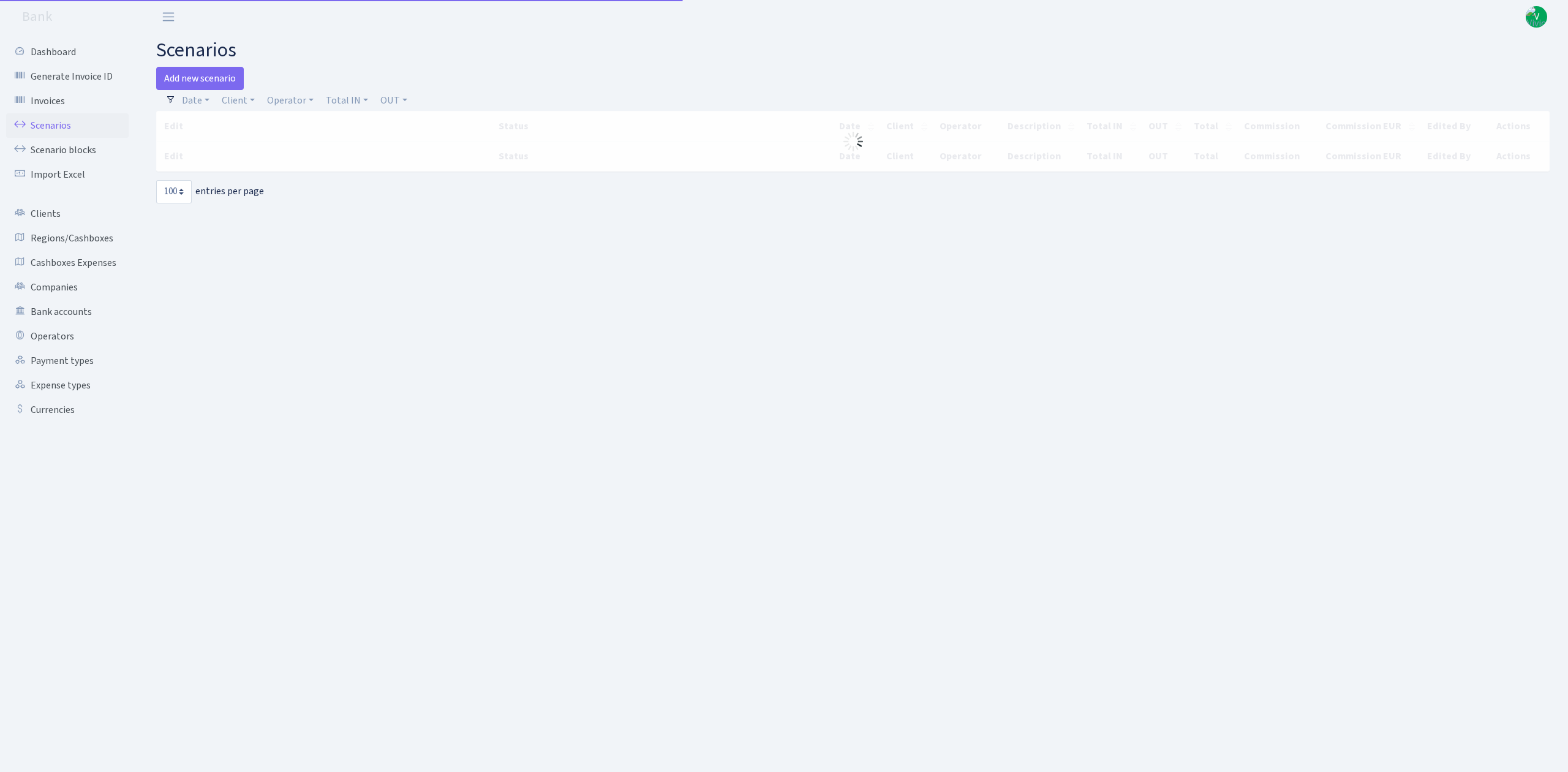
select select "100"
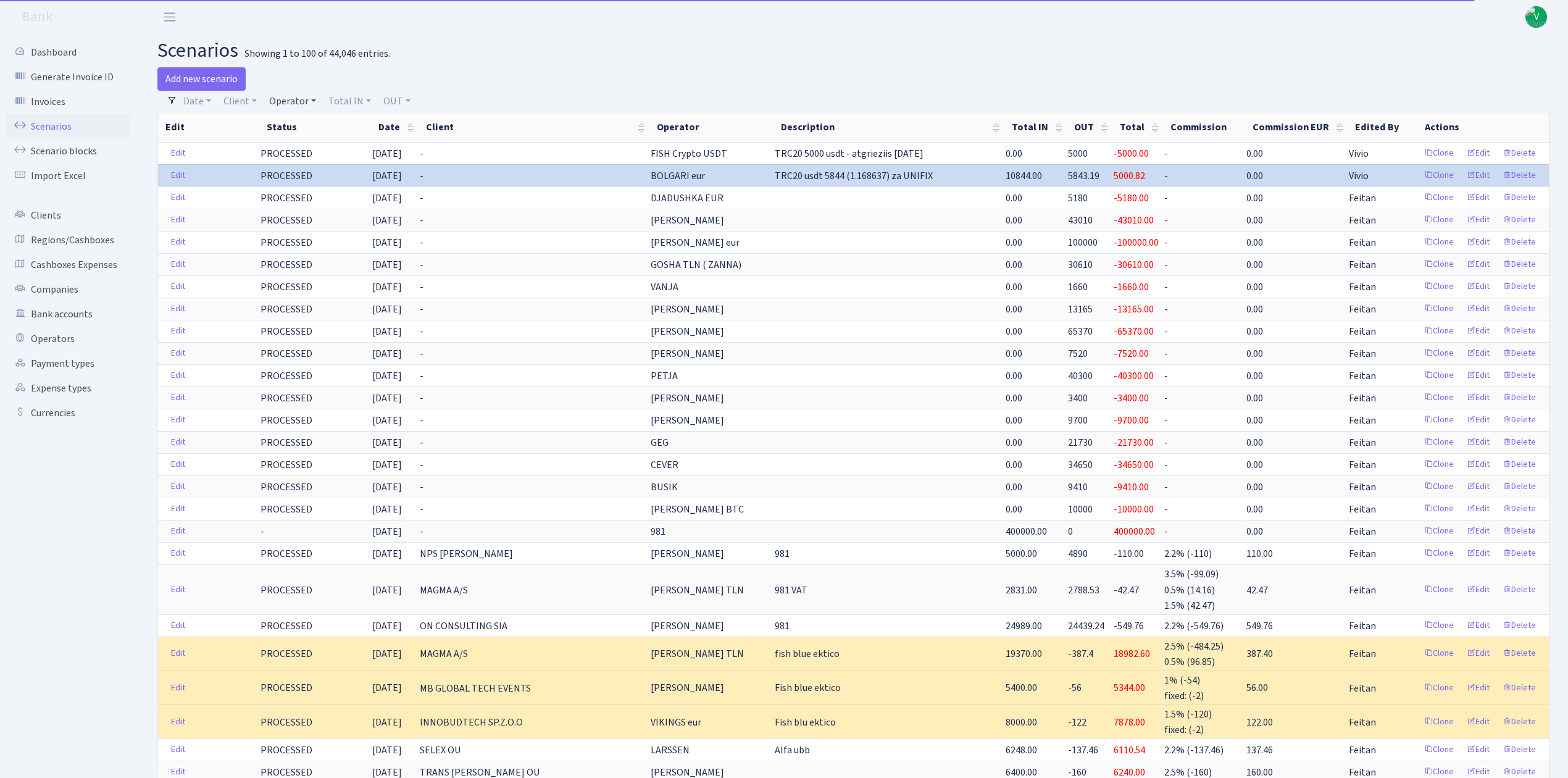
click at [278, 96] on link "Operator" at bounding box center [293, 100] width 57 height 21
click at [301, 144] on input "search" at bounding box center [312, 145] width 90 height 19
type input "[PERSON_NAME]"
click at [323, 214] on li "[PERSON_NAME] USDT" at bounding box center [313, 231] width 93 height 35
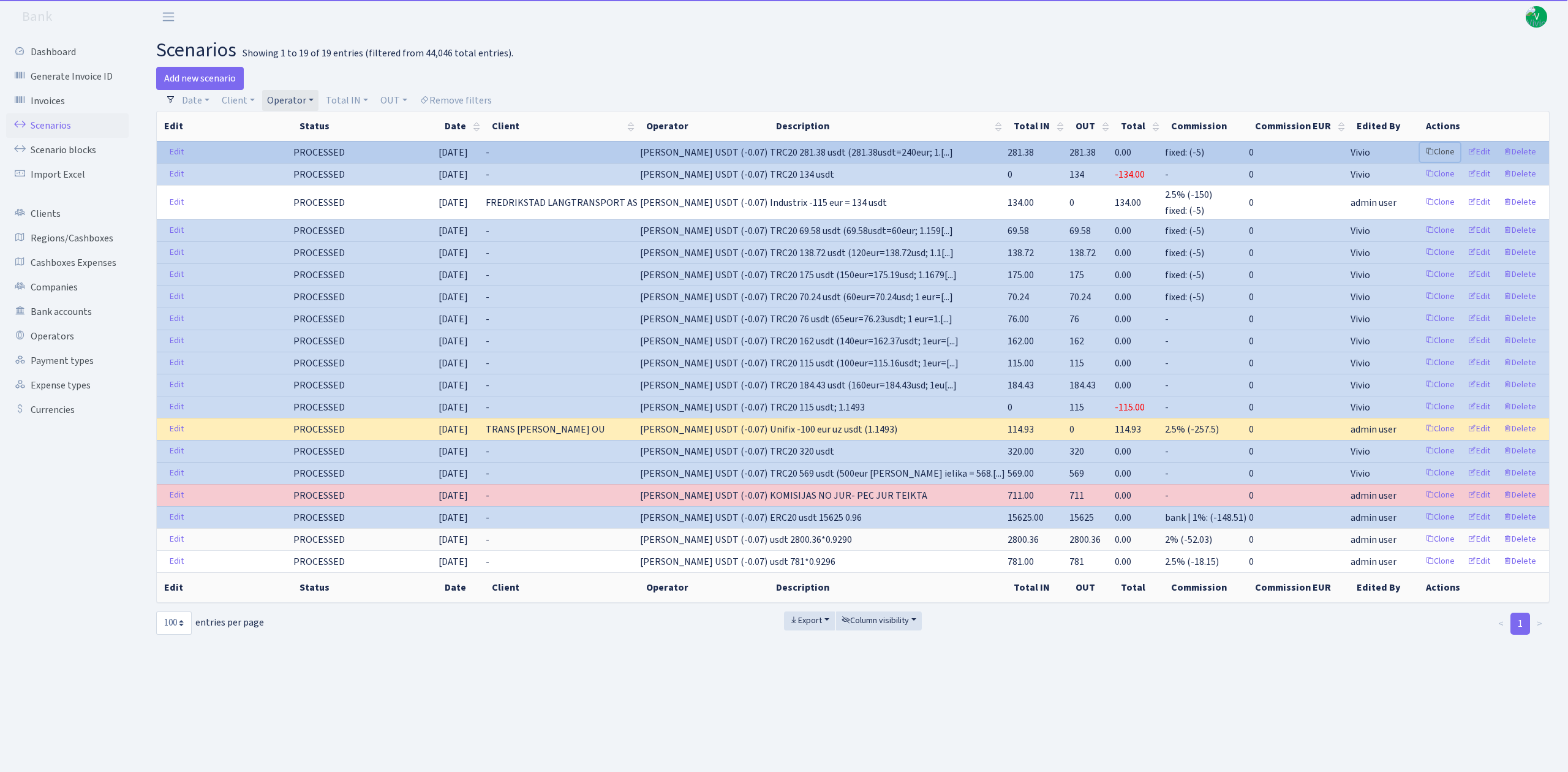
click at [1444, 148] on link "Clone" at bounding box center [1440, 152] width 40 height 19
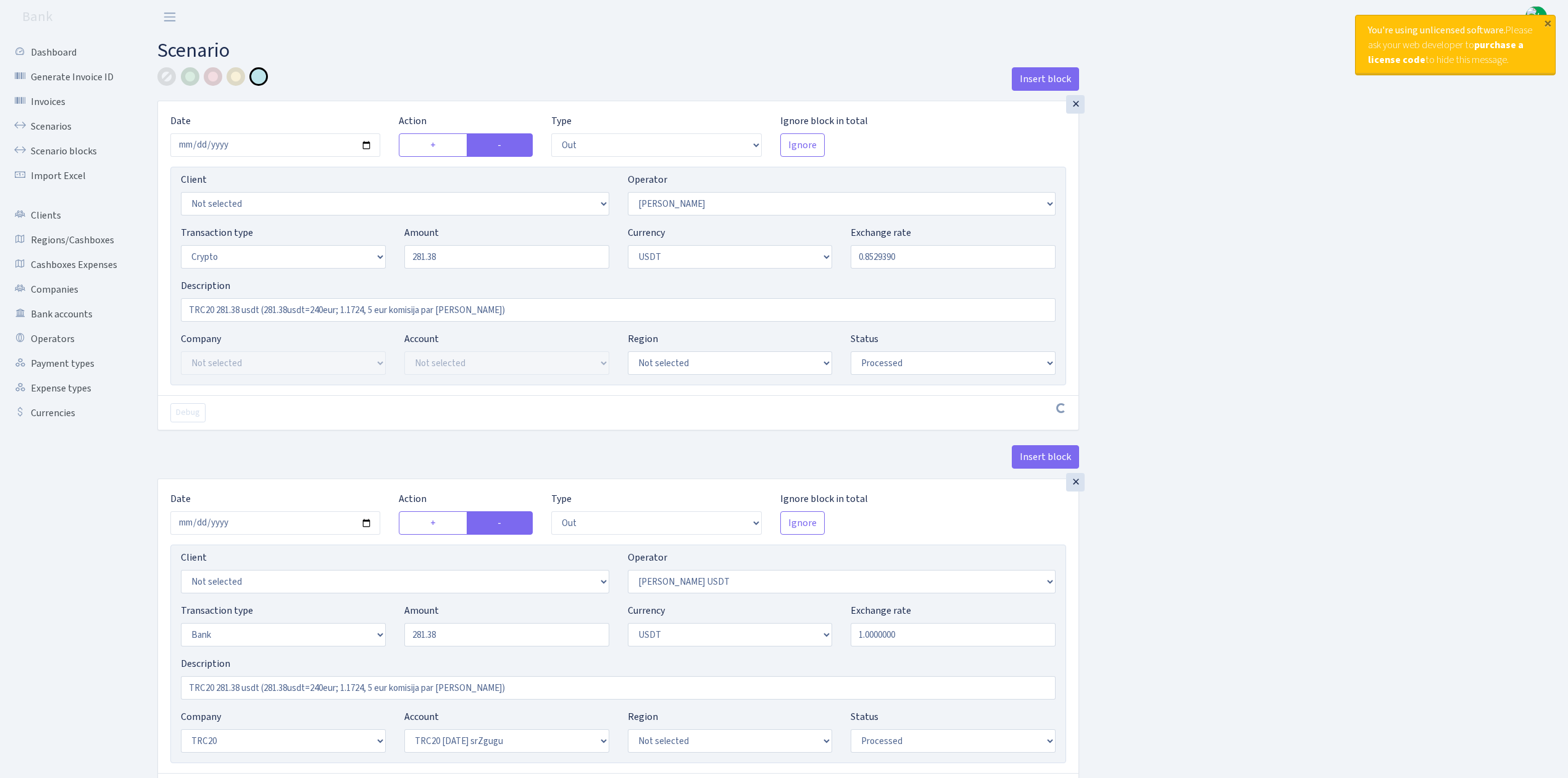
select select "out"
select select "72"
select select "3"
select select "6"
select select "processed"
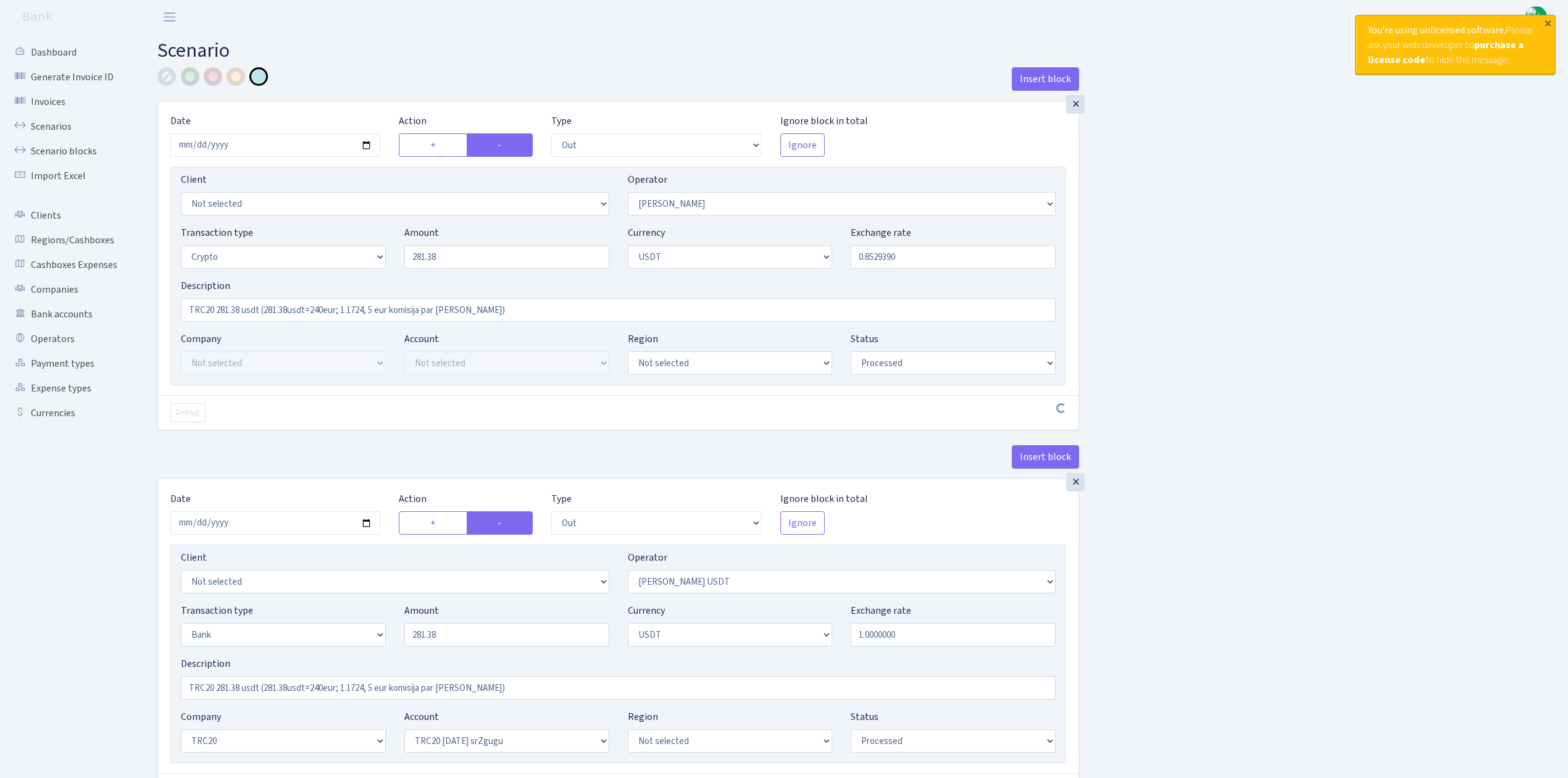
select select "out"
select select "289"
select select "2"
select select "6"
select select "20"
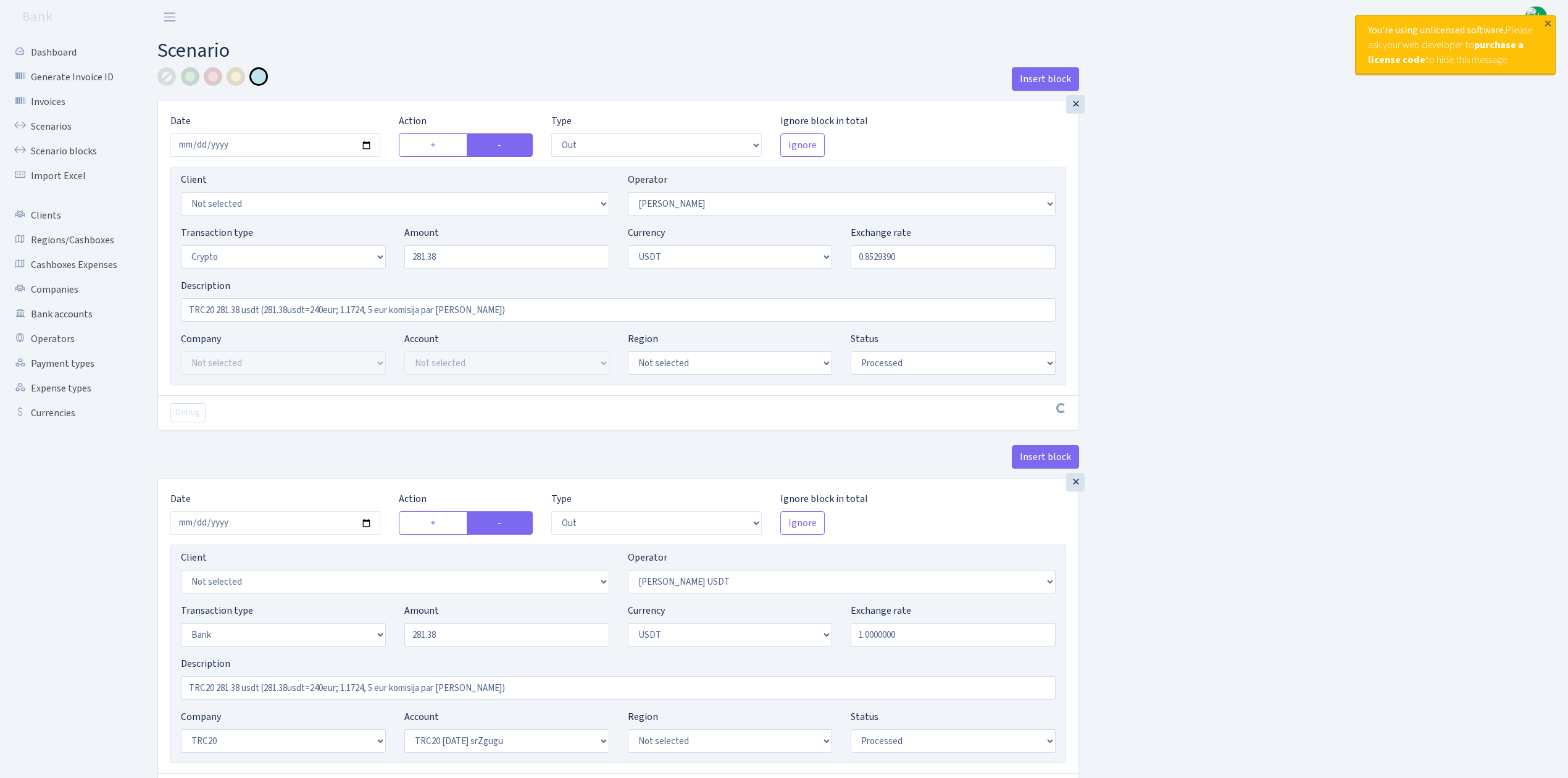
select select "61"
select select "processed"
select select "in"
select select "289"
select select "15"
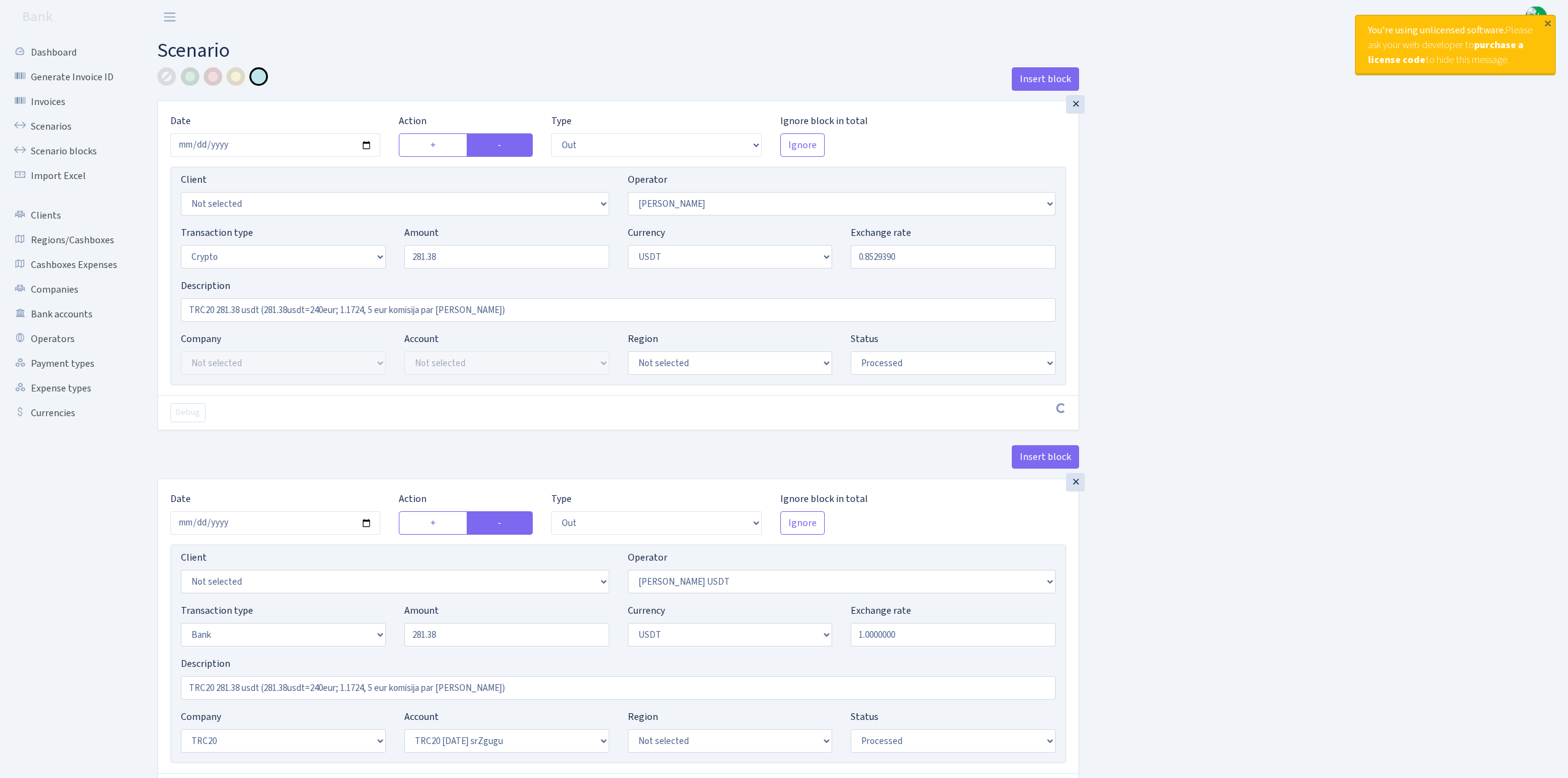
select select "6"
select select "processed"
select select "commission"
select select "fixed"
select select "72"
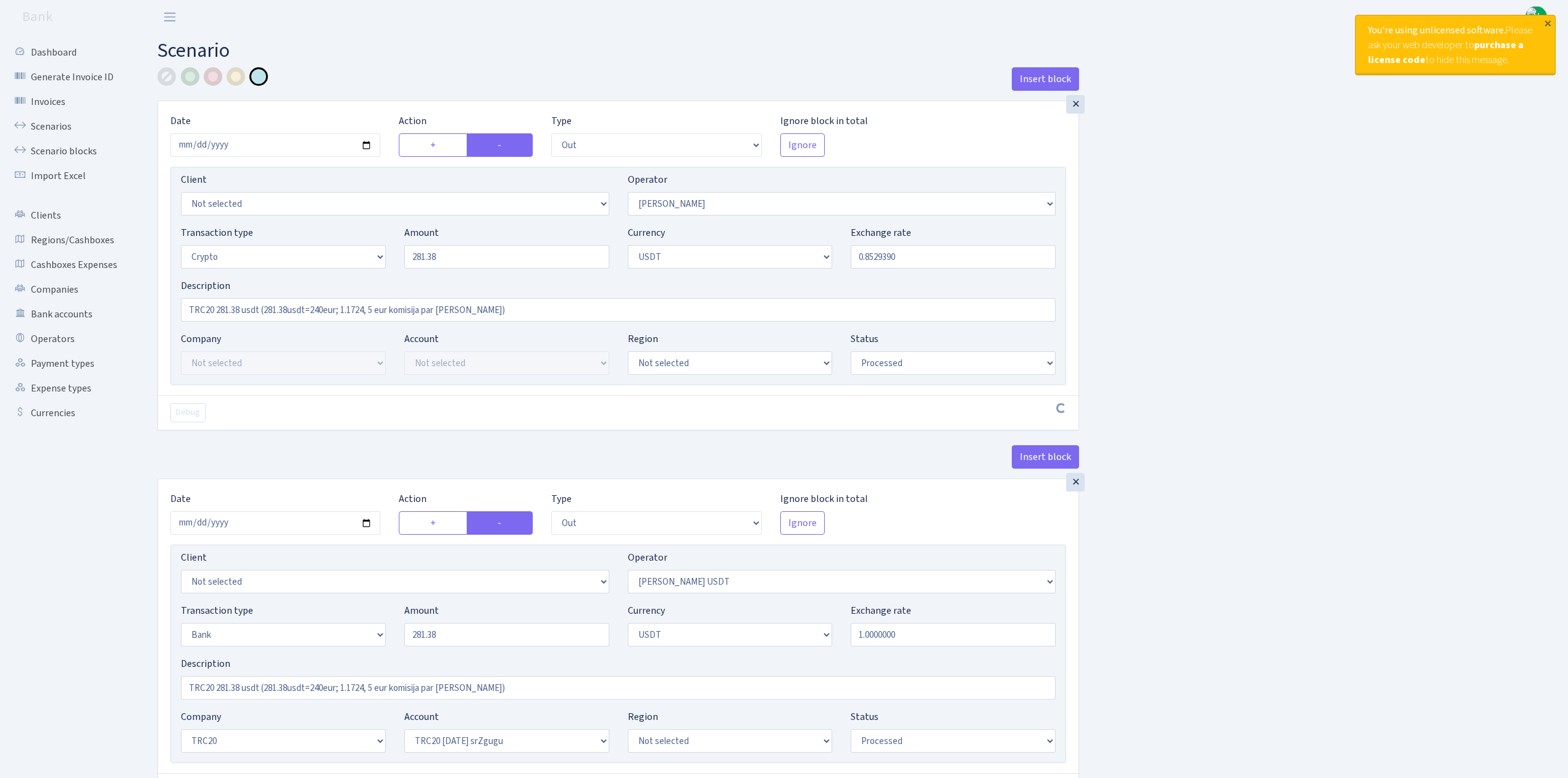
select select "processed"
click at [364, 147] on input "2025-09-08" at bounding box center [275, 144] width 210 height 23
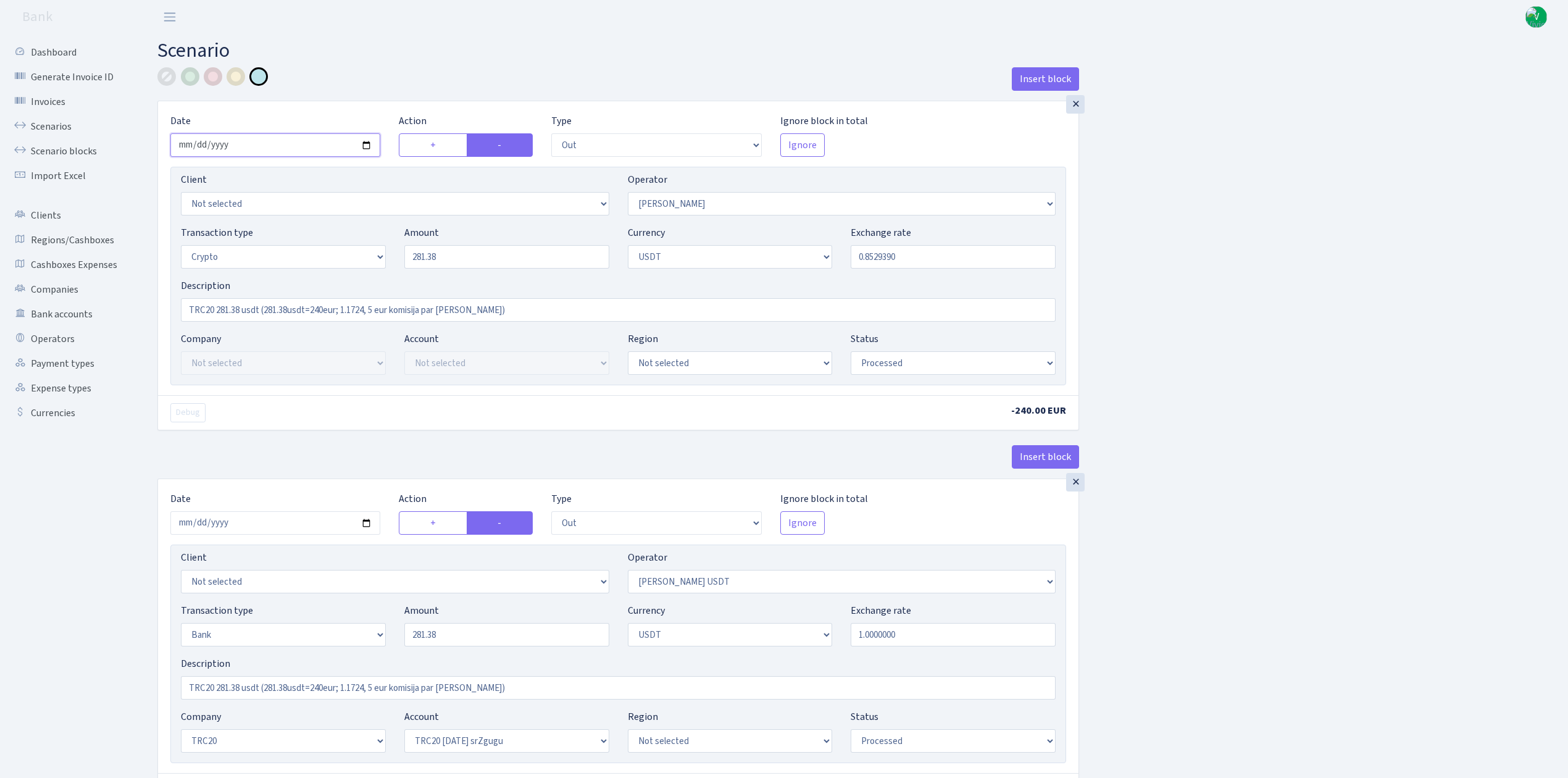
type input "2025-09-11"
drag, startPoint x: 447, startPoint y: 258, endPoint x: 359, endPoint y: 241, distance: 89.6
click at [359, 241] on div "Transaction type Not selected 981 ELF FISH crypto GIRT IVO dekl MM-BALTIC eur U…" at bounding box center [618, 252] width 893 height 53
type input "70.39"
click at [877, 261] on input "0.8529390" at bounding box center [953, 256] width 205 height 23
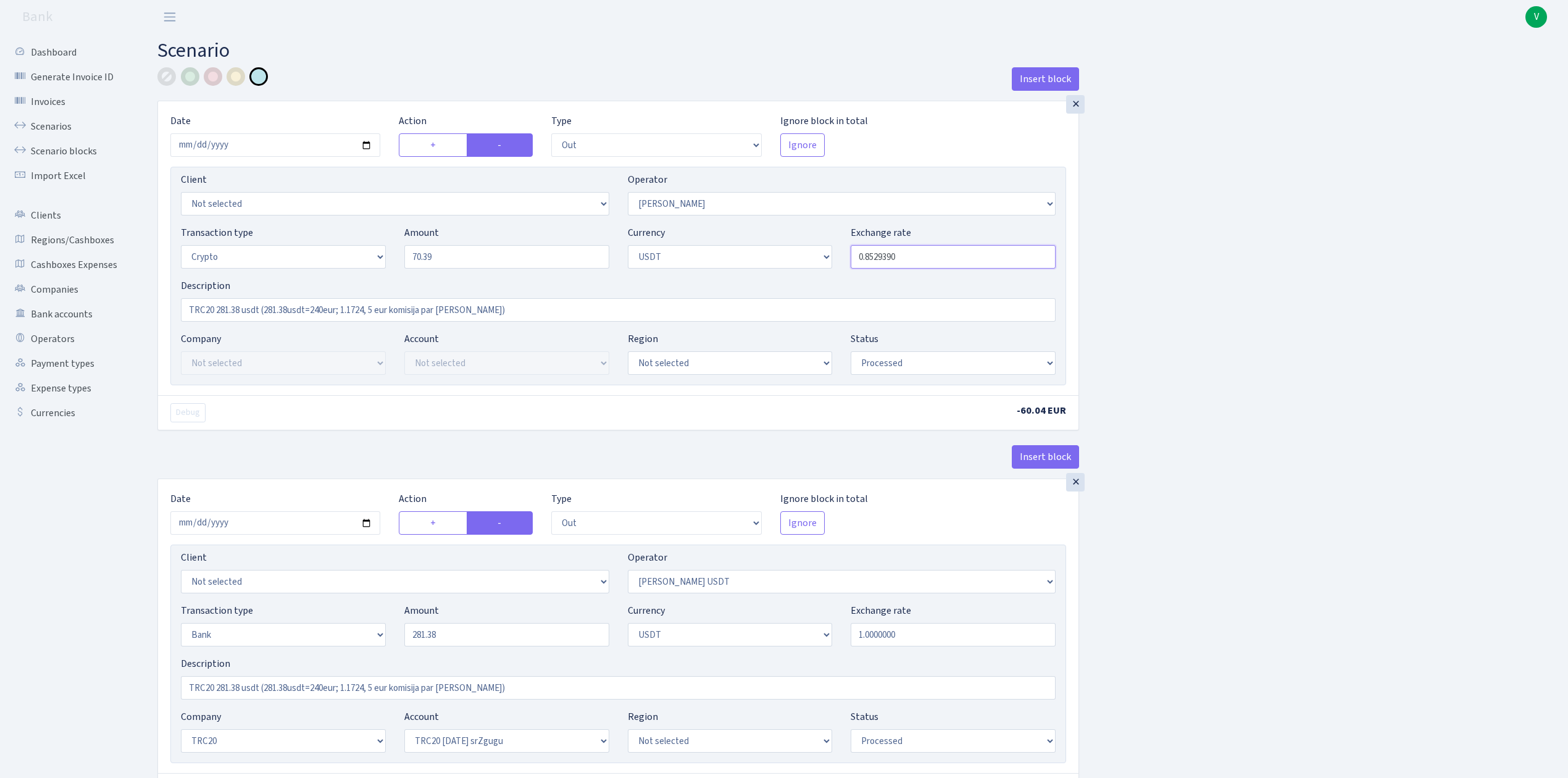
drag, startPoint x: 877, startPoint y: 258, endPoint x: 930, endPoint y: 258, distance: 53.0
click at [930, 258] on input "0.8529390" at bounding box center [953, 256] width 205 height 23
type input "0.8523938"
drag, startPoint x: 218, startPoint y: 309, endPoint x: 241, endPoint y: 312, distance: 23.2
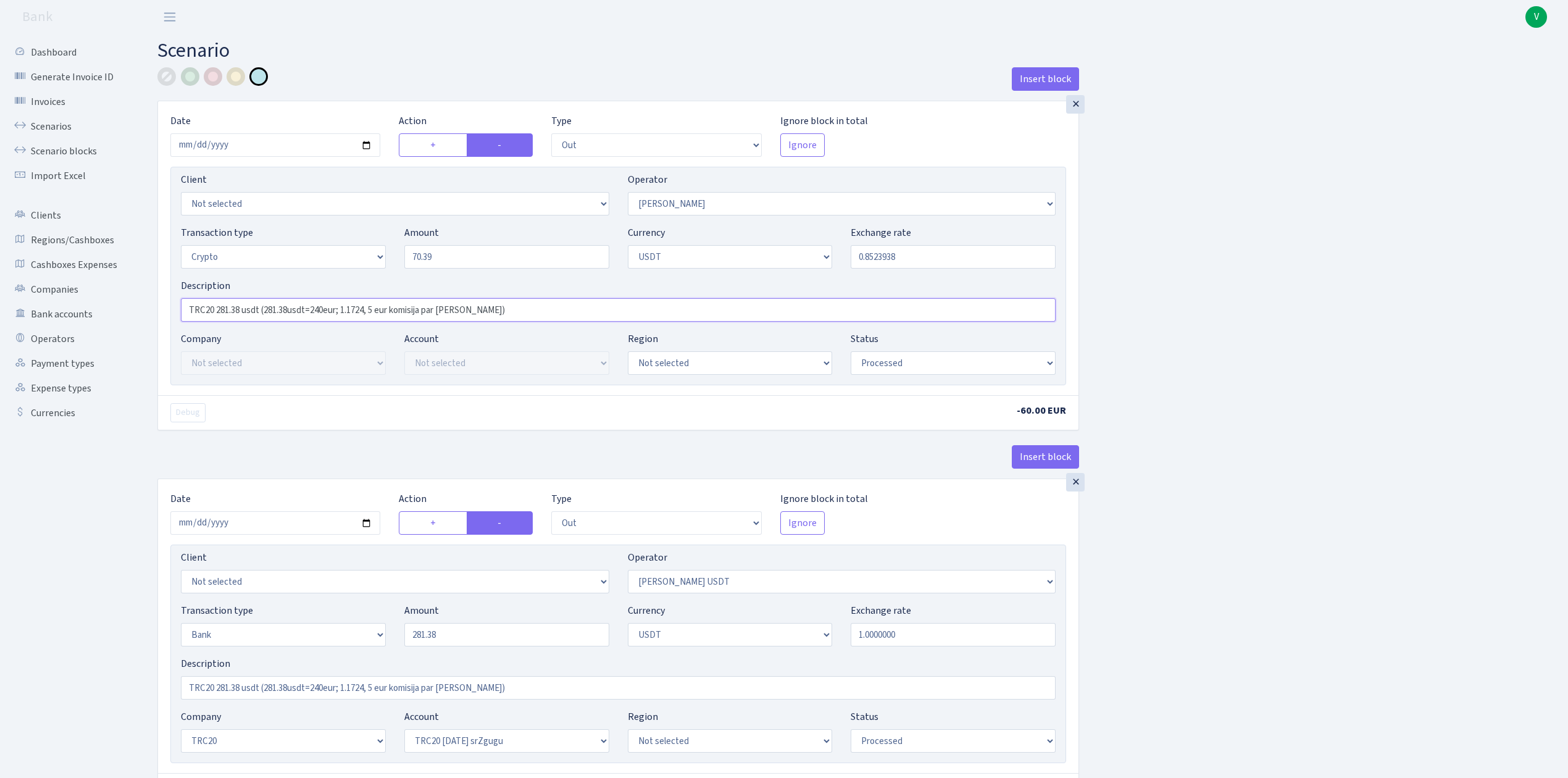
click at [241, 312] on input "TRC20 281.38 usdt (281.38usdt=240eur; 1.1724, 5 eur komisija par dariijumu)" at bounding box center [618, 310] width 875 height 23
drag, startPoint x: 261, startPoint y: 309, endPoint x: 285, endPoint y: 310, distance: 24.0
click at [285, 310] on input "TRC20 70.39 usdt (281.38usdt=240eur; 1.1724, 5 eur komisija par dariijumu)" at bounding box center [618, 310] width 875 height 23
click at [315, 310] on input "TRC20 70.39 usdt (70.39usdt=240eur; 1.1724, 5 eur komisija par dariijumu)" at bounding box center [618, 310] width 875 height 23
click at [354, 311] on input "TRC20 70.39 usdt (70.39usdt=60eur; 1.1724, 5 eur komisija par dariijumu)" at bounding box center [618, 310] width 875 height 23
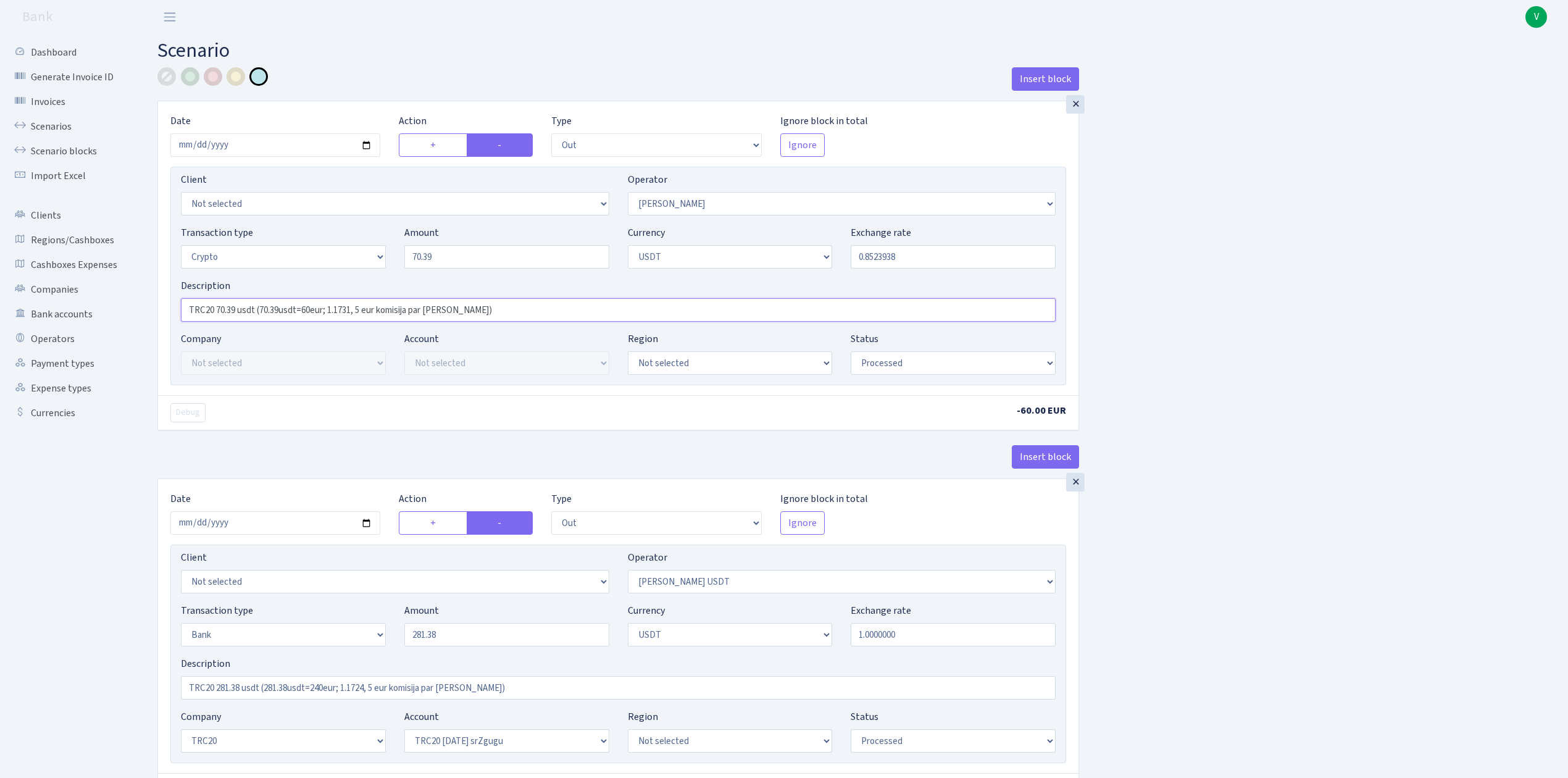
type input "TRC20 70.39 usdt (70.39usdt=60eur; 1.1731, 5 eur komisija par dariijumu)"
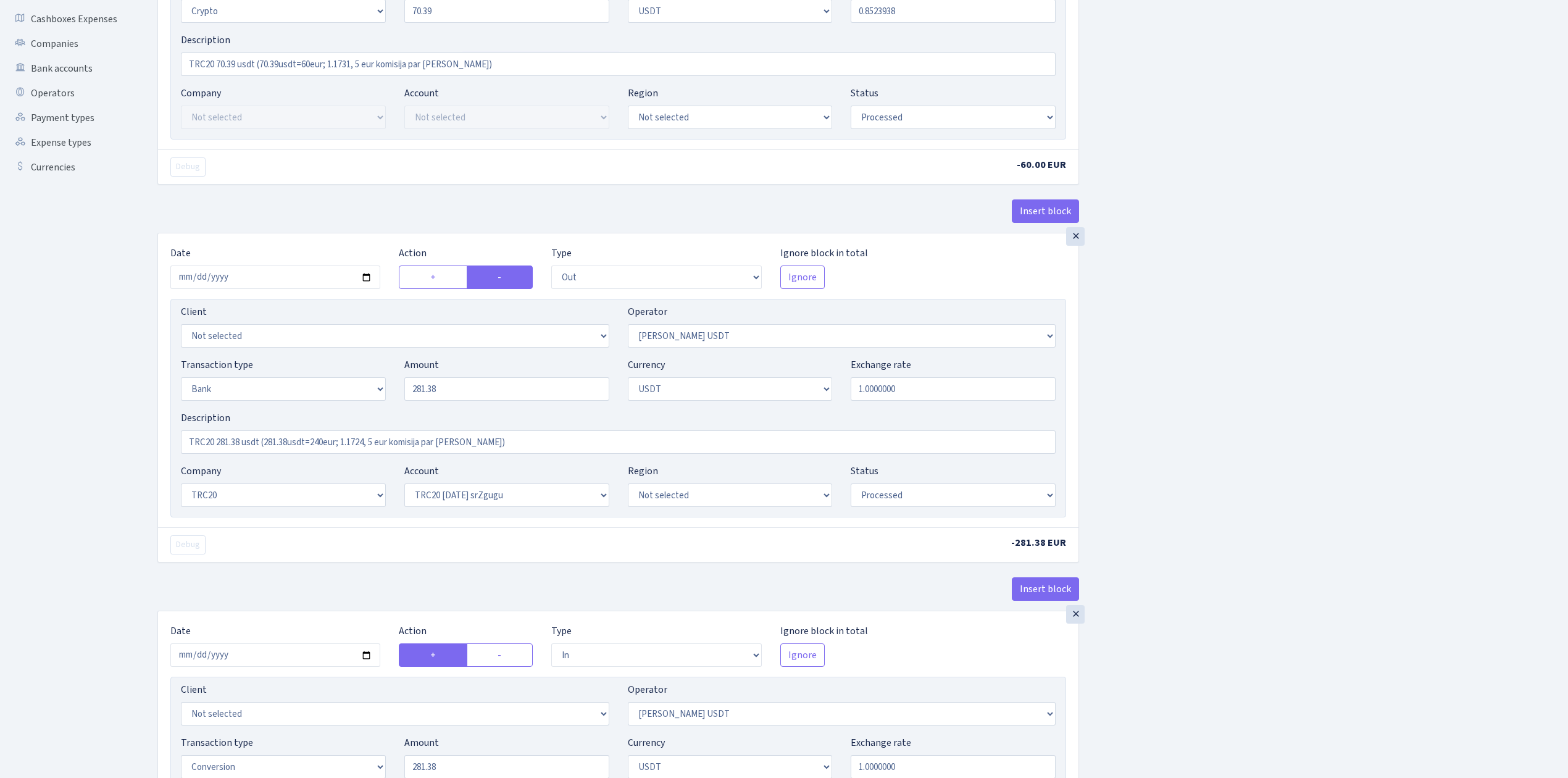
scroll to position [247, 0]
click at [366, 275] on input "2025-09-08" at bounding box center [275, 275] width 210 height 23
type input "2025-09-11"
drag, startPoint x: 346, startPoint y: 370, endPoint x: 319, endPoint y: 363, distance: 27.9
click at [319, 364] on div "Transaction type Not selected 981 ELF FISH crypto GIRT IVO dekl MM-BALTIC eur U…" at bounding box center [618, 382] width 893 height 53
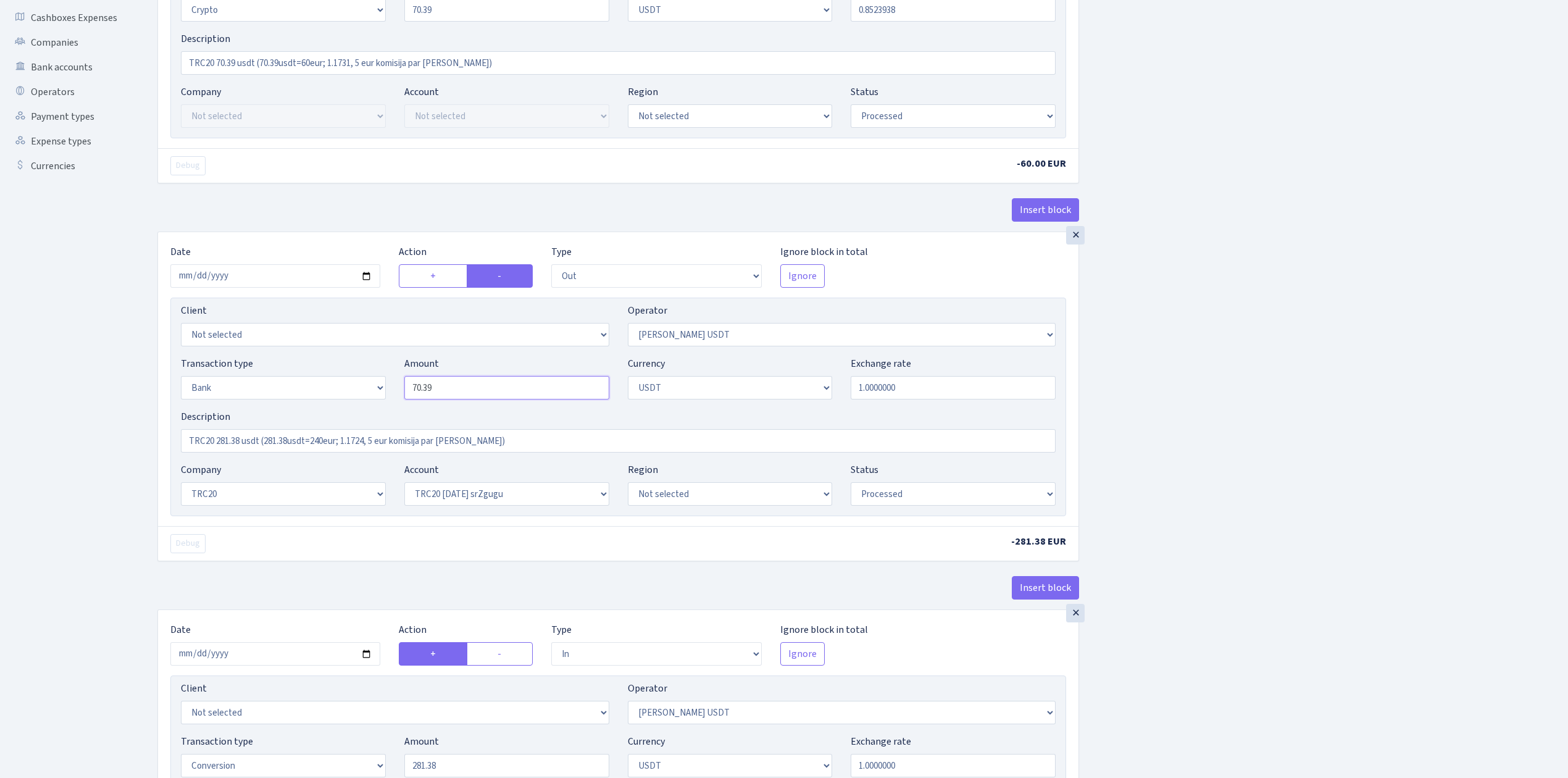
type input "70.39"
click at [1285, 380] on div "Insert block × Date 2025-09-11 Action + - Type --- In Out Commission Field requ…" at bounding box center [853, 594] width 1411 height 1547
drag, startPoint x: 510, startPoint y: 68, endPoint x: 158, endPoint y: 42, distance: 353.0
click at [158, 41] on div "× Date 2025-09-11 Action + - Type --- In Out Commission Field required. Ignore …" at bounding box center [618, 1] width 920 height 294
click at [469, 459] on div "Description TRC20 281.38 usdt (281.38usdt=240eur; 1.1724, 5 eur komisija par da…" at bounding box center [618, 436] width 893 height 53
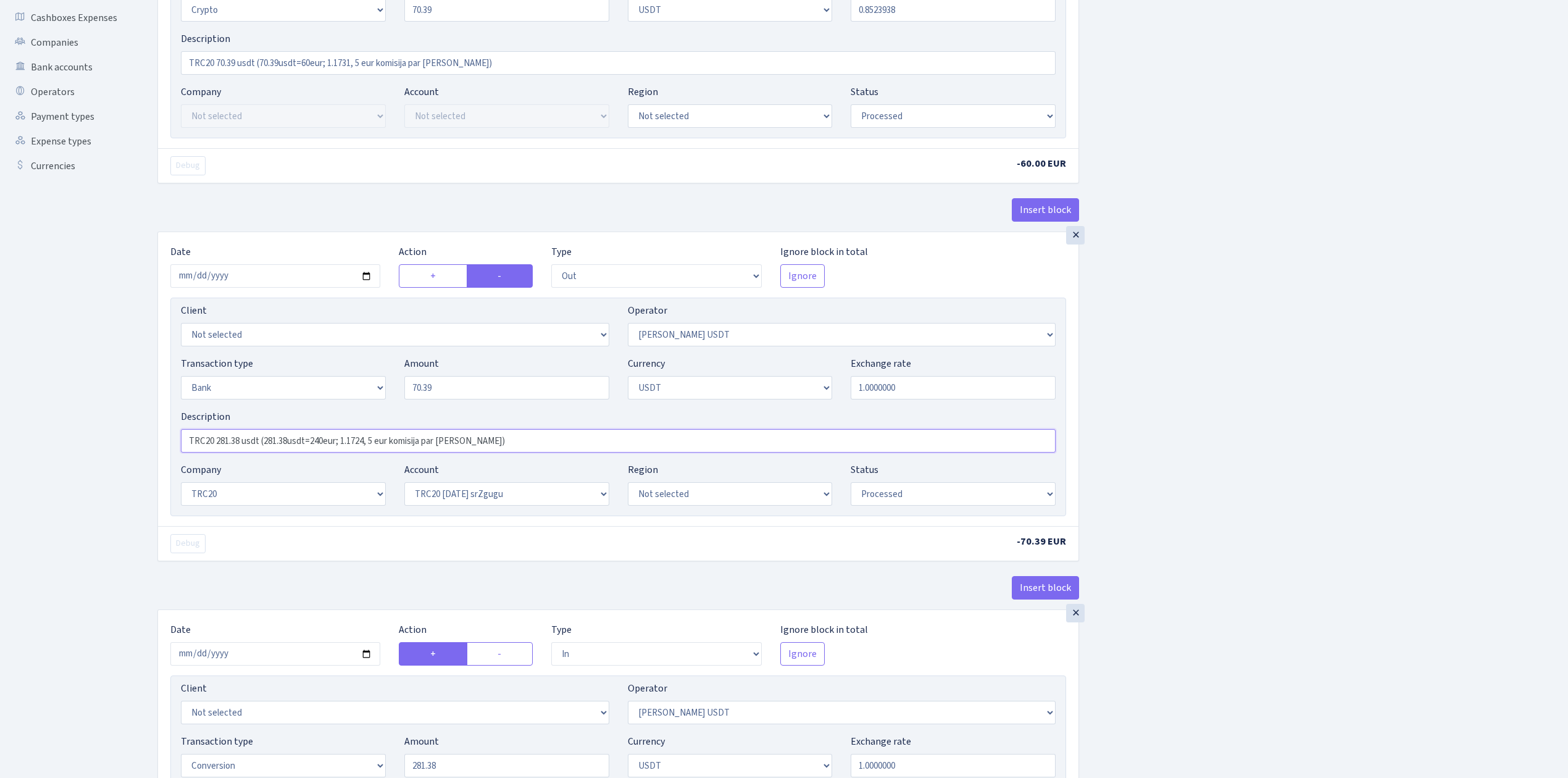
drag, startPoint x: 522, startPoint y: 451, endPoint x: 164, endPoint y: 406, distance: 360.8
click at [164, 406] on div "× Date 2025-09-11 Action + - Type --- In Out Commission Field required. Ignore …" at bounding box center [618, 379] width 920 height 294
paste input "70.39 usdt (70.39usdt=60eur; 1.1731"
type input "TRC20 70.39 usdt (70.39usdt=60eur; 1.1731, 5 eur komisija par dariijumu)"
click at [1408, 448] on div "Insert block × Date 2025-09-11 Action + - Type --- In Out Commission Field requ…" at bounding box center [853, 594] width 1411 height 1547
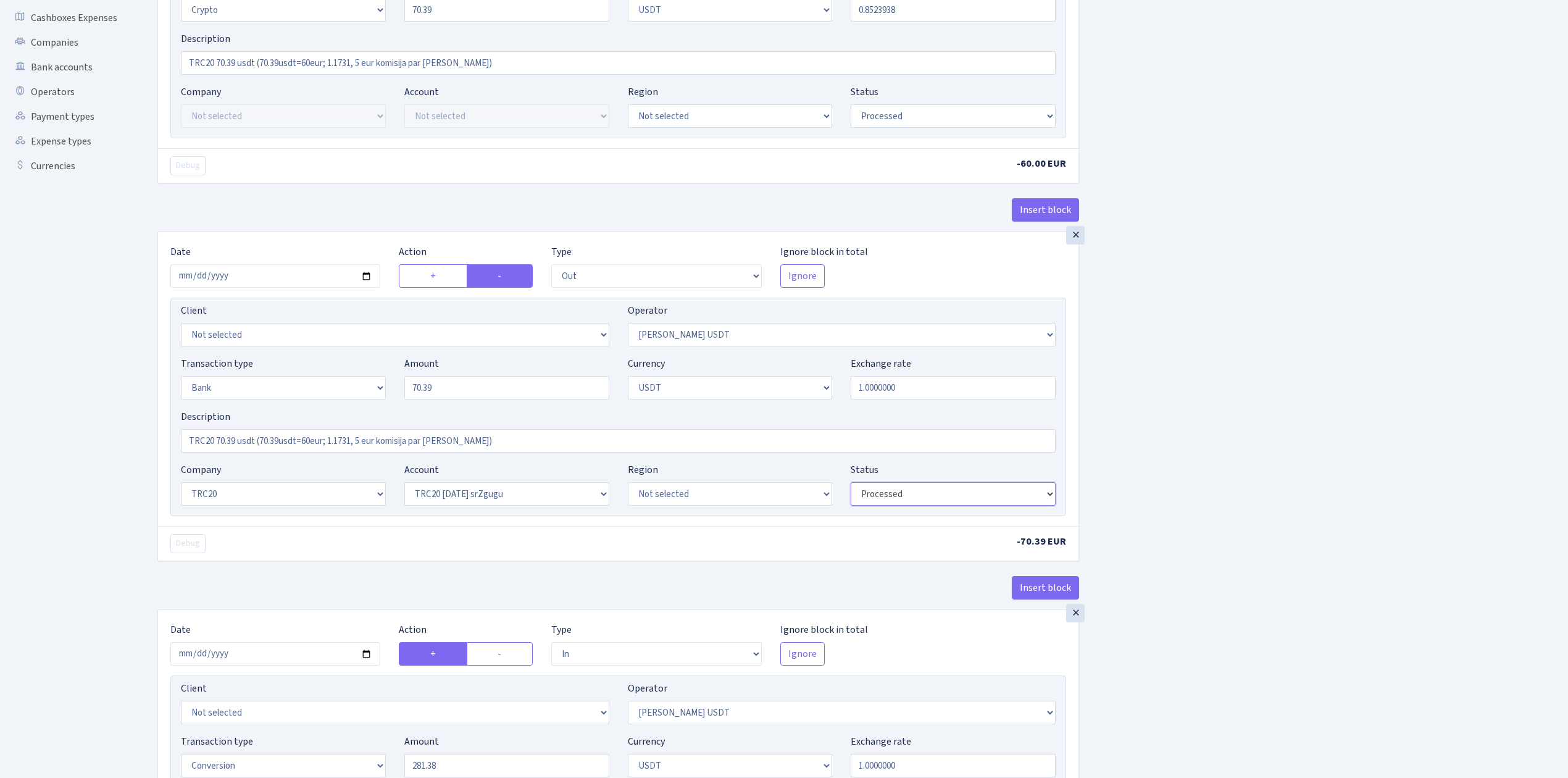
click at [941, 502] on select "Draft Pending Later Never Processed" at bounding box center [953, 493] width 205 height 23
select select "pending"
click at [851, 486] on select "Draft Pending Later Never Processed" at bounding box center [953, 493] width 205 height 23
click at [1226, 517] on div "Insert block × Date 2025-09-11 Action + - Type --- In Out Commission Field requ…" at bounding box center [853, 594] width 1411 height 1547
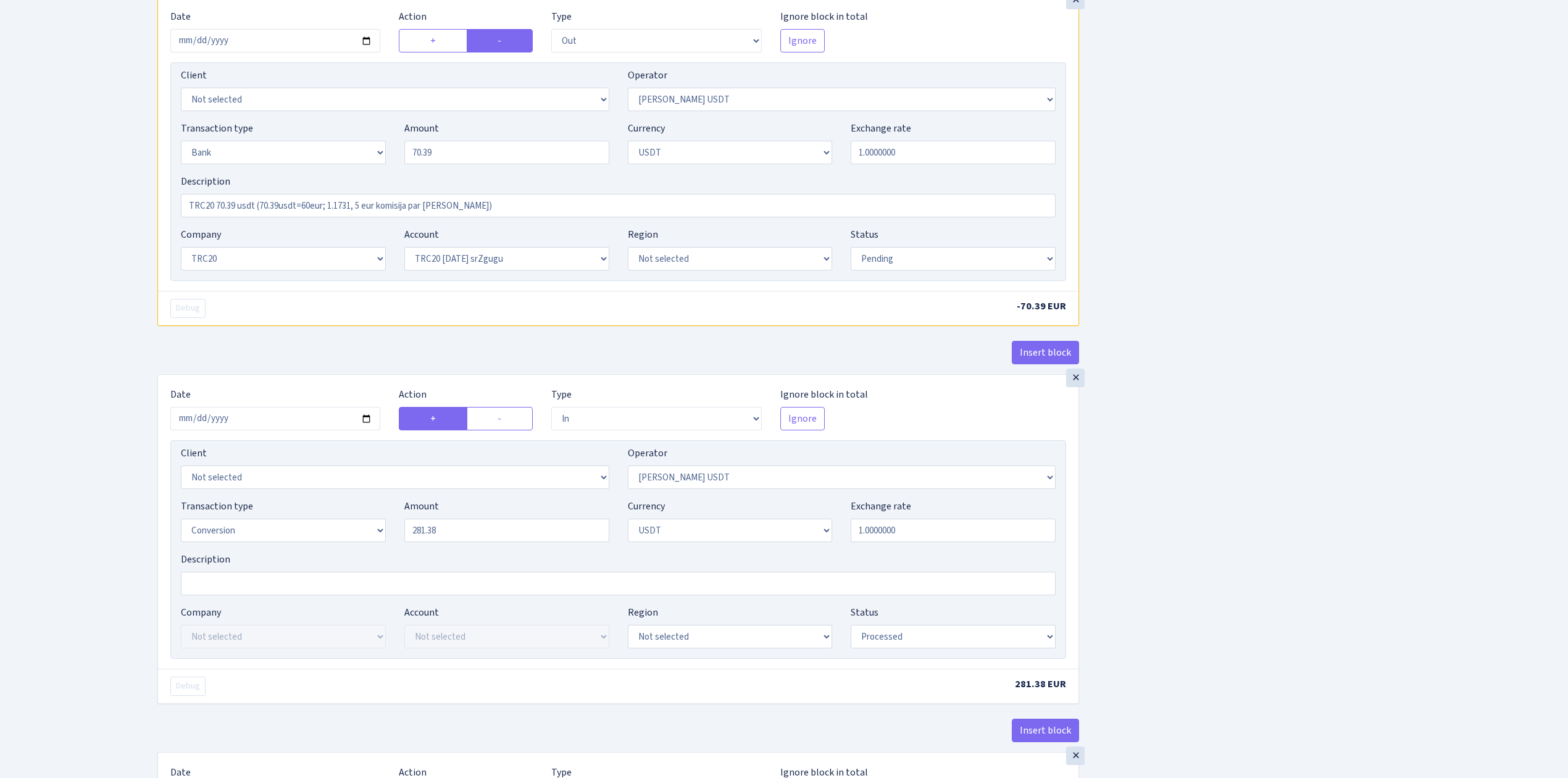
scroll to position [576, 0]
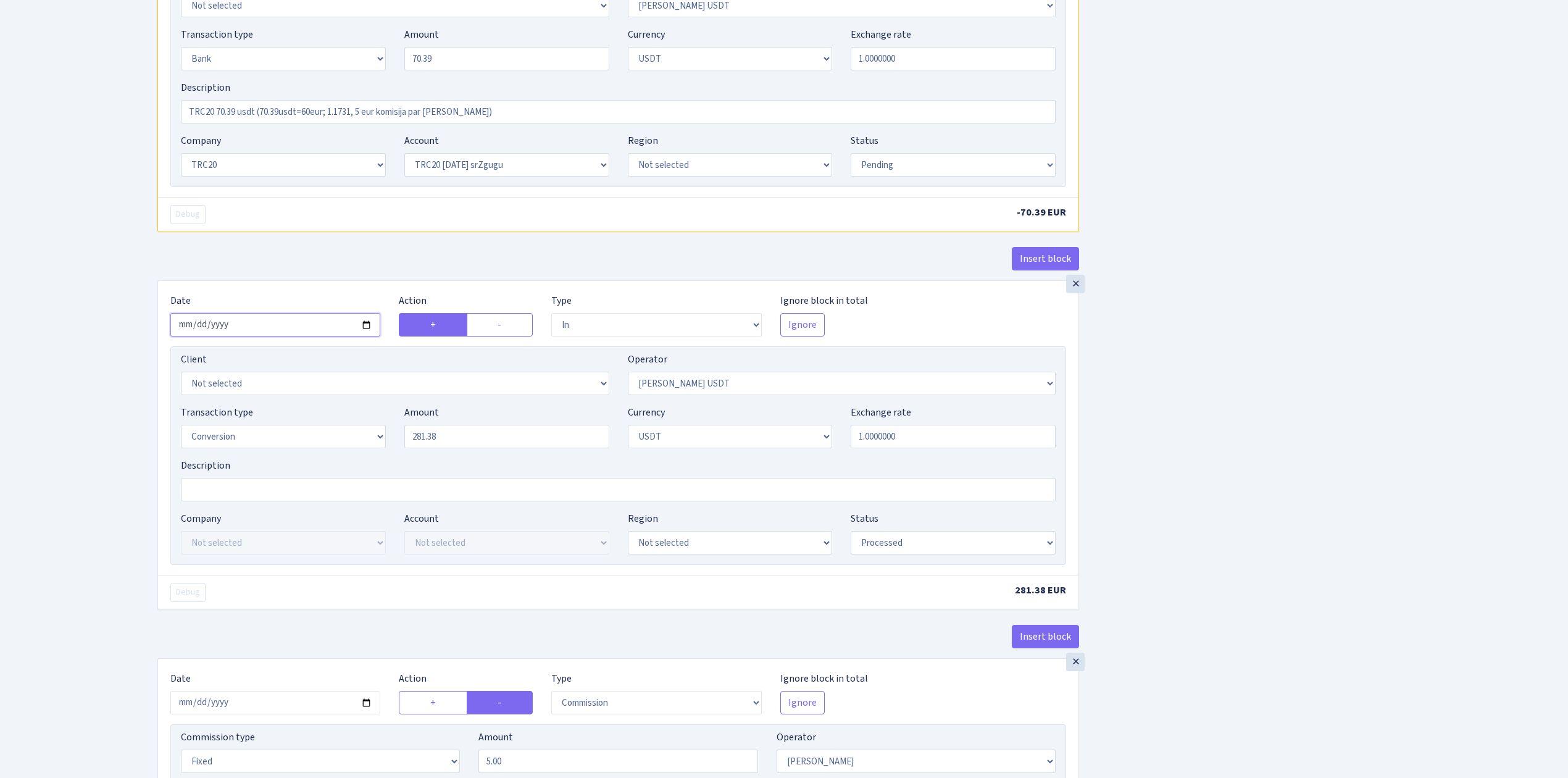
click at [364, 327] on input "2025-09-08" at bounding box center [275, 325] width 210 height 23
type input "2025-09-11"
drag, startPoint x: 450, startPoint y: 435, endPoint x: 295, endPoint y: 398, distance: 159.4
click at [295, 398] on div "Client Not selected 1 KOC GEMICILIK VE TASIMACILIK 1/BALDERE-SILDEDZE SIGNE 1/S…" at bounding box center [618, 456] width 896 height 219
type input "70.39"
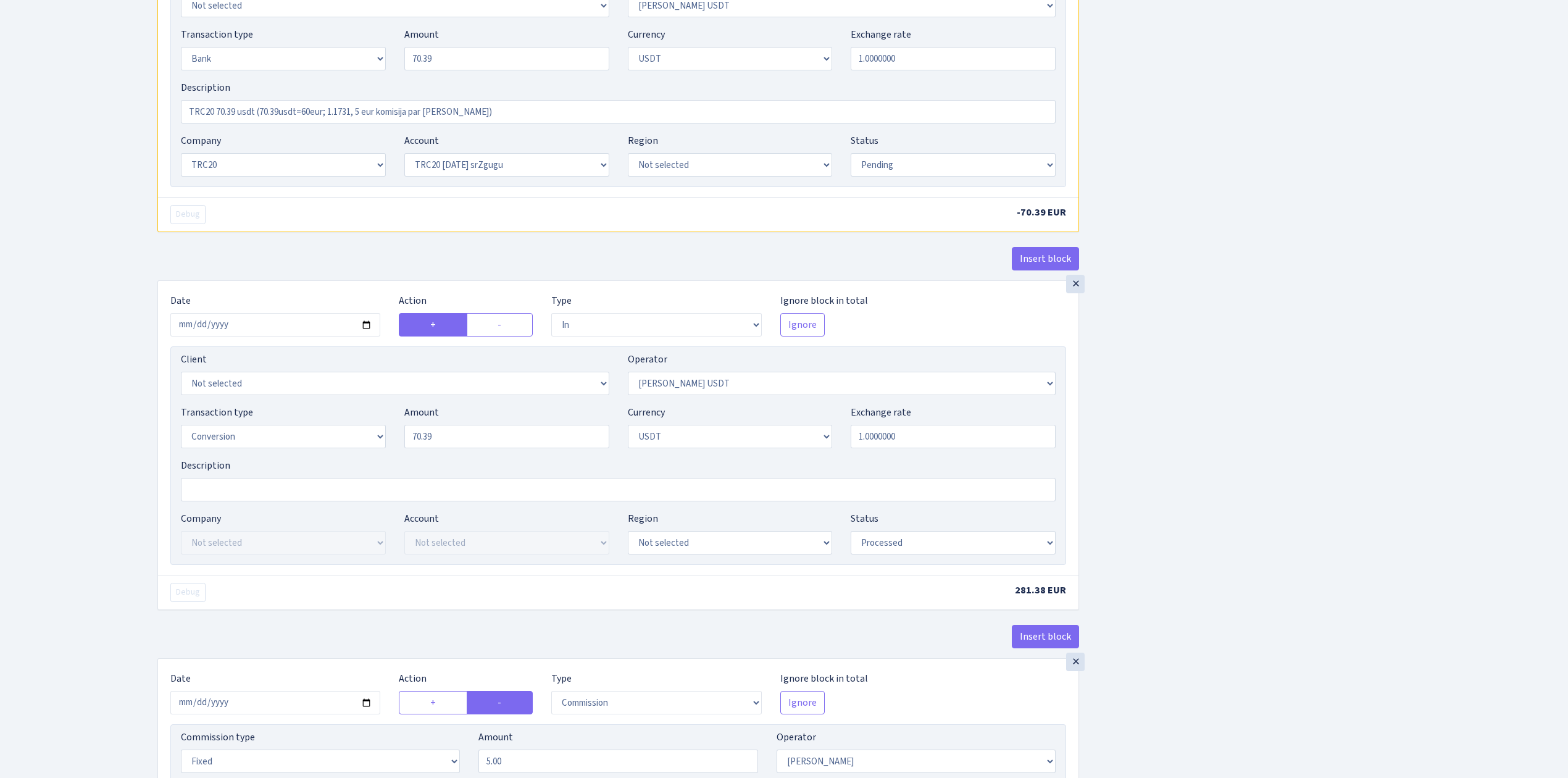
click at [1225, 453] on div "Insert block × Date 2025-09-11 Action + - Type --- In Out Commission Field requ…" at bounding box center [853, 265] width 1411 height 1547
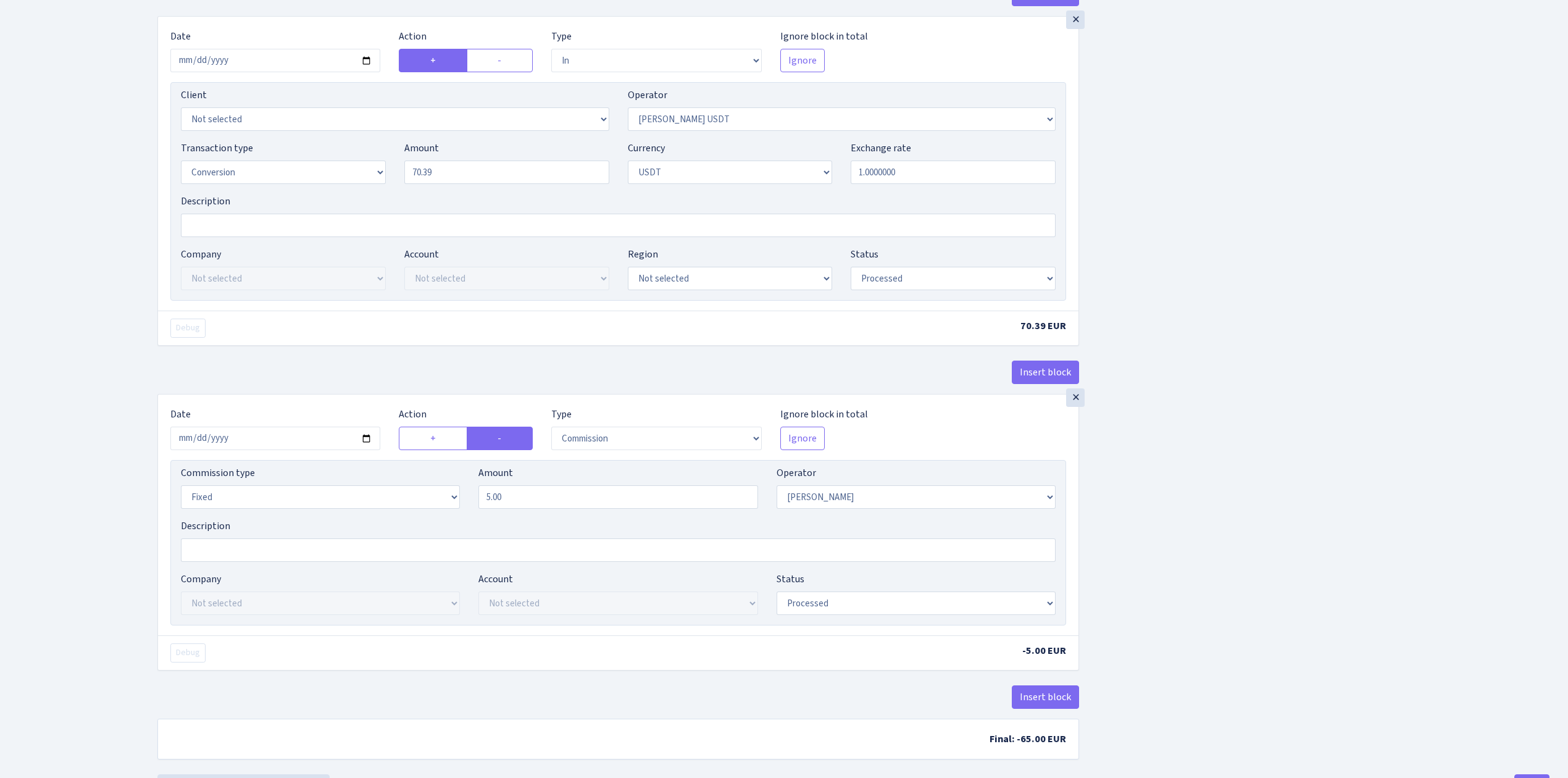
scroll to position [901, 0]
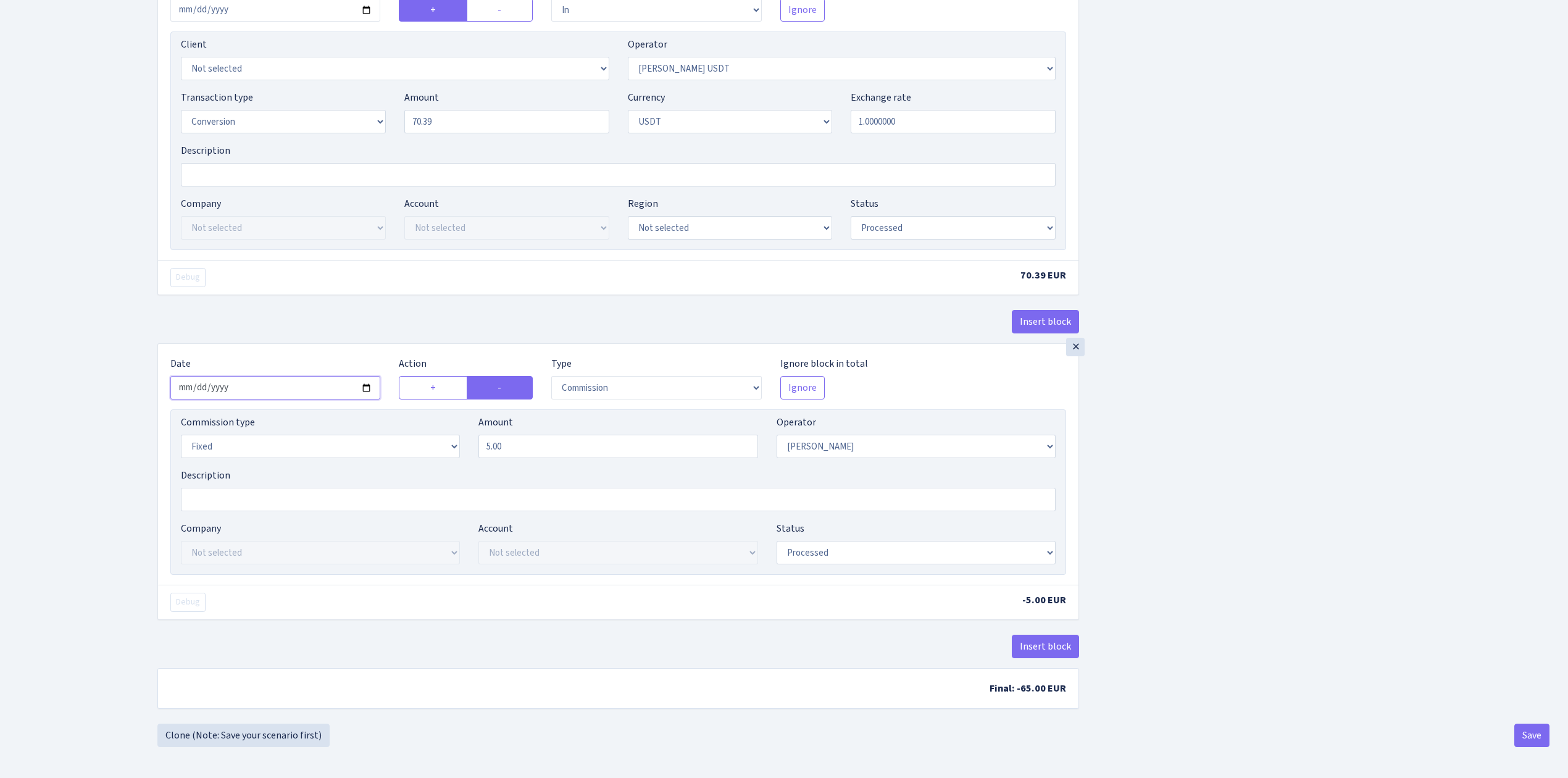
click at [362, 381] on input "2025-09-08" at bounding box center [275, 387] width 210 height 23
type input "2025-09-11"
click at [1525, 734] on button "Save" at bounding box center [1532, 735] width 35 height 23
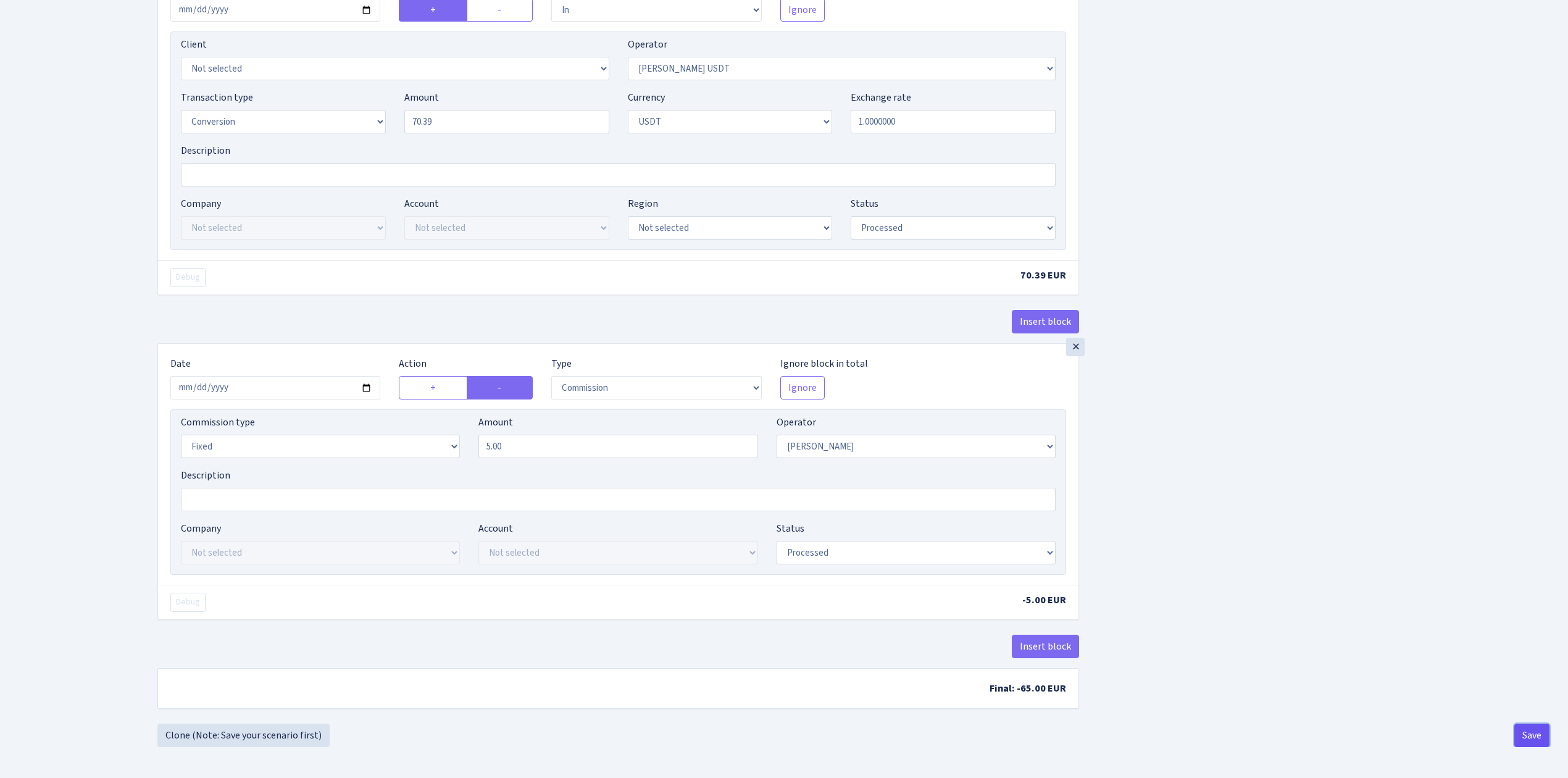
click at [1542, 730] on button "Save" at bounding box center [1532, 735] width 35 height 23
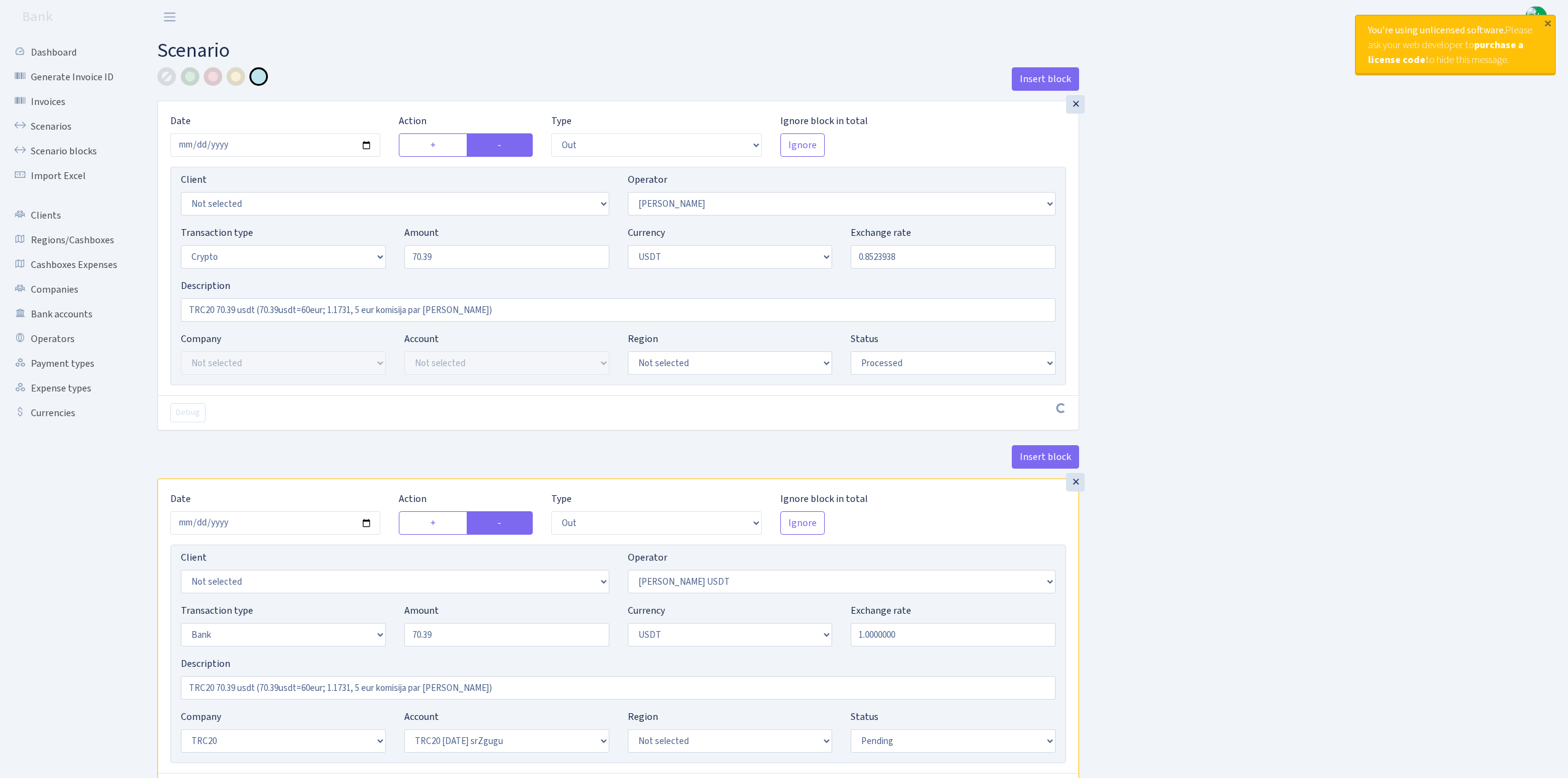
select select "out"
select select "72"
select select "3"
select select "6"
select select "processed"
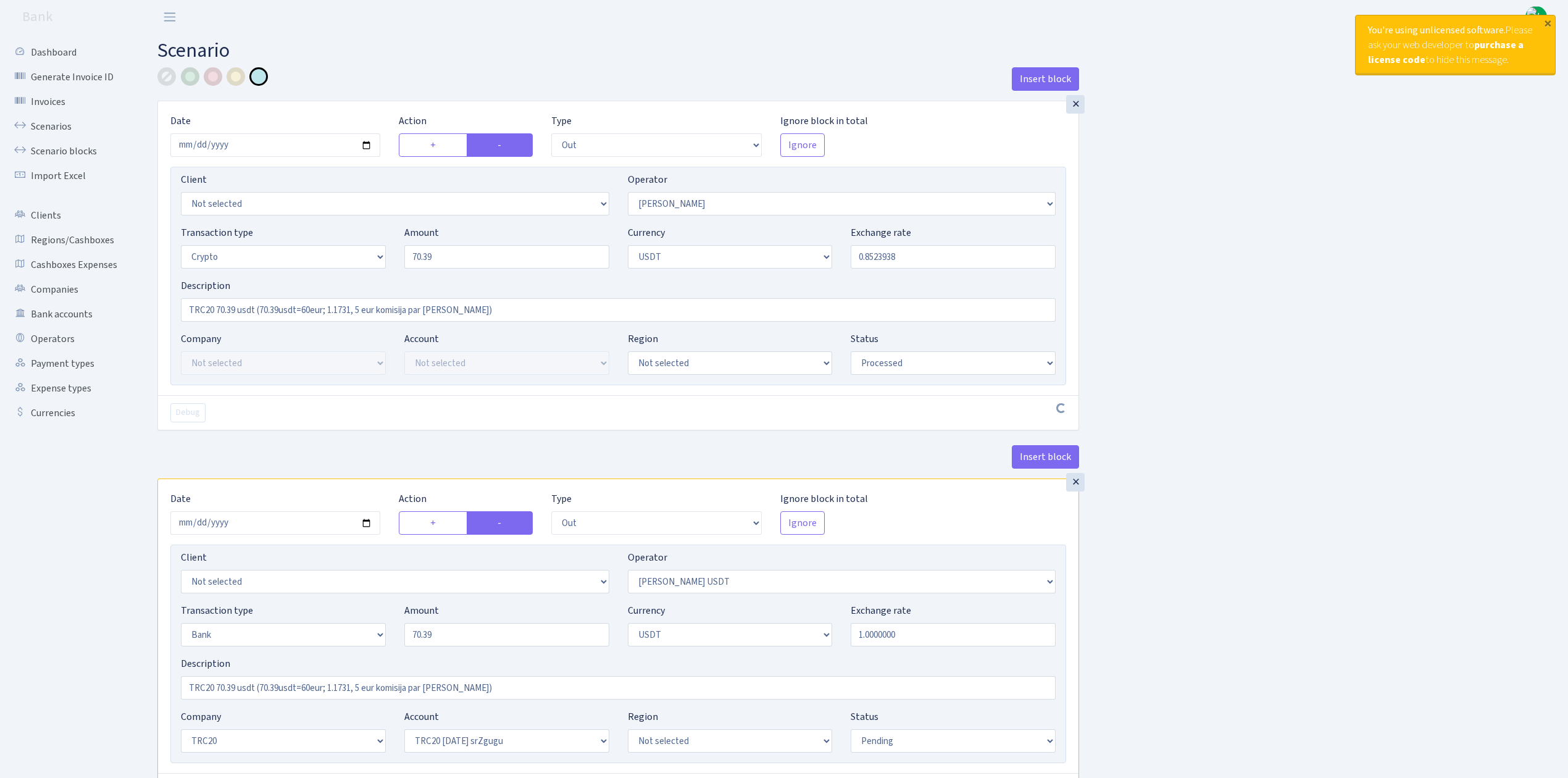
select select "out"
select select "289"
select select "2"
select select "6"
select select "20"
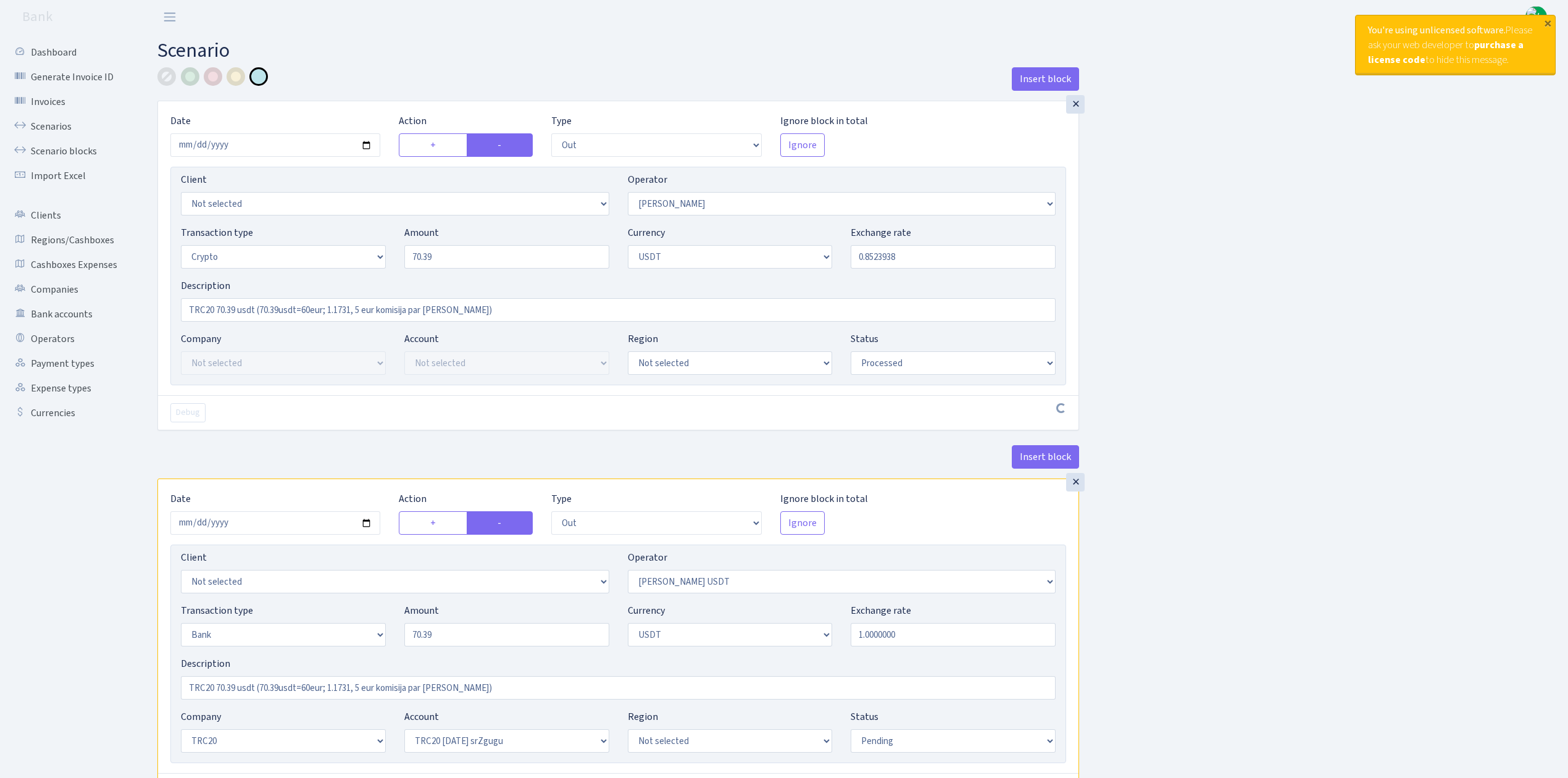
select select "61"
select select "pending"
select select "in"
select select "289"
select select "15"
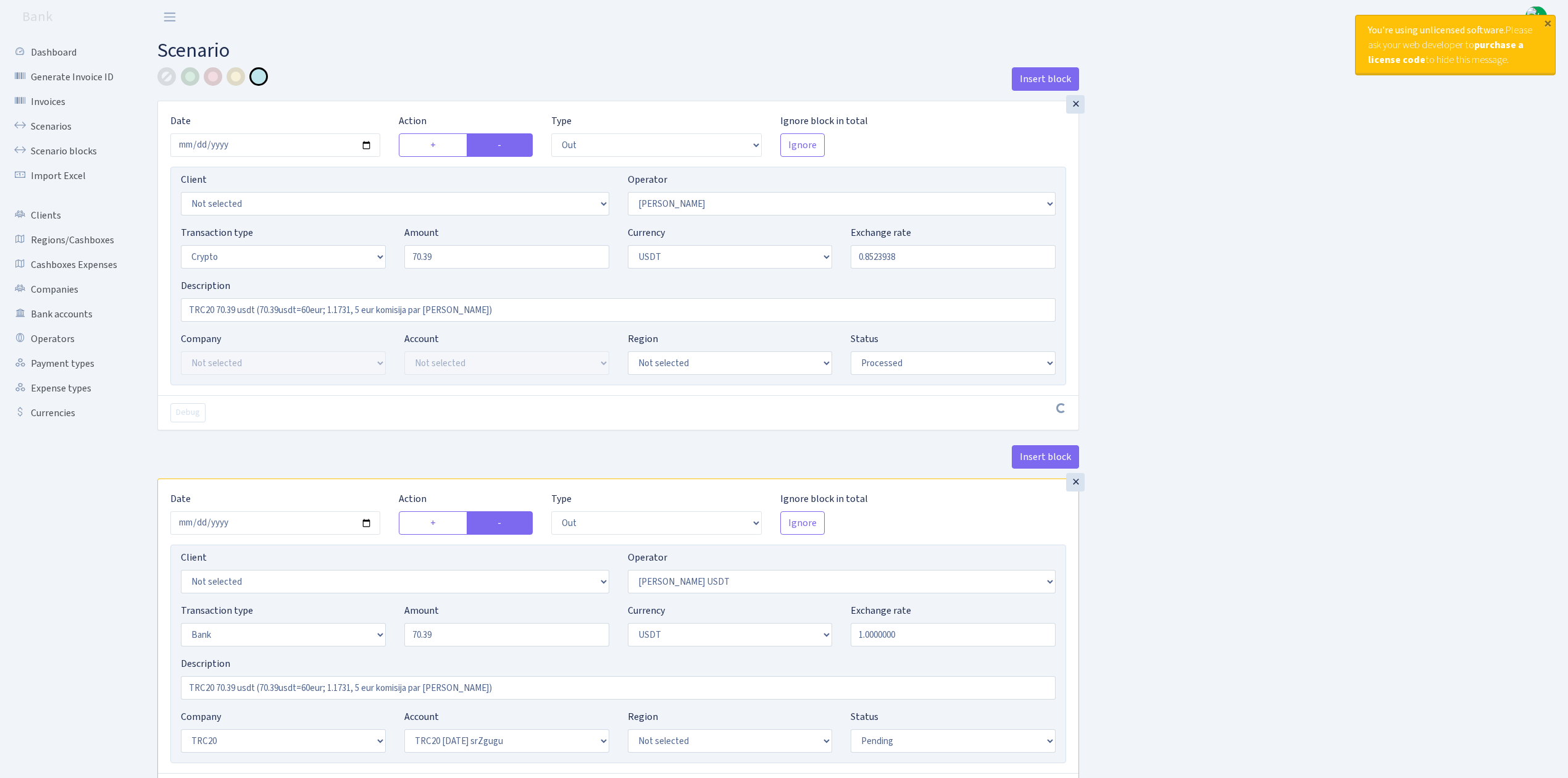
select select "6"
select select "processed"
select select "commission"
select select "fixed"
select select "72"
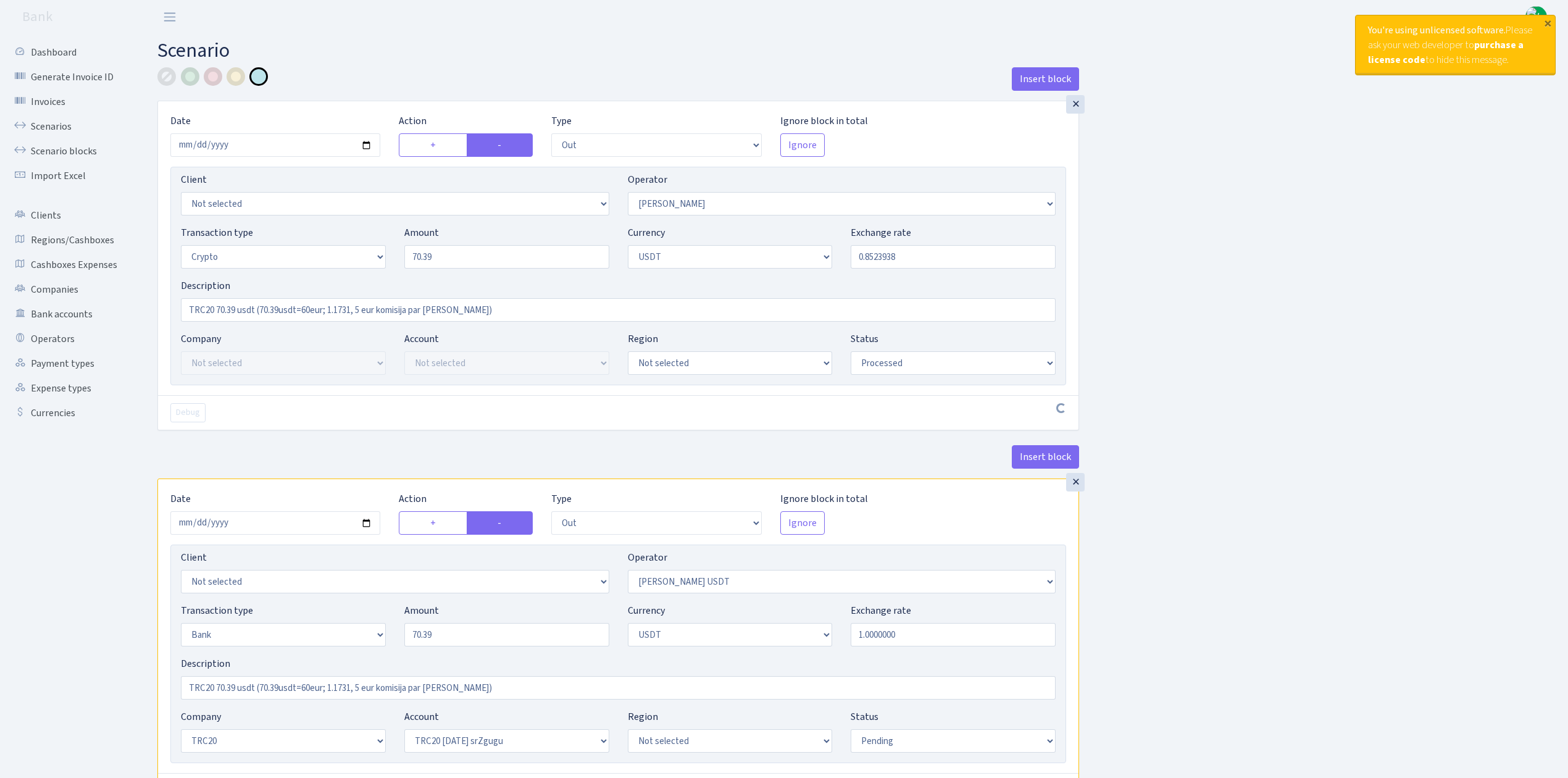
select select "processed"
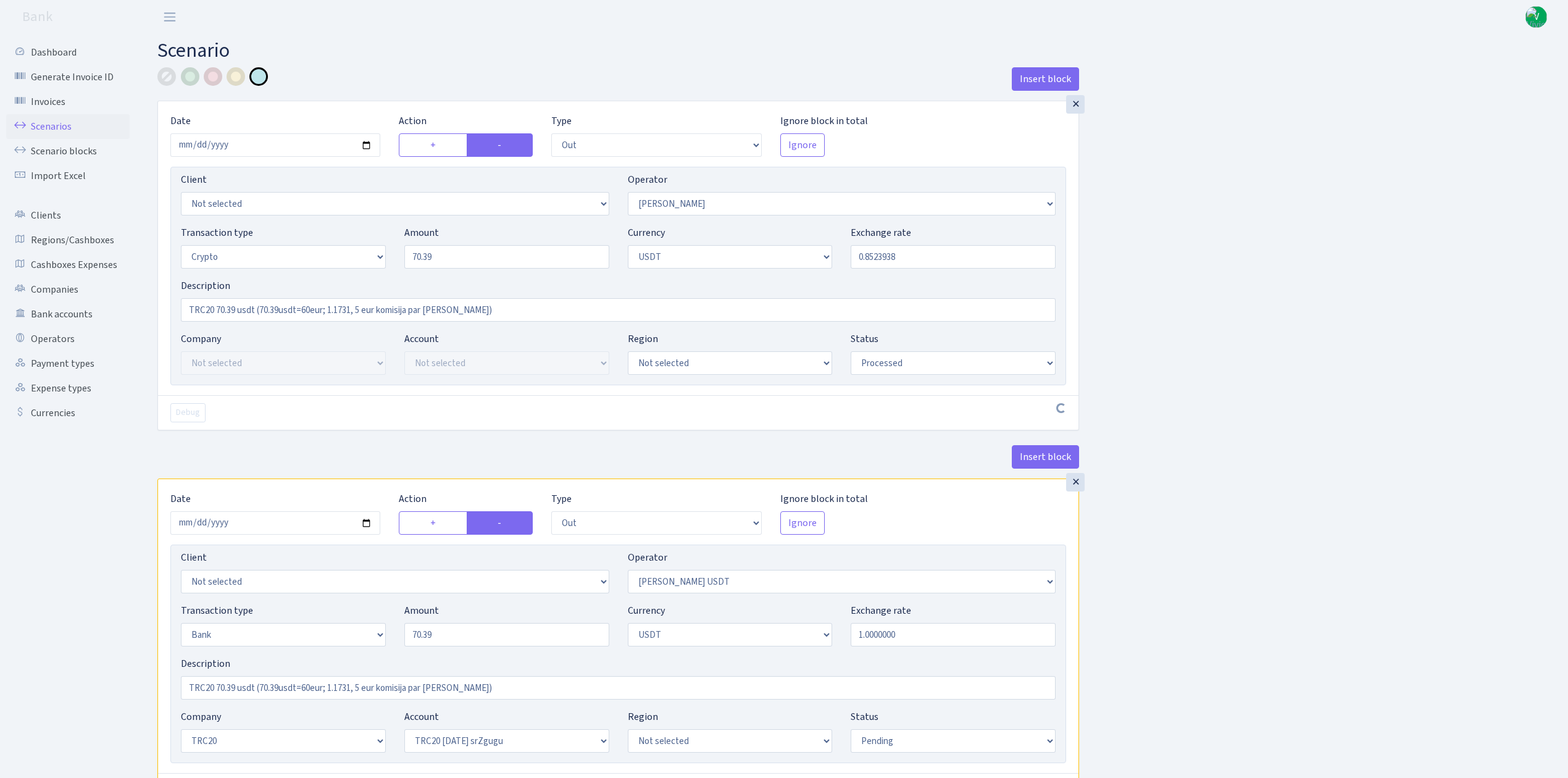
click at [63, 117] on link "Scenarios" at bounding box center [68, 126] width 123 height 25
click at [49, 117] on link "Scenarios" at bounding box center [68, 126] width 123 height 25
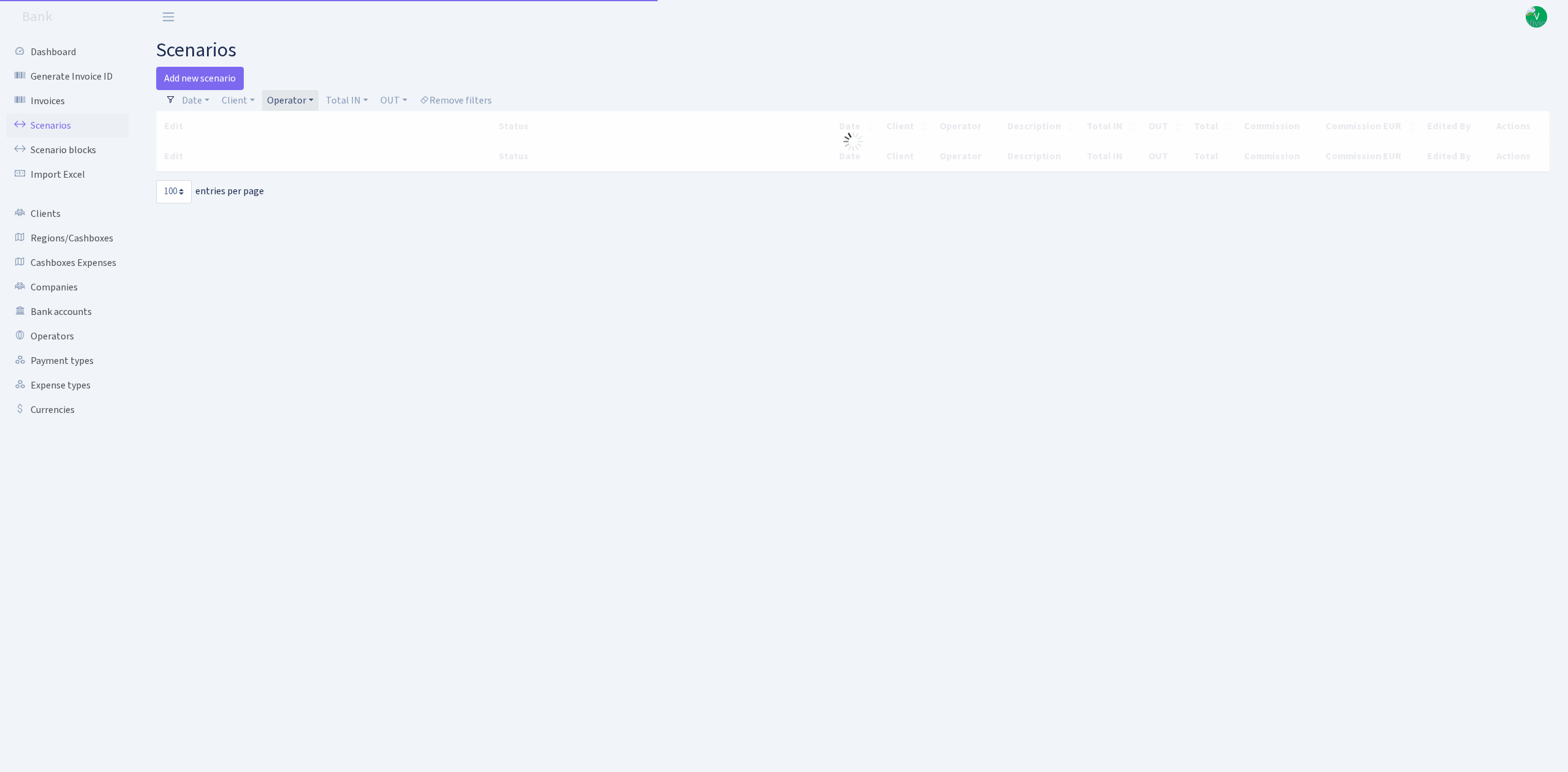
select select "100"
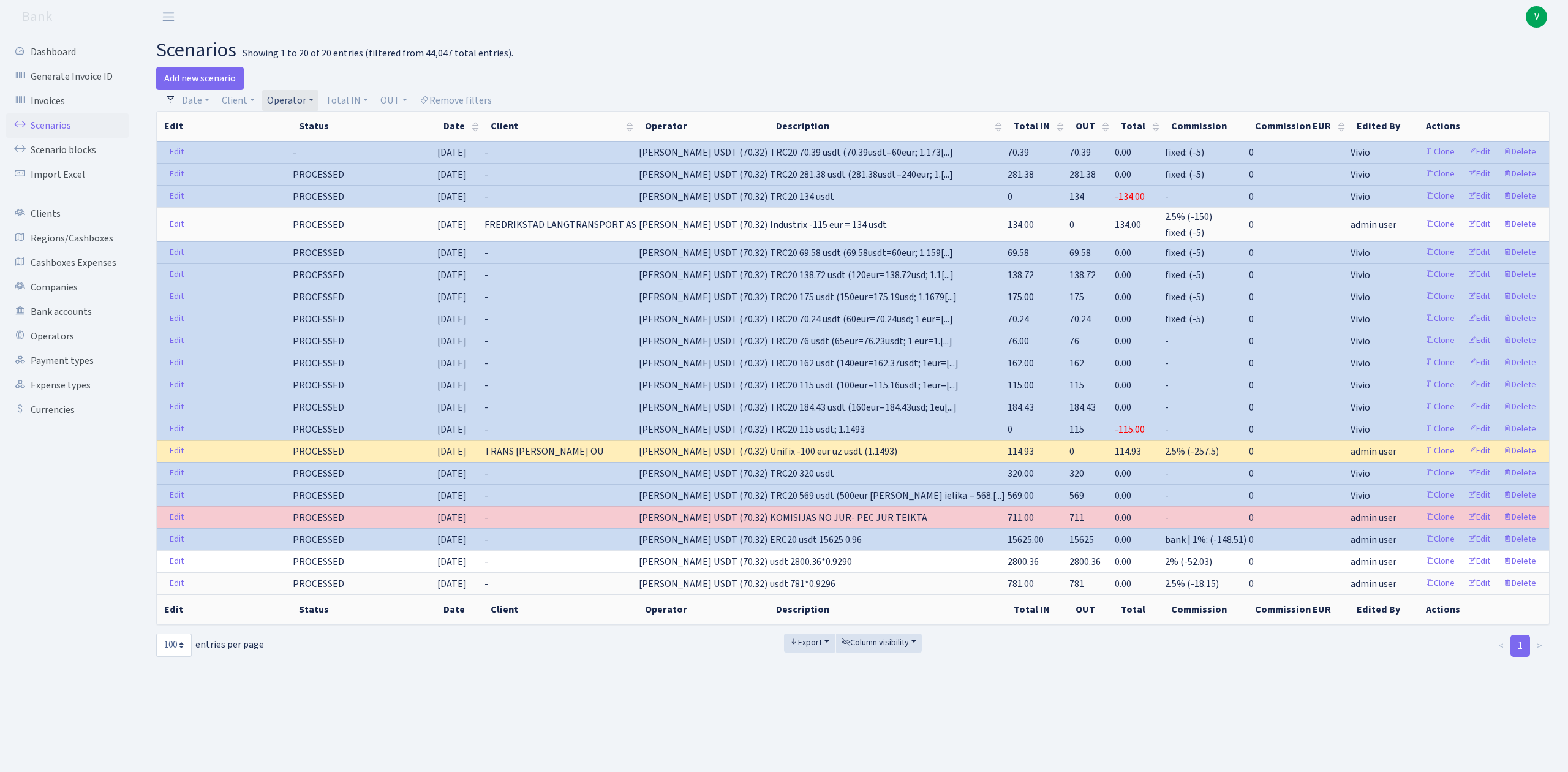
click at [310, 100] on link "Operator" at bounding box center [290, 100] width 57 height 20
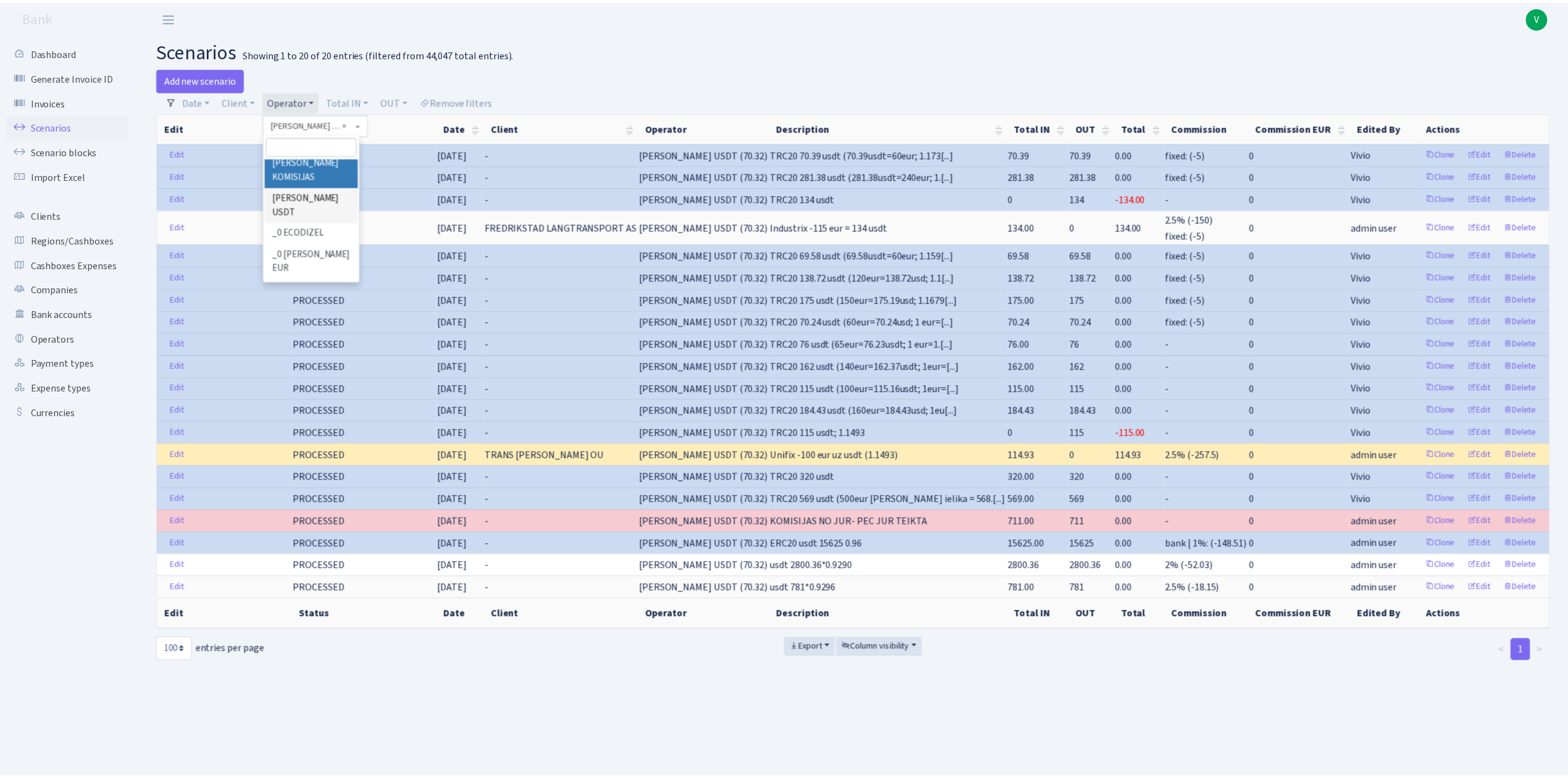
scroll to position [8695, 0]
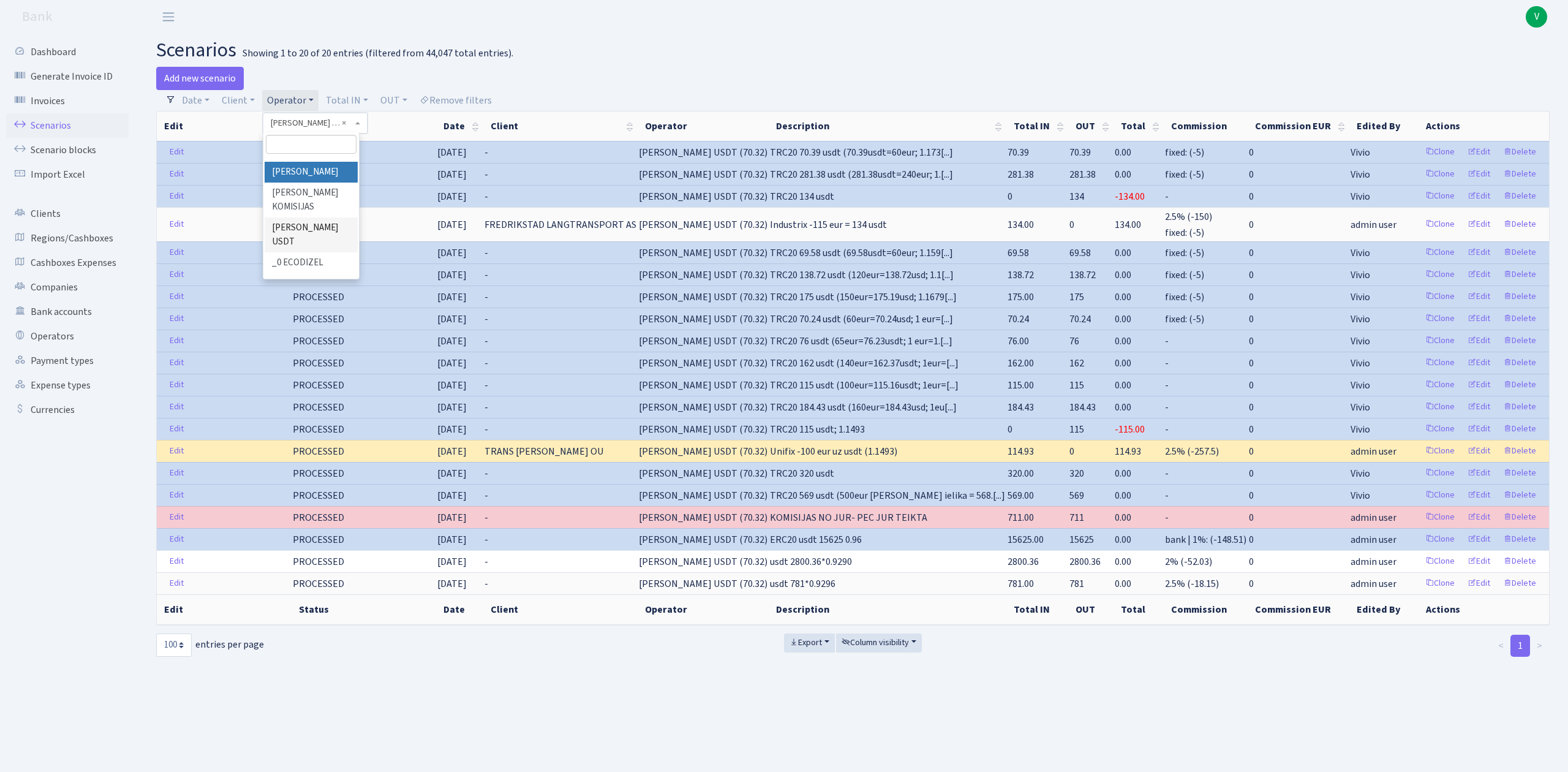
click at [323, 178] on li "[PERSON_NAME]" at bounding box center [311, 172] width 93 height 21
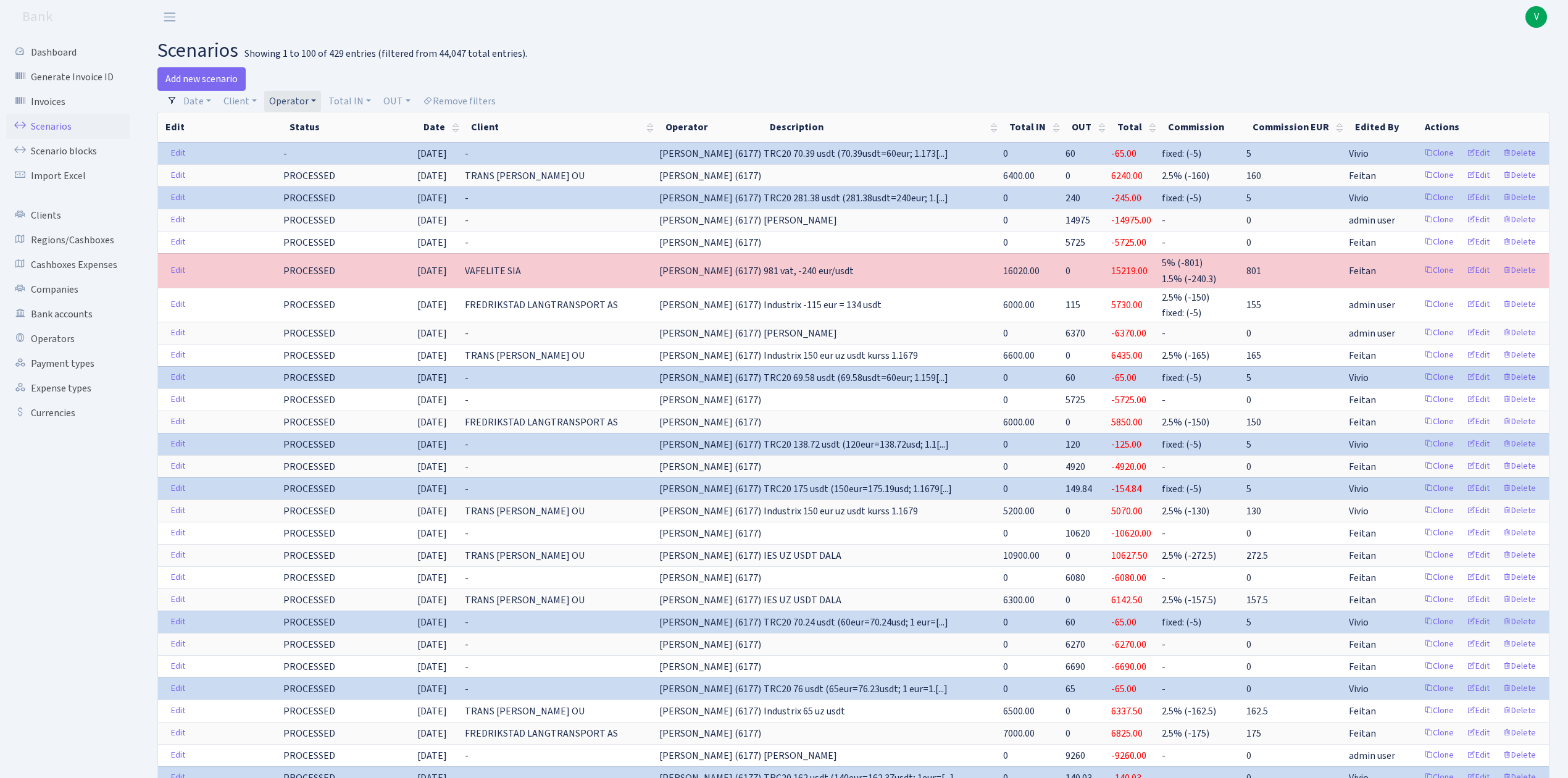
click at [300, 78] on div "Add new scenario" at bounding box center [500, 79] width 687 height 23
click at [300, 75] on div "Add new scenario" at bounding box center [500, 79] width 687 height 23
click at [342, 98] on link "Total IN" at bounding box center [349, 100] width 53 height 21
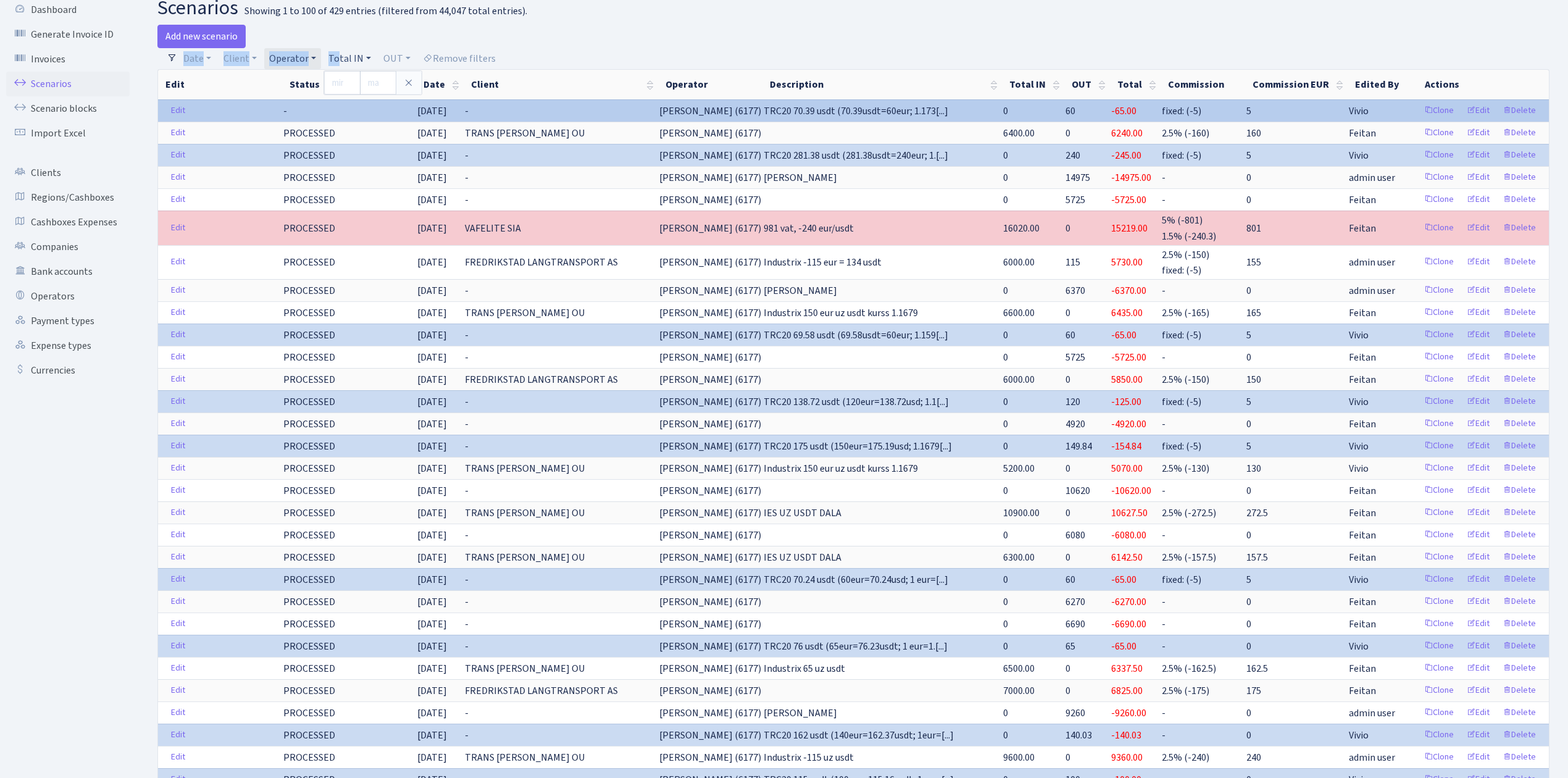
scroll to position [82, 0]
